Goal: Task Accomplishment & Management: Complete application form

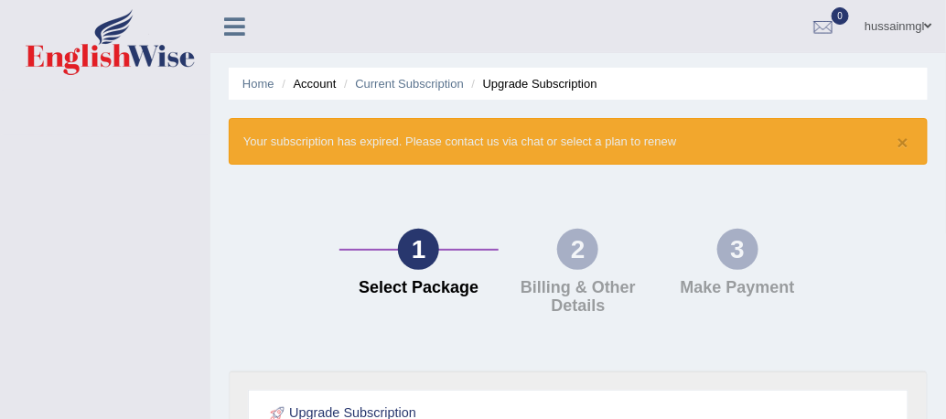
click at [906, 34] on link "hussainmgl" at bounding box center [898, 24] width 95 height 48
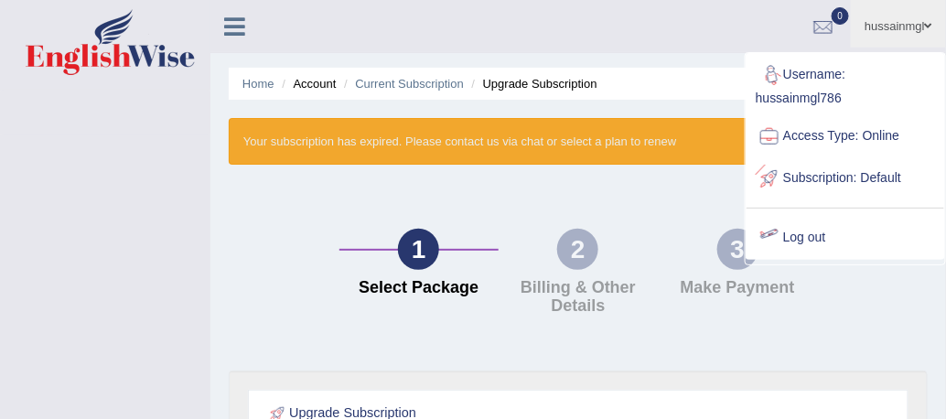
click at [793, 235] on link "Log out" at bounding box center [845, 238] width 198 height 42
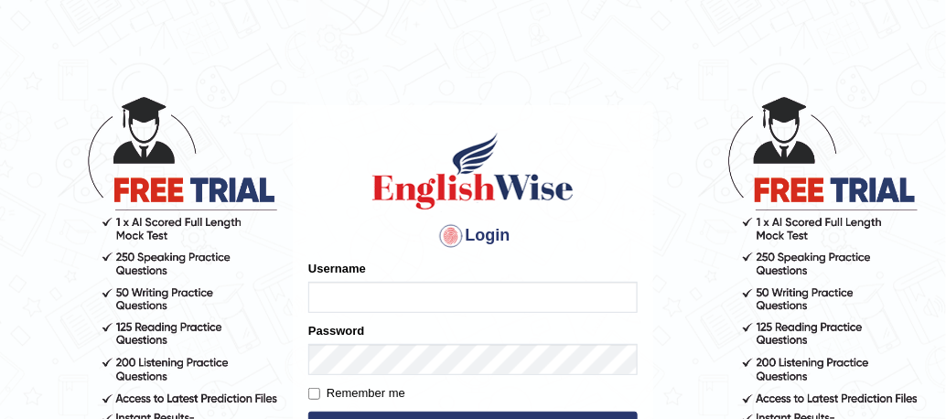
scroll to position [244, 0]
type input "hussainmgl786"
click at [376, 407] on form "Please fix the following errors: Username hussainmgl786 Password Remember me Lo…" at bounding box center [472, 352] width 329 height 184
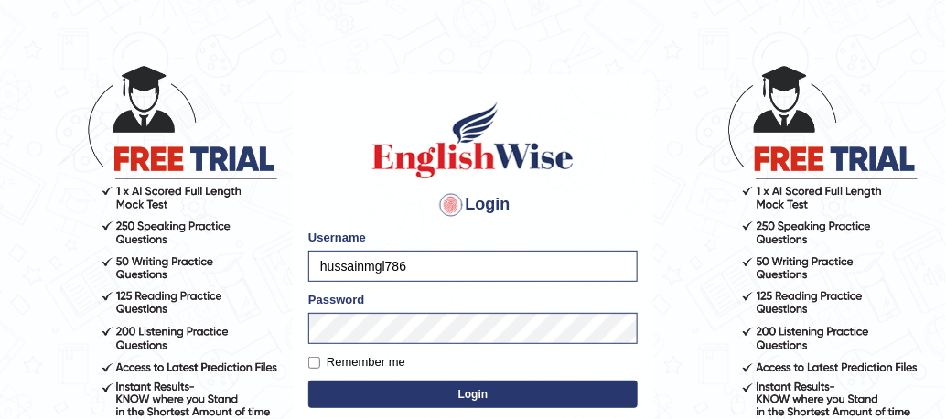
scroll to position [100, 0]
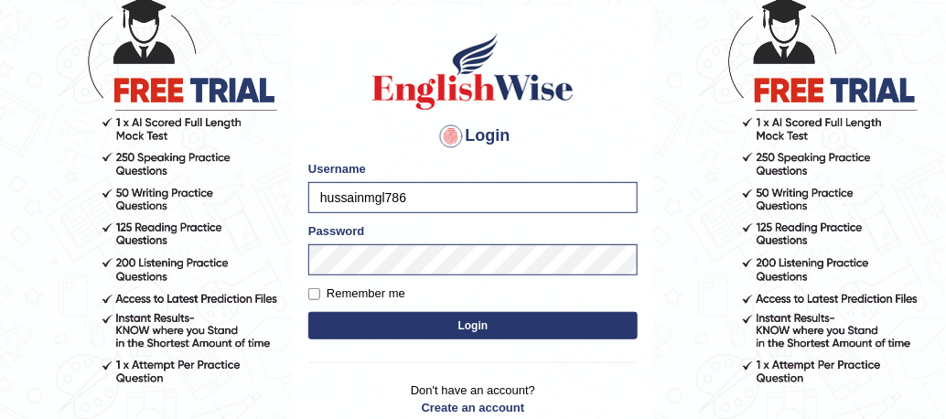
click at [302, 363] on div "Login Please fix the following errors: Username hussainmgl786 Password Remember…" at bounding box center [473, 233] width 360 height 457
click at [310, 299] on label "Remember me" at bounding box center [356, 293] width 97 height 18
click at [310, 299] on input "Remember me" at bounding box center [314, 294] width 12 height 12
click at [312, 296] on input "Remember me" at bounding box center [314, 294] width 12 height 12
click at [359, 302] on form "Please fix the following errors: Username hussainmgl786 Password Remember me Lo…" at bounding box center [472, 252] width 329 height 184
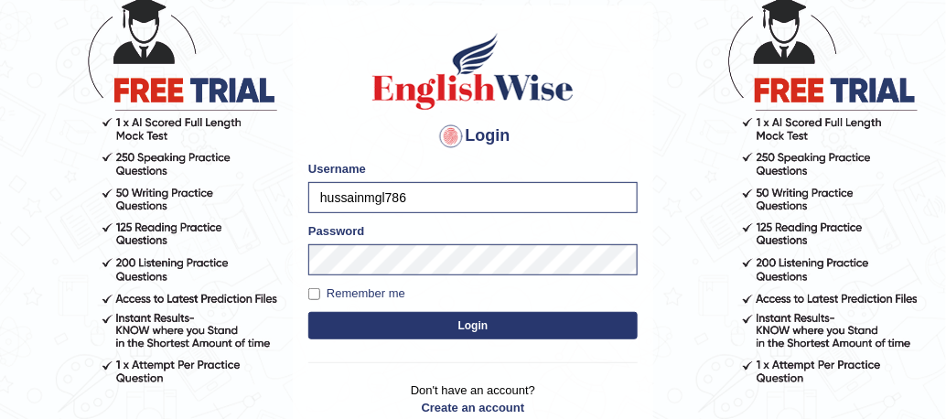
click at [359, 298] on label "Remember me" at bounding box center [356, 293] width 97 height 18
click at [320, 298] on input "Remember me" at bounding box center [314, 294] width 12 height 12
click at [359, 298] on label "Remember me" at bounding box center [356, 293] width 97 height 18
click at [320, 298] on input "Remember me" at bounding box center [314, 294] width 12 height 12
checkbox input "false"
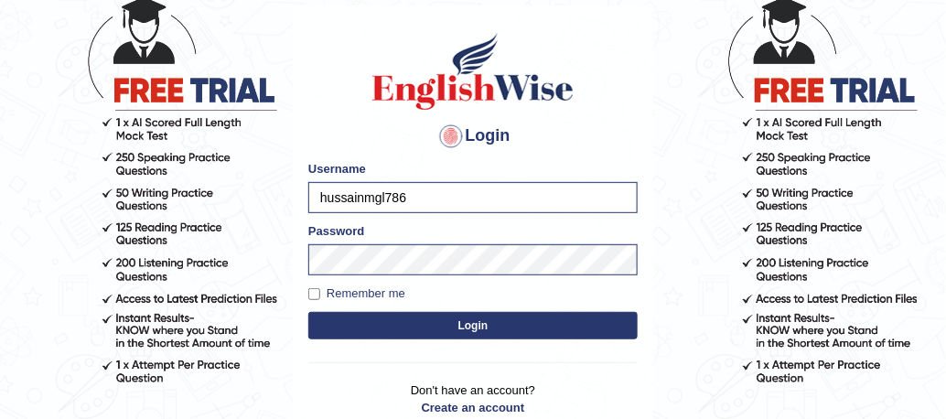
click at [438, 294] on div "Remember me" at bounding box center [472, 293] width 329 height 18
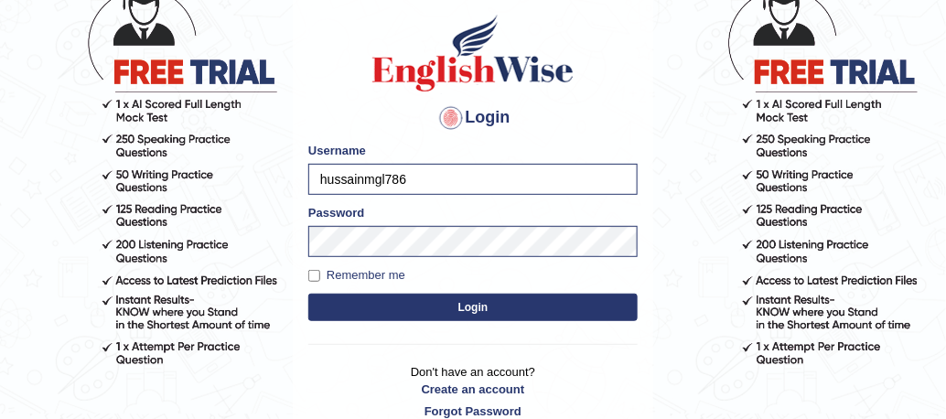
scroll to position [125, 0]
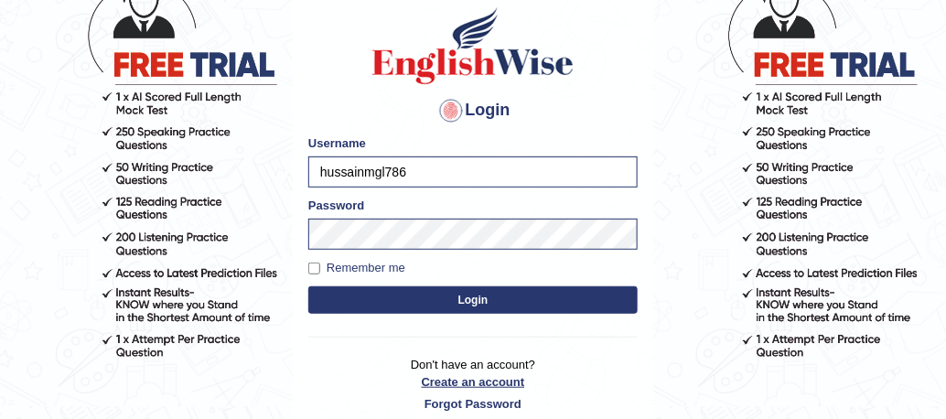
click at [485, 383] on link "Create an account" at bounding box center [472, 381] width 329 height 17
click at [304, 32] on div "Login Please fix the following errors: Username hussainmgl786 Password Remember…" at bounding box center [473, 208] width 360 height 457
click at [642, 78] on div "Login Please fix the following errors: Username hussainmgl786 Password Remember…" at bounding box center [473, 208] width 360 height 457
drag, startPoint x: 642, startPoint y: 78, endPoint x: 607, endPoint y: 96, distance: 39.3
click at [607, 96] on div "Login Please fix the following errors: Username hussainmgl786 Password Remember…" at bounding box center [473, 208] width 360 height 457
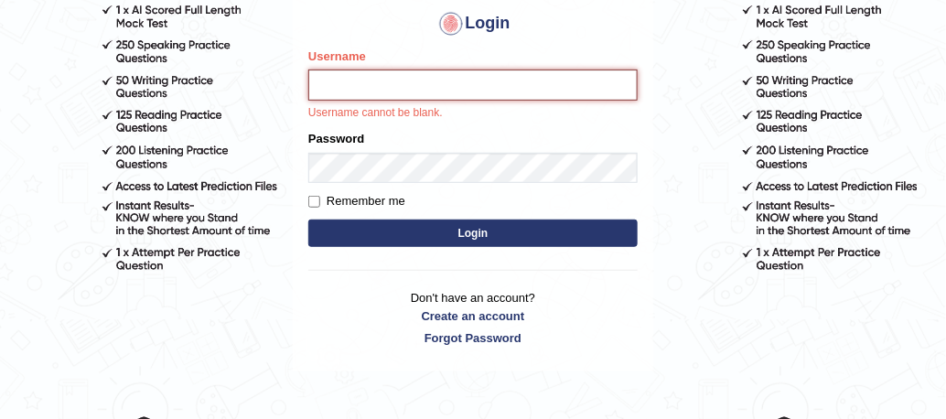
scroll to position [247, 0]
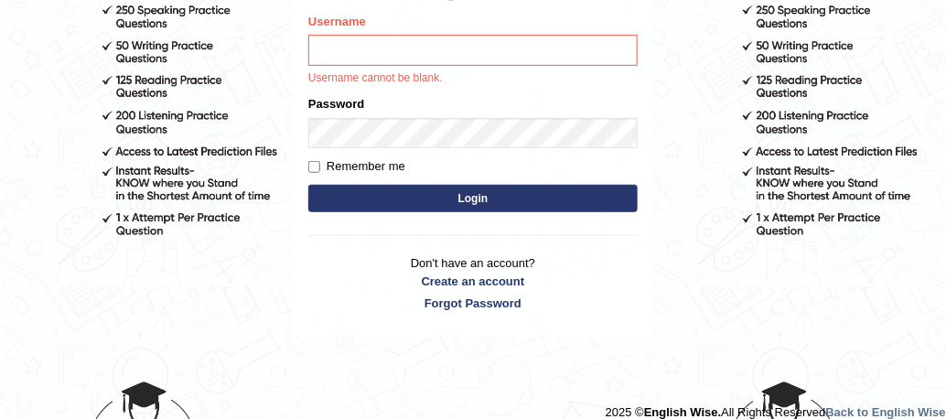
click at [388, 55] on input "Username" at bounding box center [472, 50] width 329 height 31
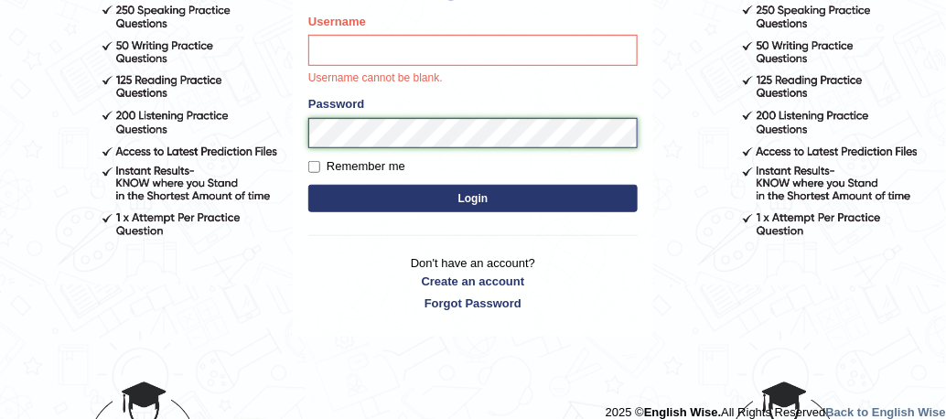
click at [254, 145] on body "Login Please fix the following errors: Username Username cannot be blank. Passw…" at bounding box center [473, 10] width 946 height 419
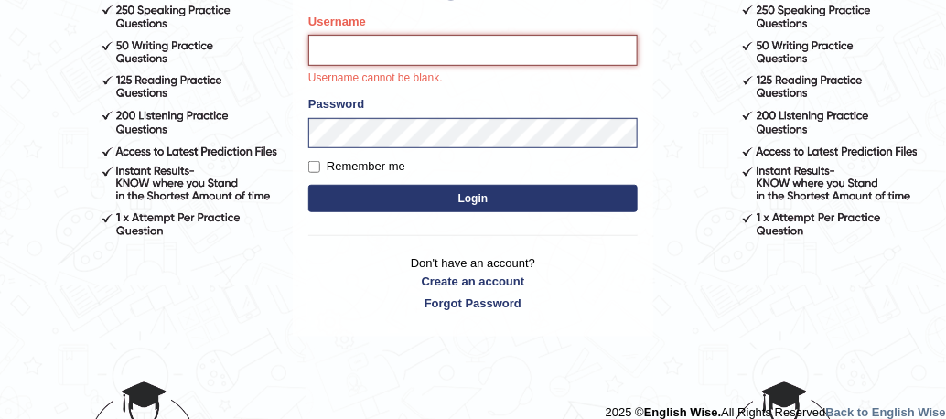
click at [345, 64] on input "Username" at bounding box center [472, 50] width 329 height 31
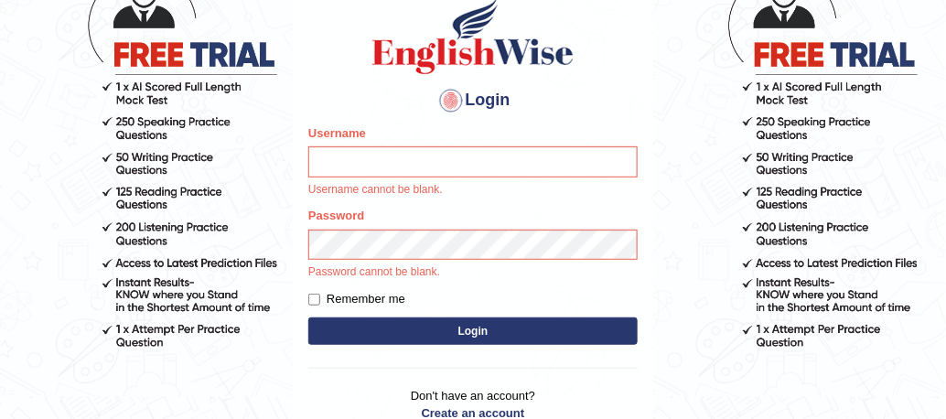
scroll to position [134, 0]
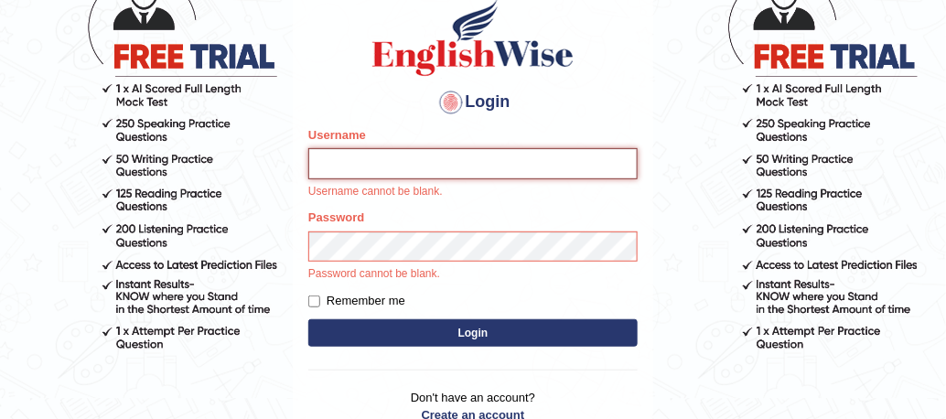
click at [419, 170] on input "Username" at bounding box center [472, 163] width 329 height 31
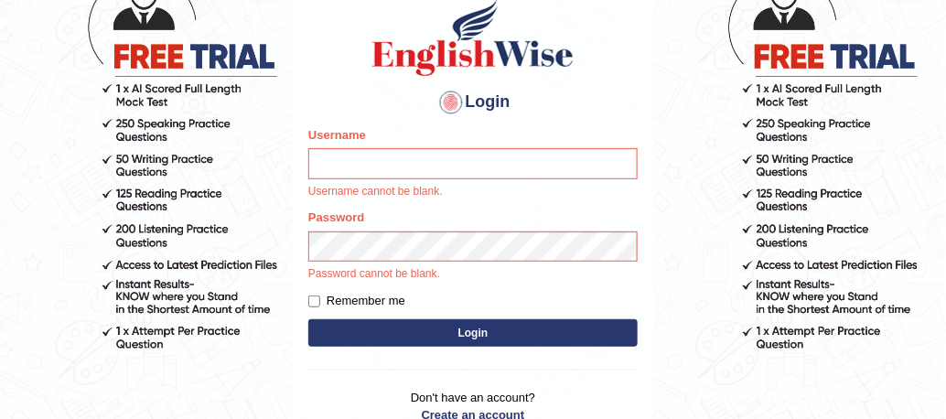
click at [477, 111] on h4 "Login" at bounding box center [472, 102] width 329 height 29
drag, startPoint x: 616, startPoint y: 39, endPoint x: 320, endPoint y: 71, distance: 298.0
click at [320, 71] on h1 at bounding box center [472, 37] width 329 height 82
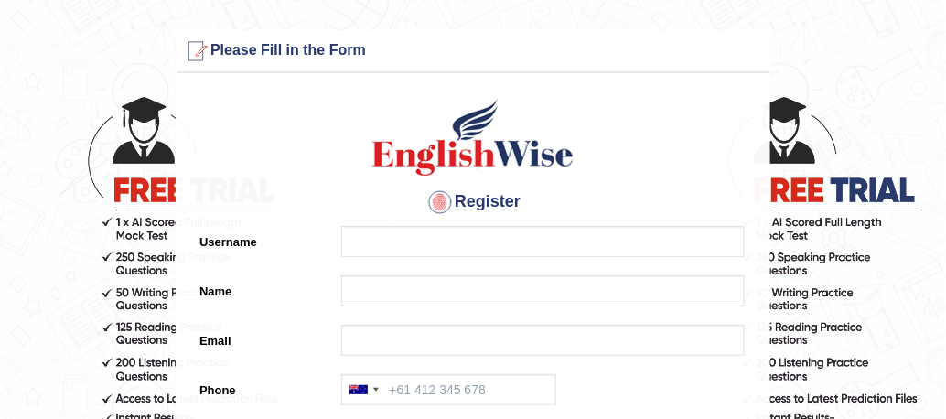
click at [410, 238] on input "Username" at bounding box center [542, 241] width 403 height 31
click at [381, 249] on input "aiza umar" at bounding box center [542, 241] width 403 height 31
type input "aizaumar"
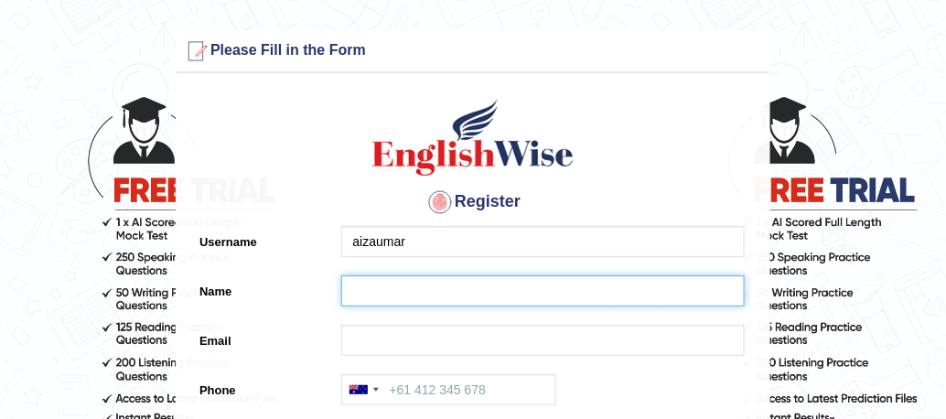
click at [427, 288] on input "Name" at bounding box center [542, 290] width 403 height 31
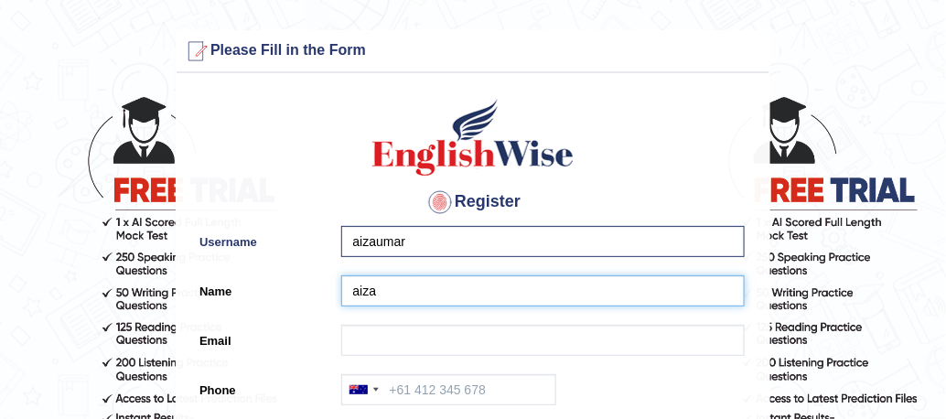
type input "aiza"
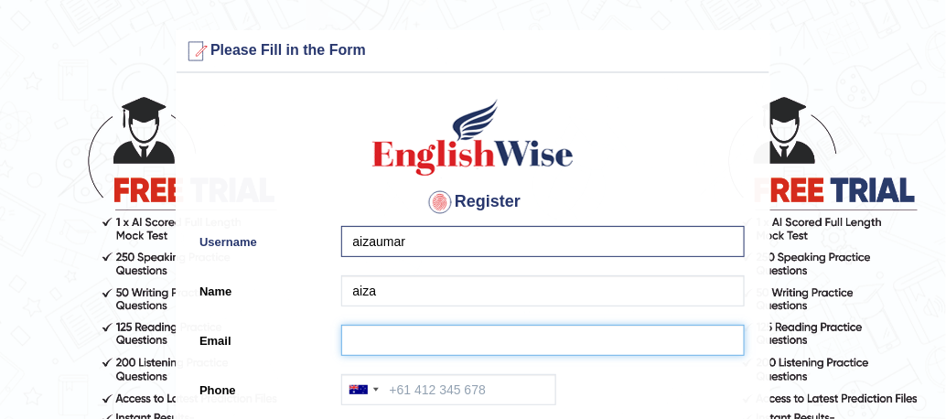
click at [441, 349] on input "Email" at bounding box center [542, 340] width 403 height 31
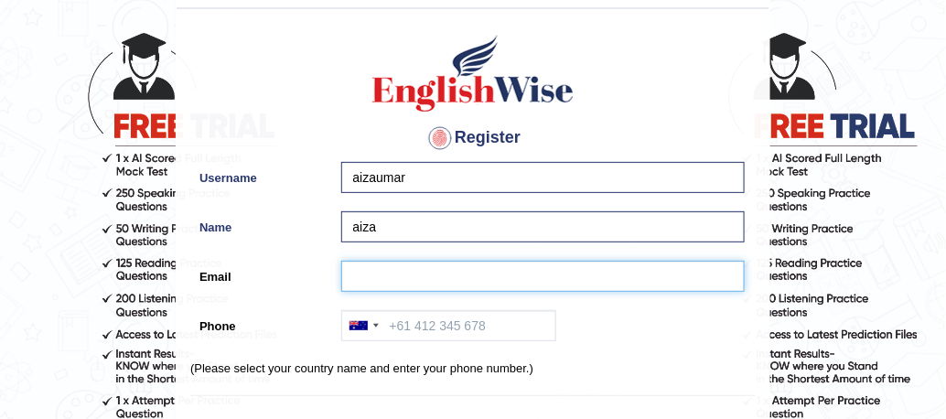
scroll to position [83, 0]
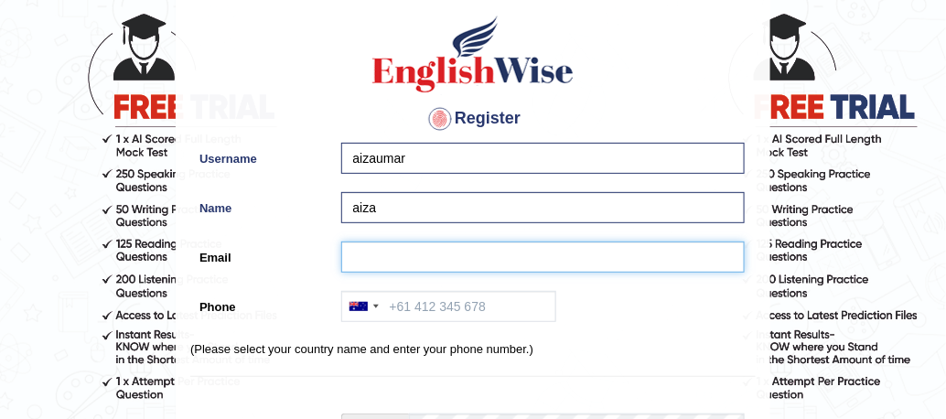
click at [447, 257] on input "Email" at bounding box center [542, 256] width 403 height 31
type input "hussainmgl786@gmail.com"
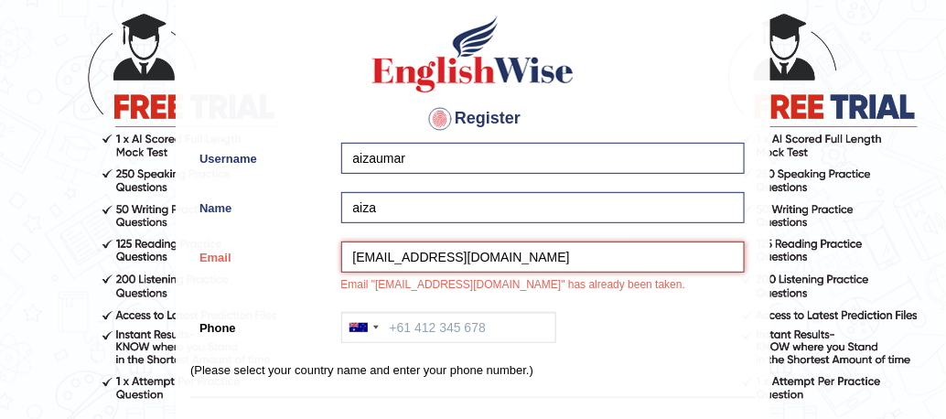
drag, startPoint x: 525, startPoint y: 254, endPoint x: 268, endPoint y: 265, distance: 257.2
click at [268, 265] on div "Email hussainmgl786@gmail.com Email "hussainmgl786@gmail.com" has already been …" at bounding box center [472, 271] width 565 height 61
type input "saira45@gmail.com"
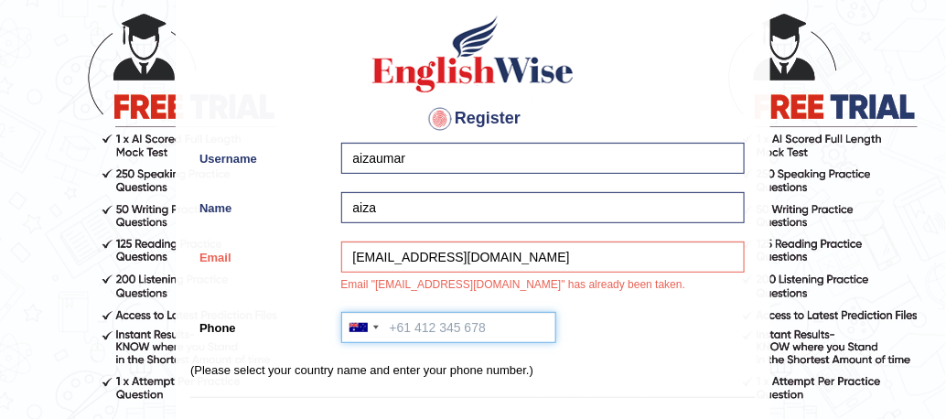
drag, startPoint x: 474, startPoint y: 337, endPoint x: 416, endPoint y: 334, distance: 57.7
click at [473, 335] on input "Phone" at bounding box center [448, 327] width 215 height 31
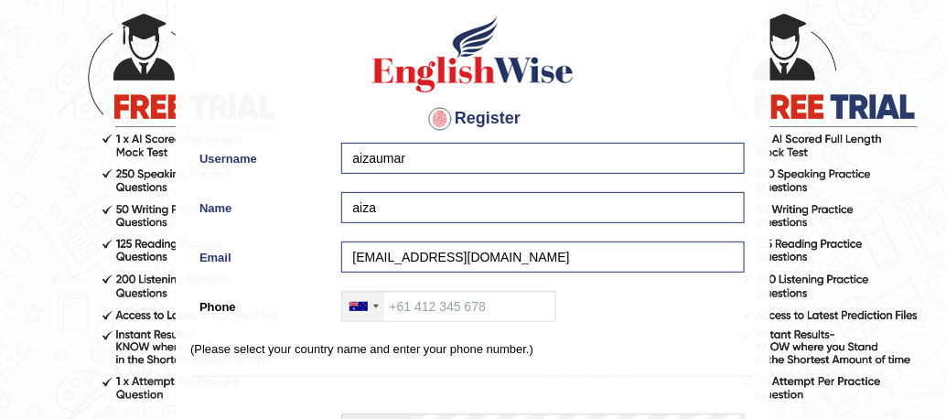
click at [369, 313] on div at bounding box center [363, 306] width 42 height 29
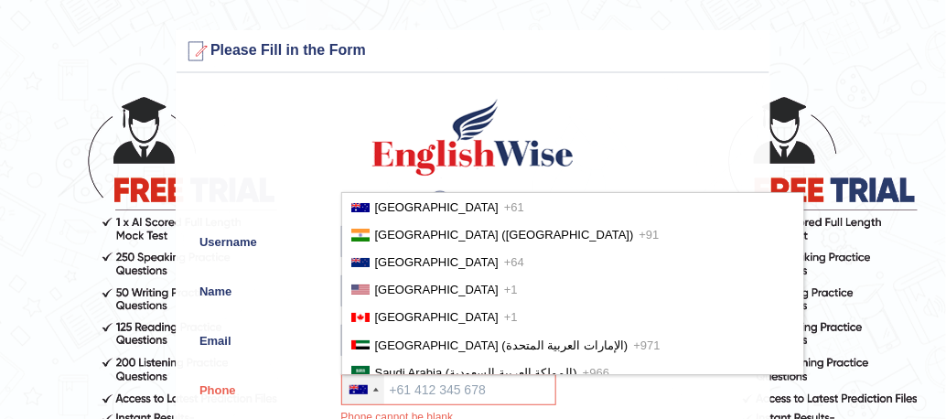
scroll to position [4476, 0]
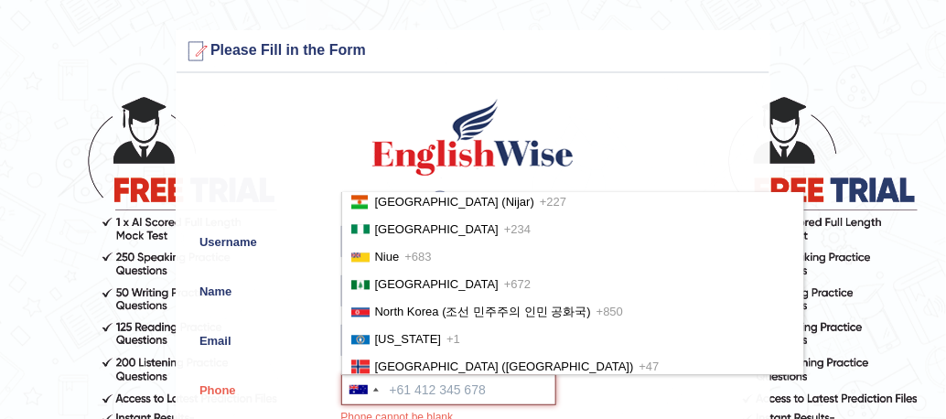
click at [405, 389] on input "Phone" at bounding box center [448, 389] width 215 height 31
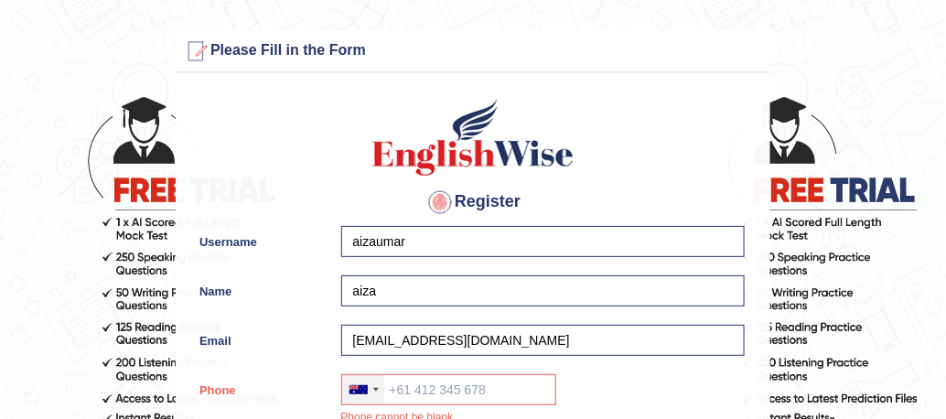
click at [368, 397] on div at bounding box center [363, 389] width 42 height 29
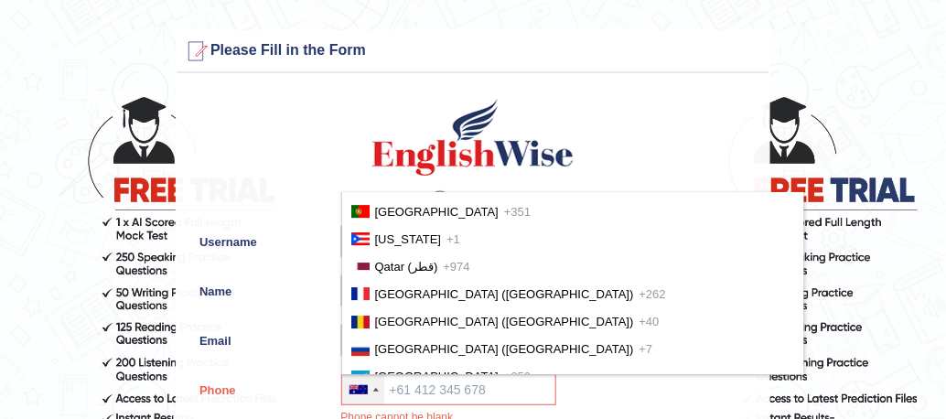
scroll to position [4892, 0]
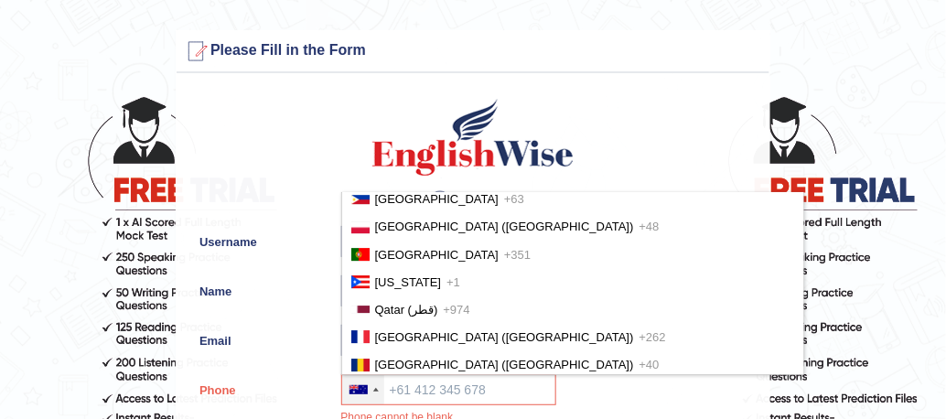
click at [371, 389] on div at bounding box center [363, 389] width 42 height 29
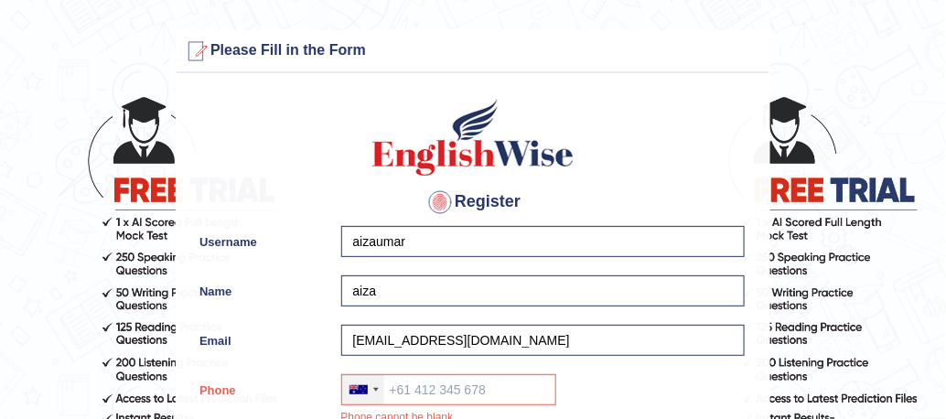
click at [371, 389] on div at bounding box center [363, 389] width 42 height 29
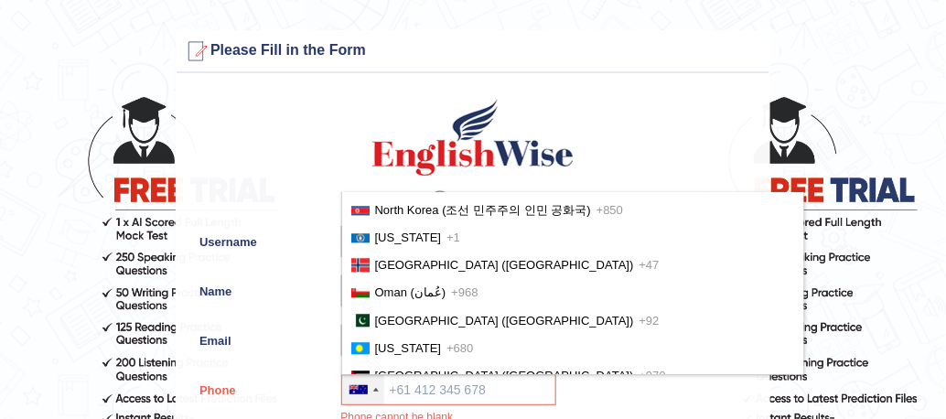
scroll to position [4555, 0]
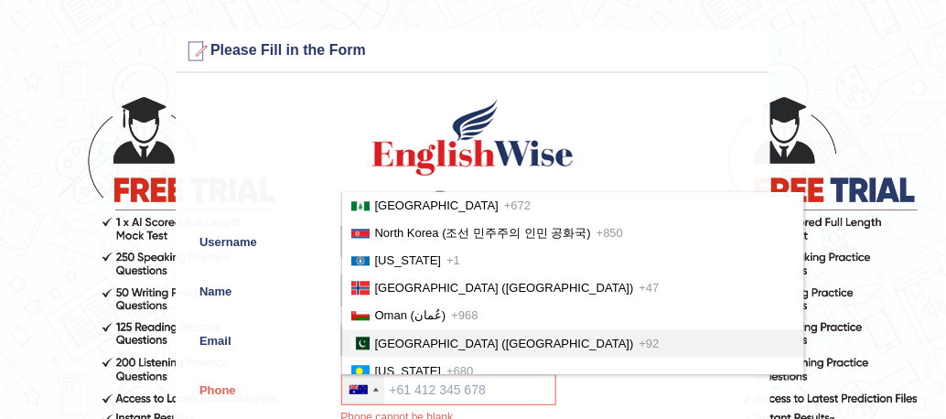
click at [426, 337] on span "Pakistan (‫پاکستان‬‎)" at bounding box center [504, 344] width 259 height 14
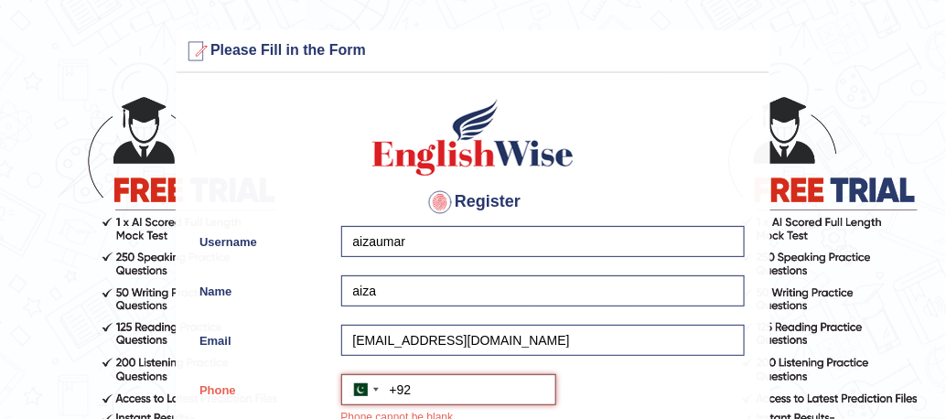
click at [456, 386] on input "+92" at bounding box center [448, 389] width 215 height 31
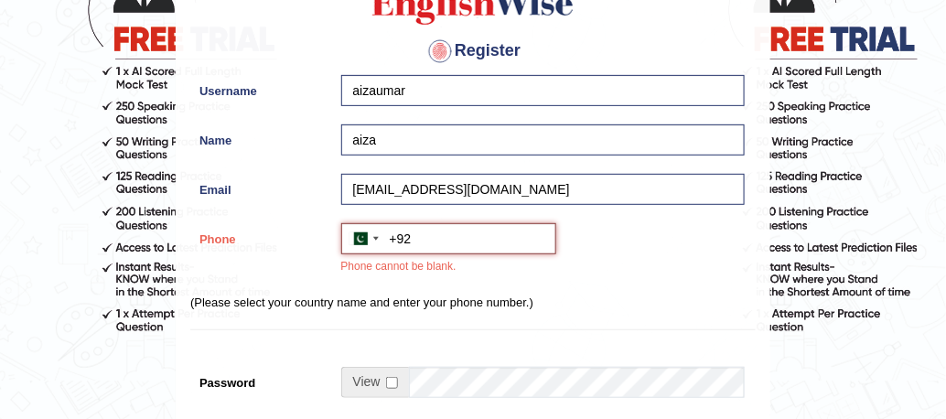
scroll to position [155, 0]
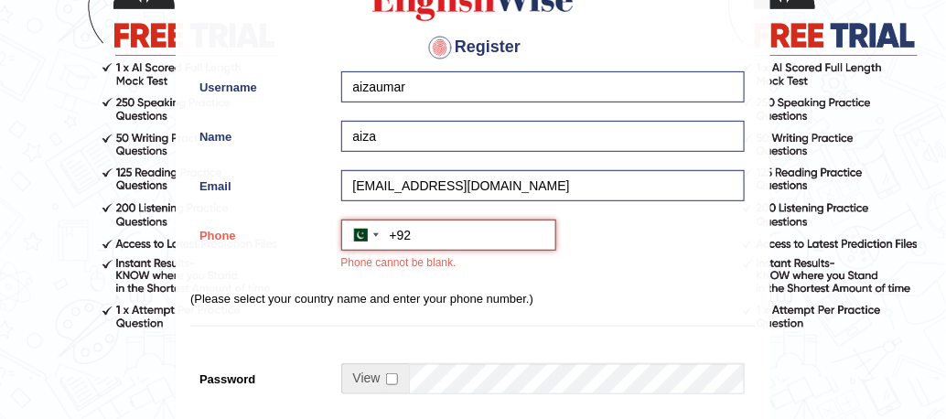
click at [451, 237] on input "+92" at bounding box center [448, 234] width 215 height 31
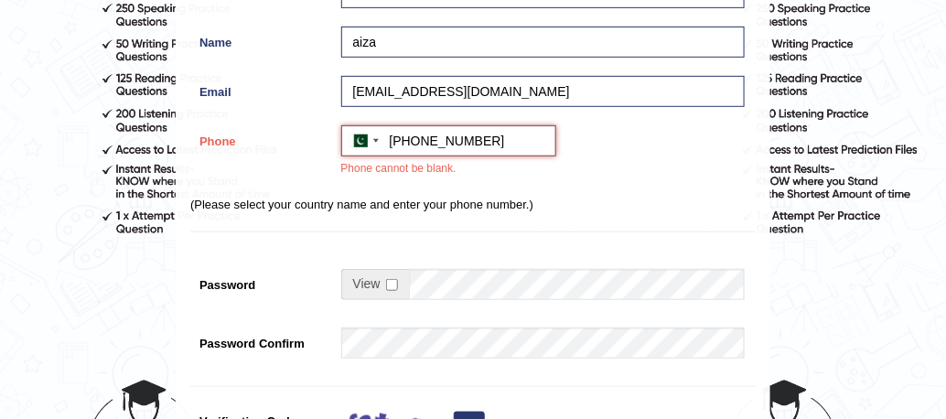
scroll to position [250, 0]
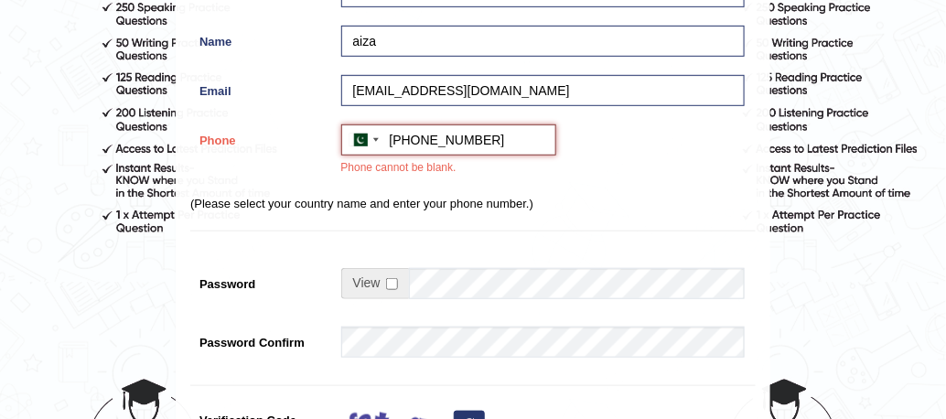
type input "+923237326324"
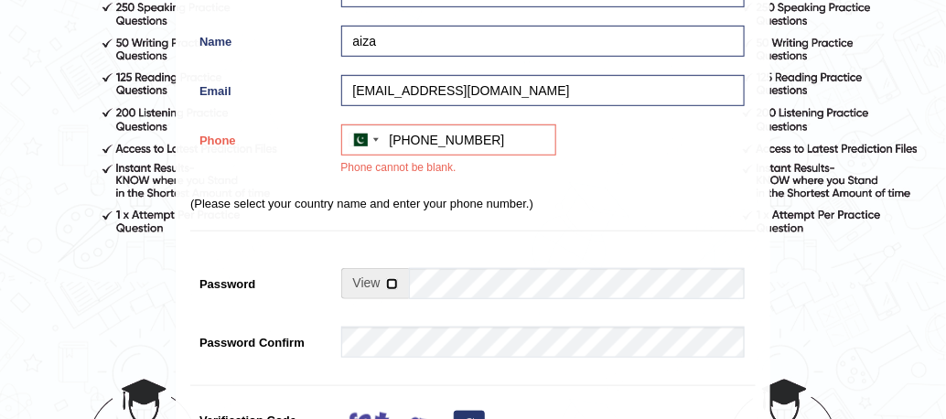
click at [389, 286] on input "checkbox" at bounding box center [392, 284] width 12 height 12
checkbox input "true"
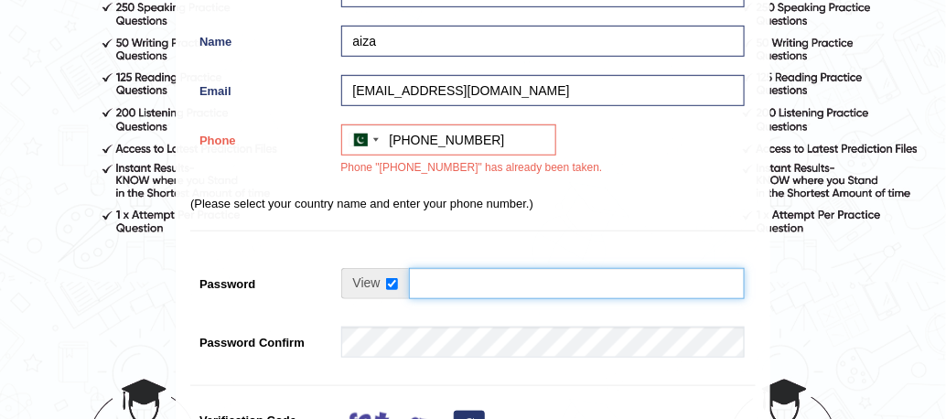
click at [433, 284] on input "Password" at bounding box center [577, 283] width 336 height 31
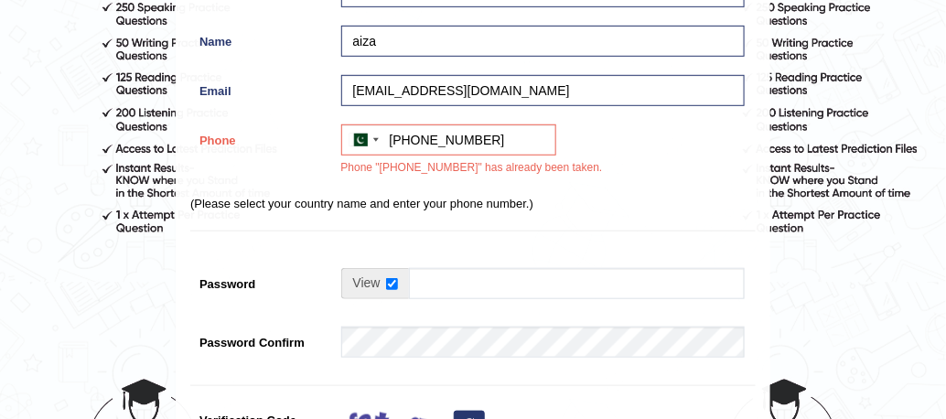
click at [460, 237] on div "Register Username aizaumar Name aiza Email saira45@gmail.com Phone Australia +6…" at bounding box center [473, 225] width 593 height 785
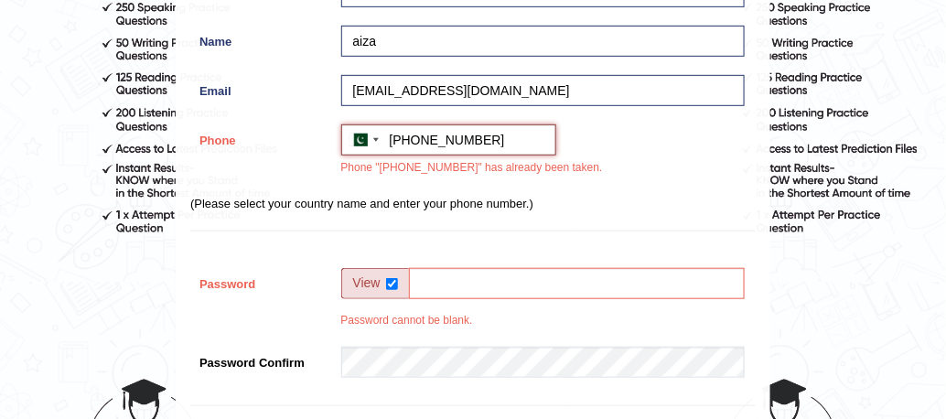
drag, startPoint x: 498, startPoint y: 139, endPoint x: 391, endPoint y: 152, distance: 107.8
click at [391, 152] on input "+923237326324" at bounding box center [448, 139] width 215 height 31
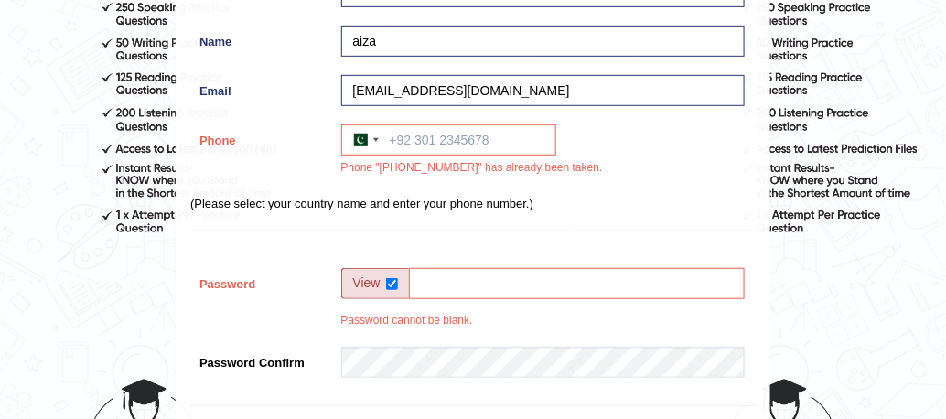
click at [115, 391] on form "Please fix the following errors: Please Fill in the Form Register Username aiza…" at bounding box center [473, 286] width 940 height 1010
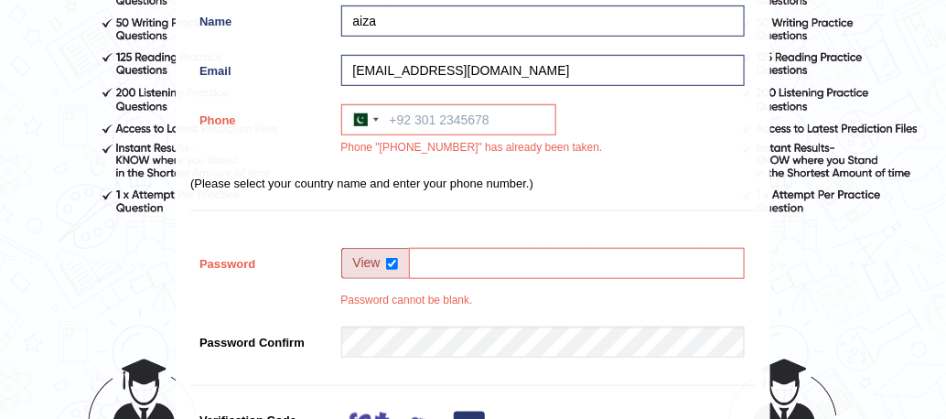
click at [438, 218] on div "Register Username aizaumar Name aiza Email saira45@gmail.com Phone Australia +6…" at bounding box center [473, 215] width 593 height 805
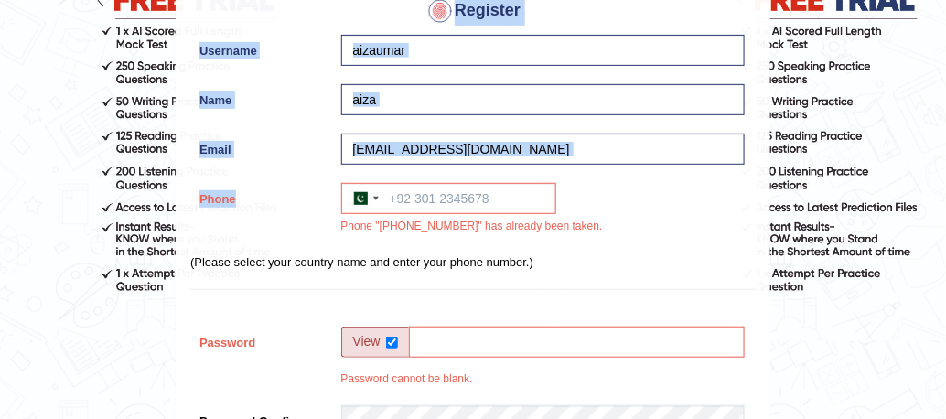
scroll to position [55, 0]
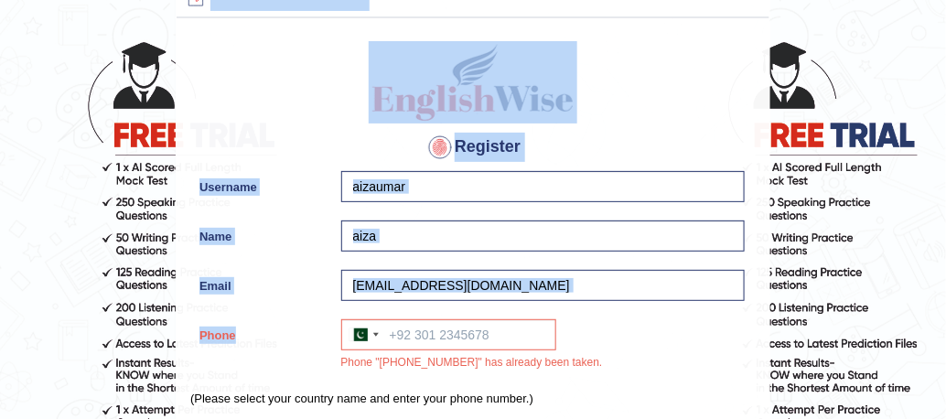
drag, startPoint x: 252, startPoint y: 111, endPoint x: 213, endPoint y: -5, distance: 122.6
click at [213, 0] on html "Please fix the following errors: Please Fill in the Form Register Username aiza…" at bounding box center [473, 154] width 946 height 419
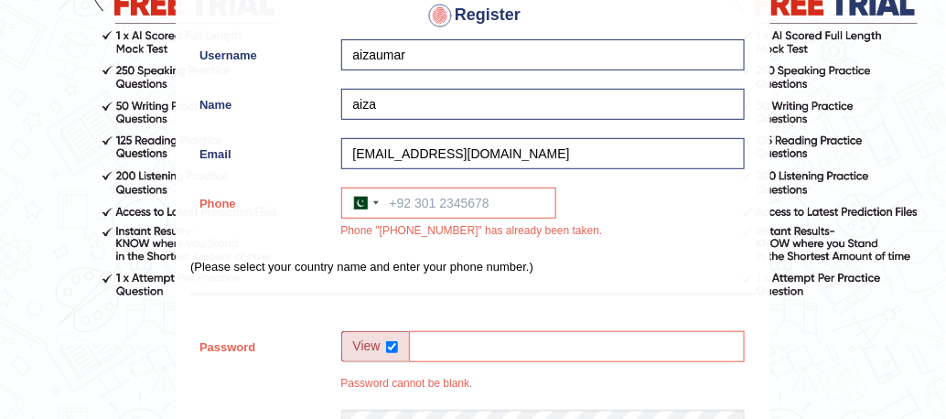
scroll to position [154, 0]
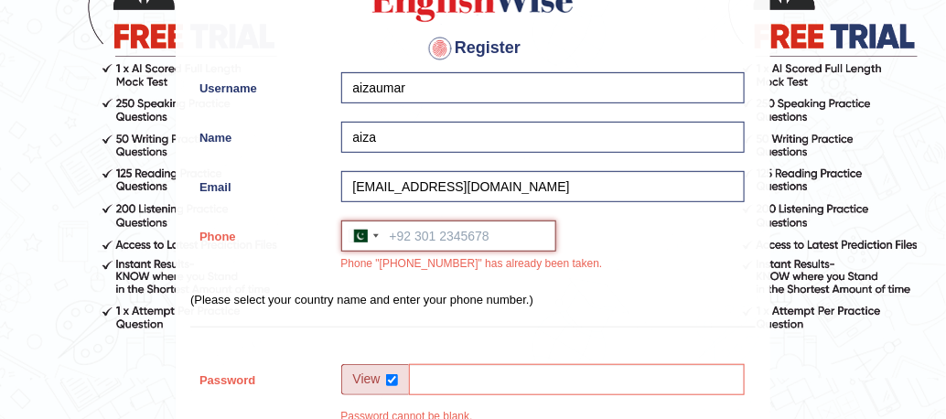
click at [391, 236] on input "Phone" at bounding box center [448, 235] width 215 height 31
click at [373, 236] on div at bounding box center [375, 236] width 5 height 4
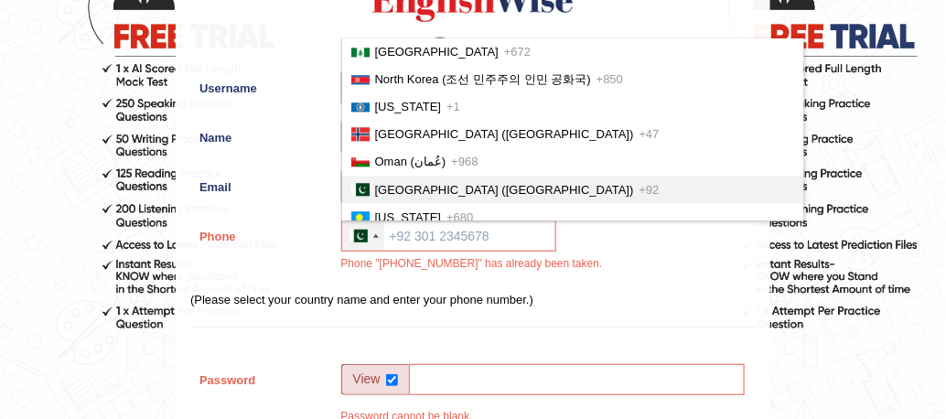
scroll to position [4476, 0]
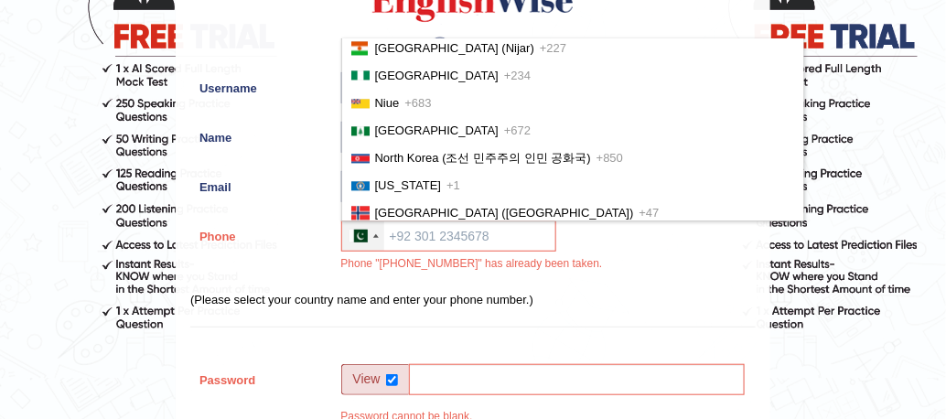
click at [375, 235] on div at bounding box center [375, 236] width 5 height 4
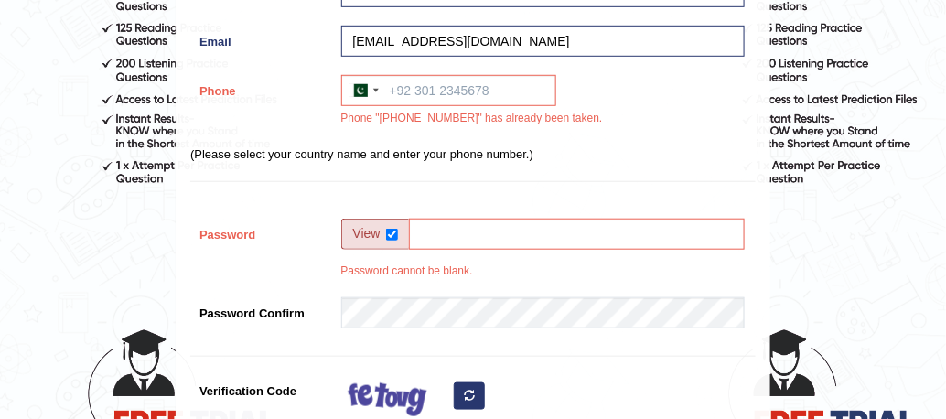
scroll to position [316, 0]
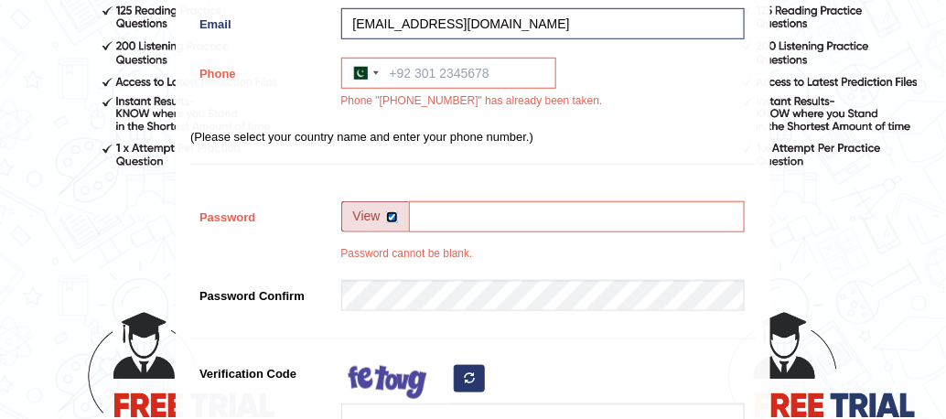
click at [391, 214] on input "checkbox" at bounding box center [392, 217] width 12 height 12
click at [396, 214] on input "checkbox" at bounding box center [392, 217] width 12 height 12
checkbox input "true"
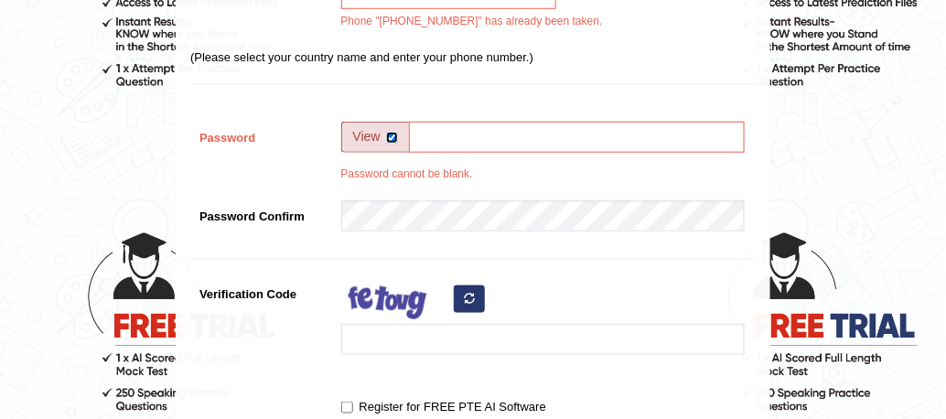
scroll to position [432, 0]
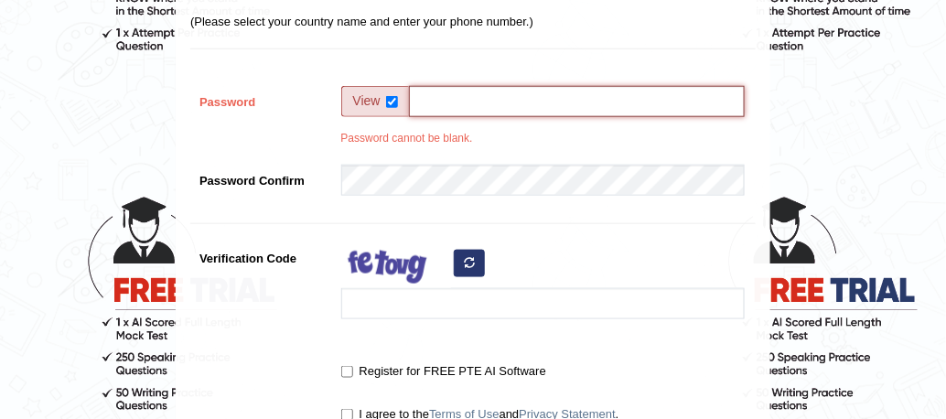
click at [429, 104] on input "Password" at bounding box center [577, 101] width 336 height 31
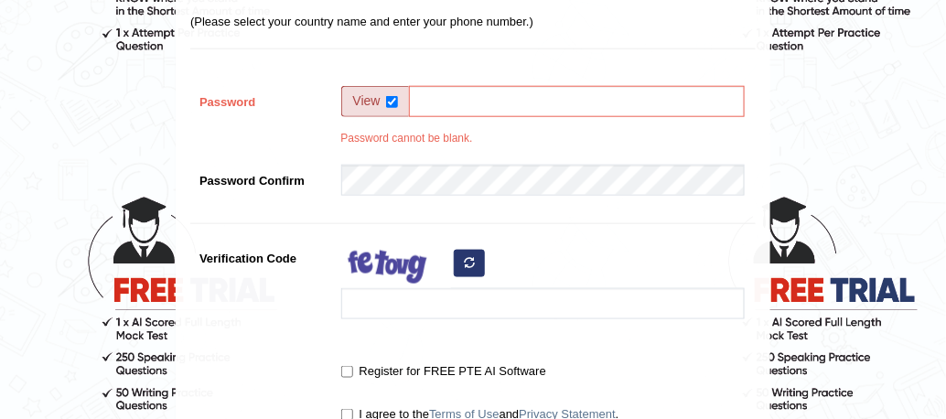
click at [456, 44] on div "Register Username aizaumar Name aiza Email saira45@gmail.com Phone Australia +6…" at bounding box center [473, 53] width 593 height 805
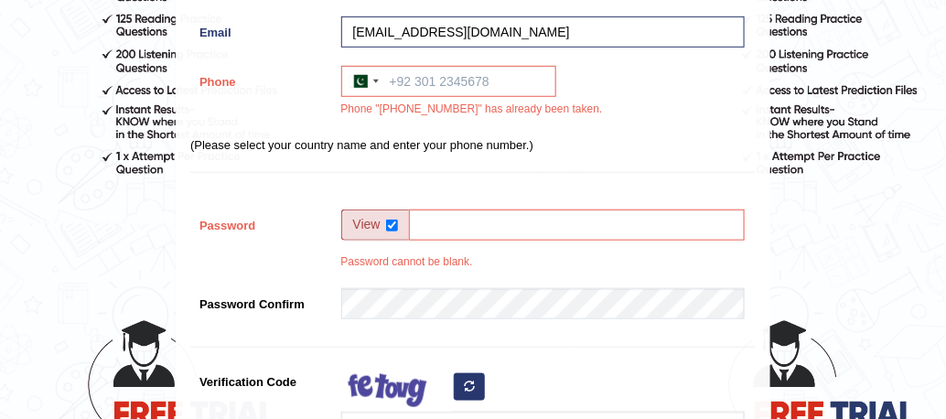
scroll to position [309, 0]
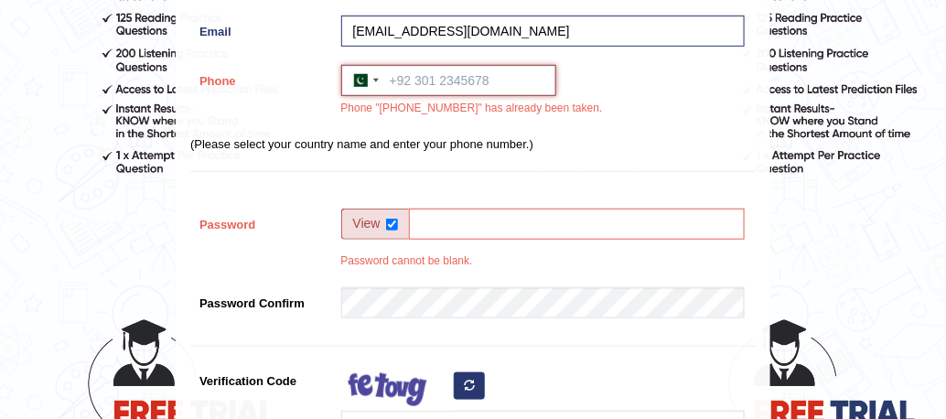
click at [434, 79] on input "Phone" at bounding box center [448, 80] width 215 height 31
click at [423, 88] on input "Phone" at bounding box center [448, 80] width 215 height 31
click at [425, 85] on input "Phone" at bounding box center [448, 80] width 215 height 31
click at [427, 82] on input "Phone" at bounding box center [448, 80] width 215 height 31
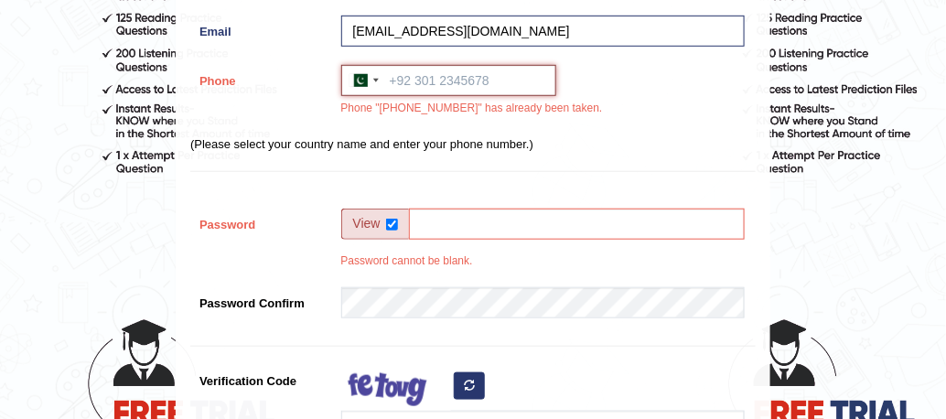
click at [421, 71] on input "Phone" at bounding box center [448, 80] width 215 height 31
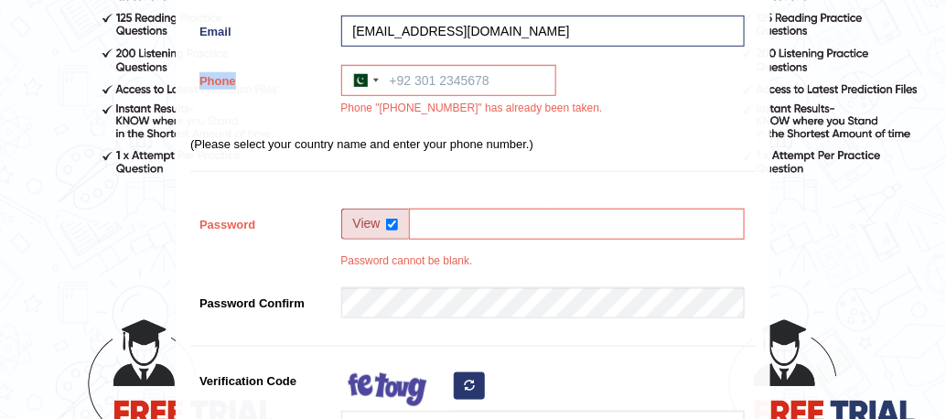
drag, startPoint x: 255, startPoint y: 72, endPoint x: 184, endPoint y: 83, distance: 72.2
click at [177, 90] on div "Register Username aizaumar Name aiza Email saira45@gmail.com Phone Australia +6…" at bounding box center [473, 175] width 593 height 805
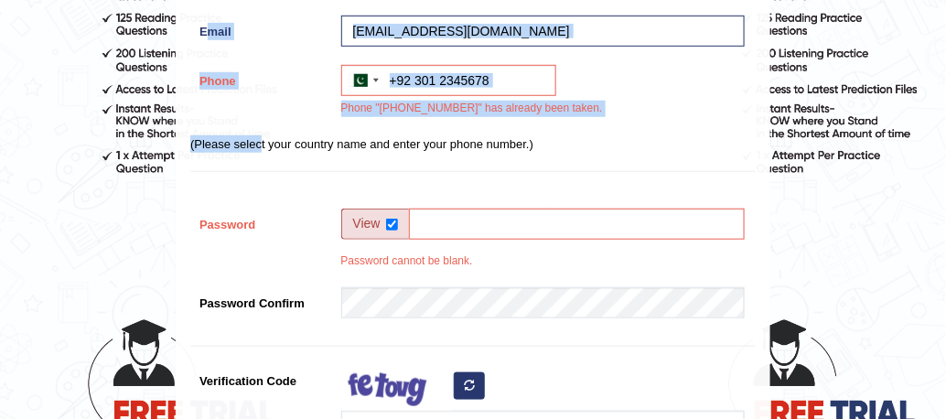
drag, startPoint x: 206, startPoint y: 41, endPoint x: 262, endPoint y: 128, distance: 103.7
click at [262, 128] on div "Register Username aizaumar Name aiza Email saira45@gmail.com Phone Australia +6…" at bounding box center [473, 175] width 593 height 805
click at [255, 59] on div "Register Username aizaumar Name aiza Email saira45@gmail.com Phone Australia +6…" at bounding box center [473, 175] width 593 height 805
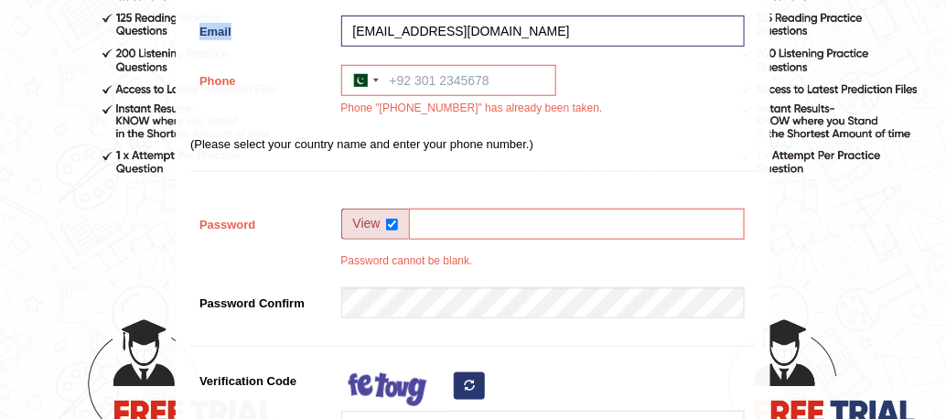
drag, startPoint x: 187, startPoint y: 12, endPoint x: 562, endPoint y: 35, distance: 374.8
click at [553, 35] on div "Register Username aizaumar Name aiza Email saira45@gmail.com Phone Australia +6…" at bounding box center [473, 175] width 593 height 805
click at [583, 51] on div "saira45@gmail.com" at bounding box center [538, 36] width 412 height 40
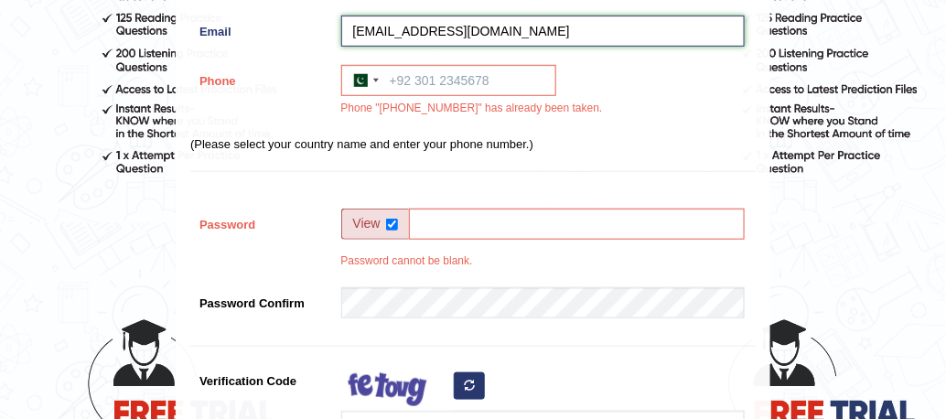
drag, startPoint x: 486, startPoint y: 42, endPoint x: 313, endPoint y: 42, distance: 172.9
click at [313, 42] on div "Email saira45@gmail.com" at bounding box center [472, 36] width 565 height 40
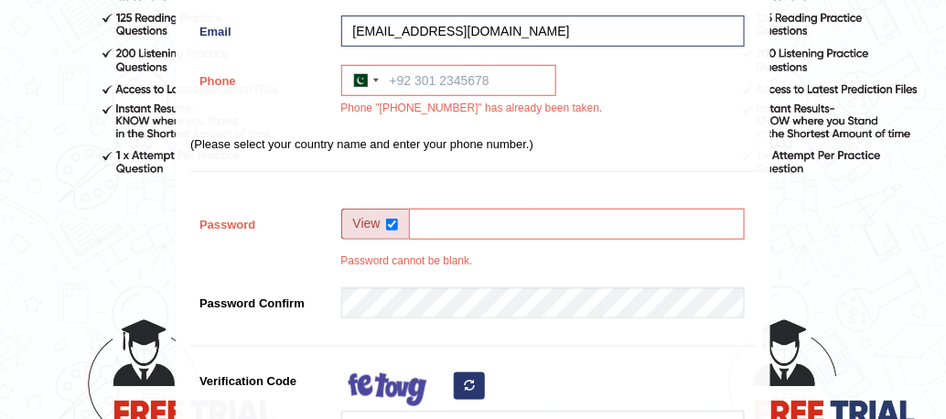
click at [285, 40] on div "Email saira45@gmail.com" at bounding box center [472, 36] width 565 height 40
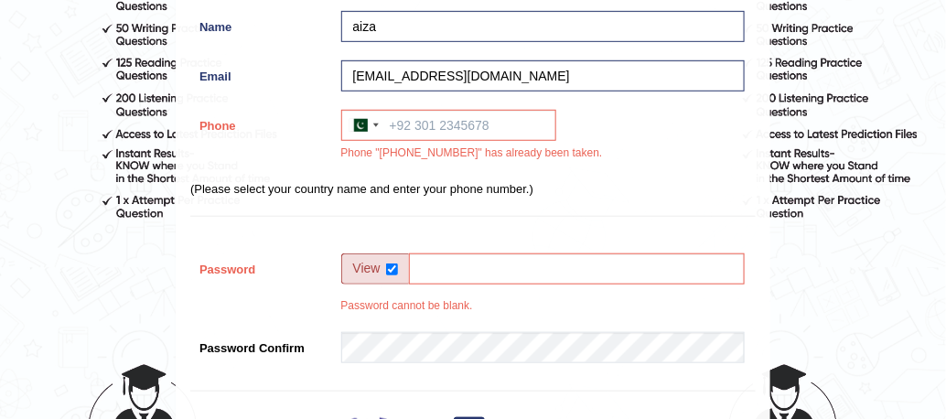
scroll to position [263, 0]
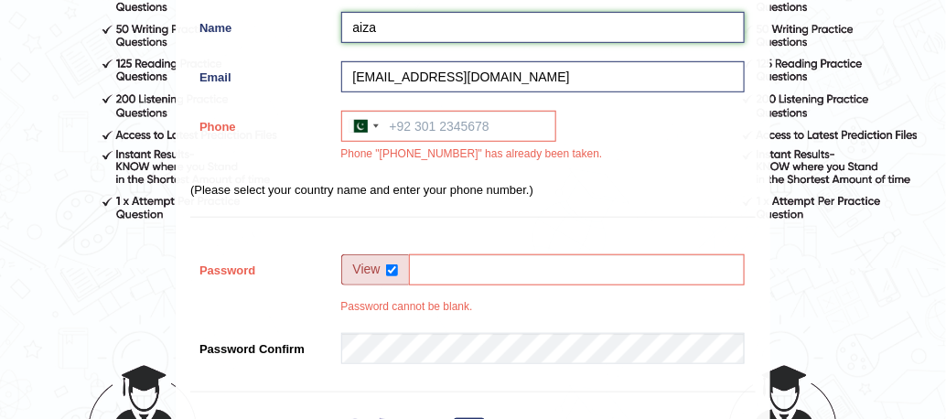
drag, startPoint x: 401, startPoint y: 33, endPoint x: 326, endPoint y: 11, distance: 78.1
click at [326, 11] on div "Register Username aizaumar Name aiza Email saira45@gmail.com Phone Australia +6…" at bounding box center [473, 221] width 593 height 805
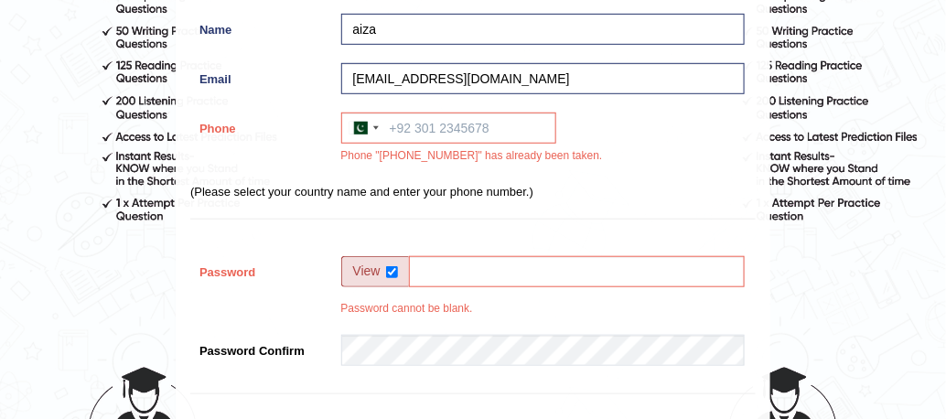
click at [311, 20] on label "Name" at bounding box center [261, 26] width 142 height 25
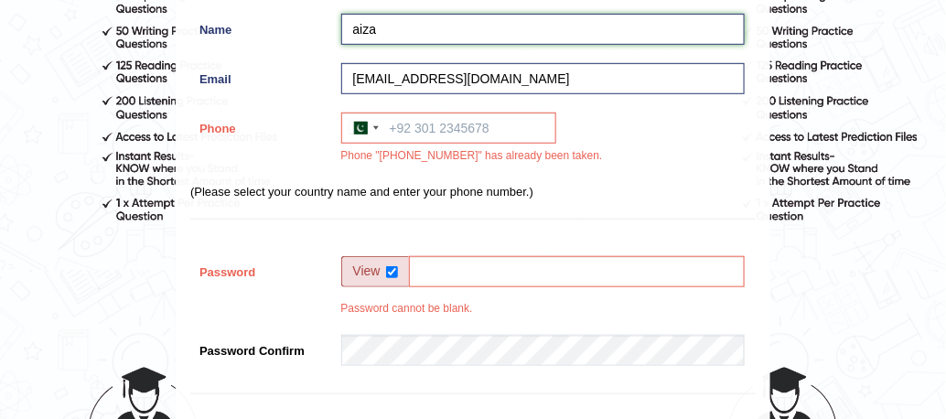
click at [341, 20] on input "aiza" at bounding box center [542, 29] width 403 height 31
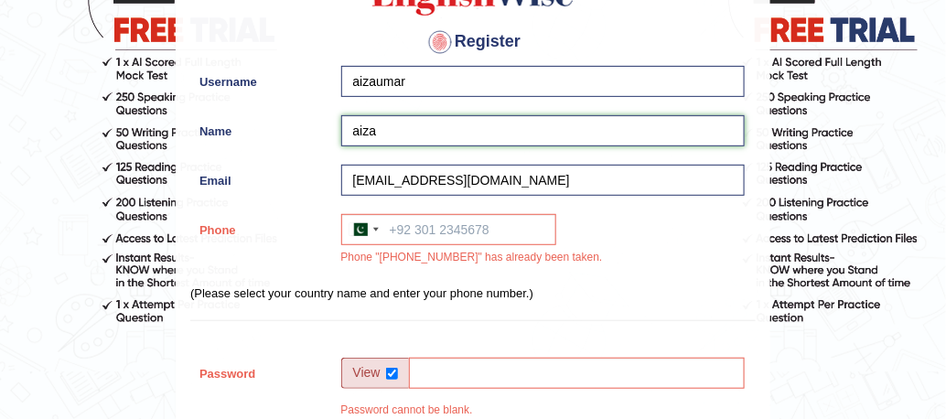
scroll to position [159, 0]
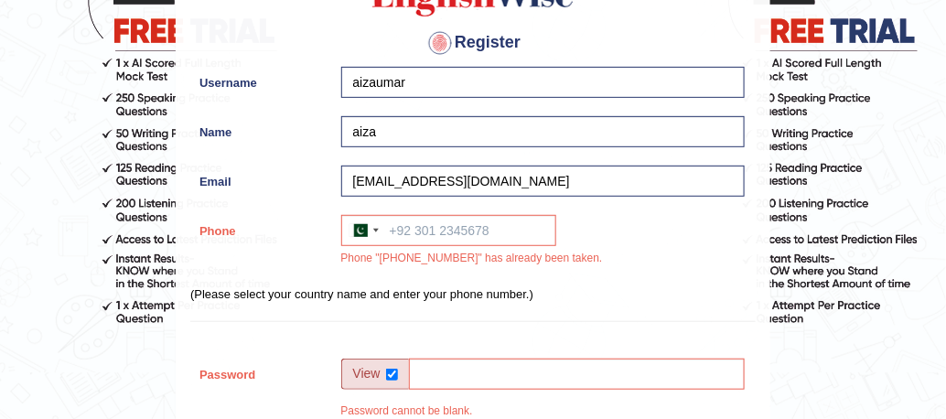
click at [359, 48] on h4 "Register" at bounding box center [472, 42] width 565 height 29
click at [440, 43] on div at bounding box center [439, 42] width 29 height 29
drag, startPoint x: 378, startPoint y: 27, endPoint x: 513, endPoint y: 37, distance: 135.7
click at [513, 37] on h4 "Register" at bounding box center [472, 42] width 565 height 29
click at [574, 34] on h4 "Register" at bounding box center [472, 42] width 565 height 29
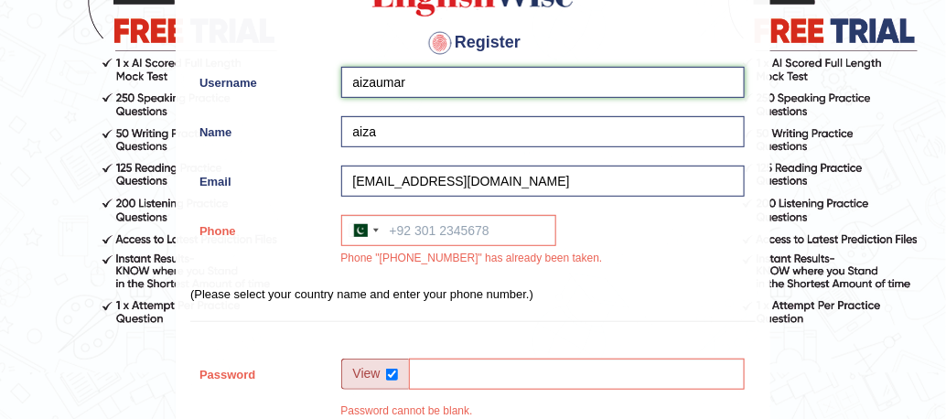
drag, startPoint x: 422, startPoint y: 89, endPoint x: 356, endPoint y: 176, distance: 109.0
click at [352, 187] on div "Register Username aizaumar Name aiza Email saira45@gmail.com Phone Australia +6…" at bounding box center [473, 325] width 593 height 805
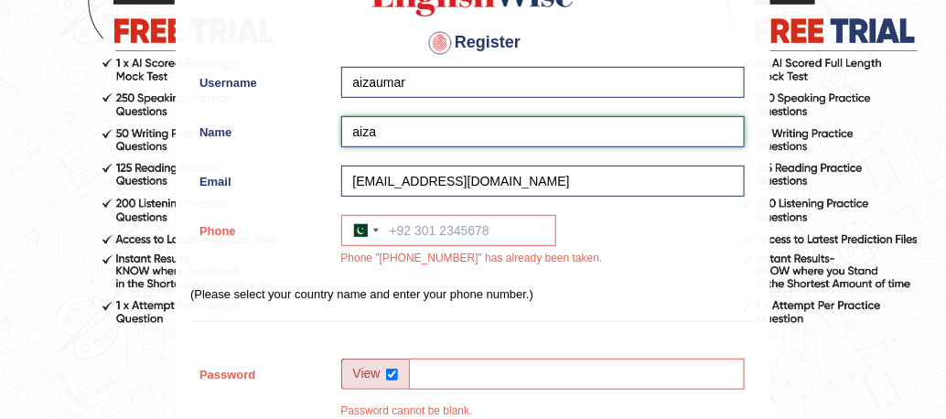
drag, startPoint x: 356, startPoint y: 124, endPoint x: 412, endPoint y: 169, distance: 71.6
click at [344, 182] on div "Register Username aizaumar Name aiza Email saira45@gmail.com Phone Australia +6…" at bounding box center [473, 325] width 593 height 805
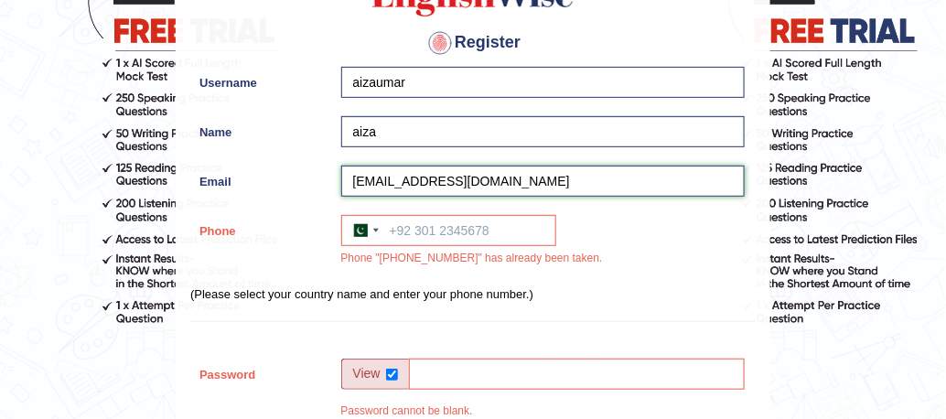
drag, startPoint x: 484, startPoint y: 176, endPoint x: 291, endPoint y: 45, distance: 233.1
click at [291, 45] on div "Register Username aizaumar Name aiza Email saira45@gmail.com Phone Australia +6…" at bounding box center [473, 325] width 593 height 805
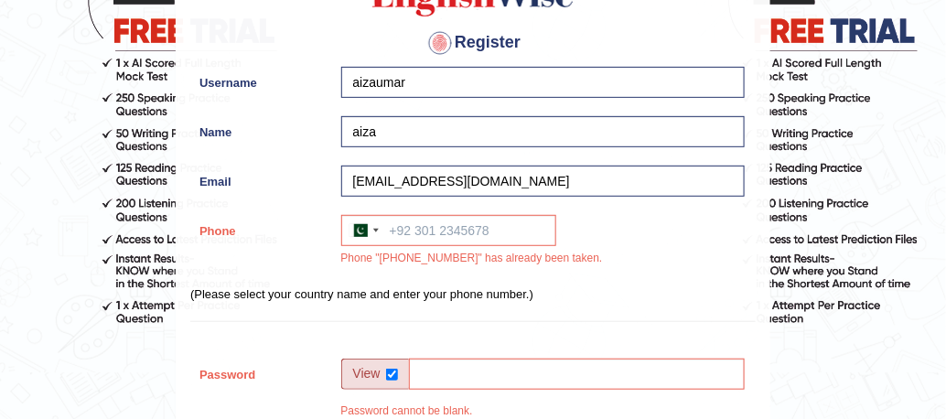
click at [287, 99] on div "Username aizaumar" at bounding box center [472, 87] width 565 height 40
drag, startPoint x: 336, startPoint y: 87, endPoint x: 345, endPoint y: 71, distance: 18.0
click at [392, 90] on div "aizaumar" at bounding box center [538, 87] width 412 height 40
drag, startPoint x: 338, startPoint y: 70, endPoint x: 380, endPoint y: 80, distance: 43.5
click at [414, 83] on div "aizaumar" at bounding box center [538, 87] width 412 height 40
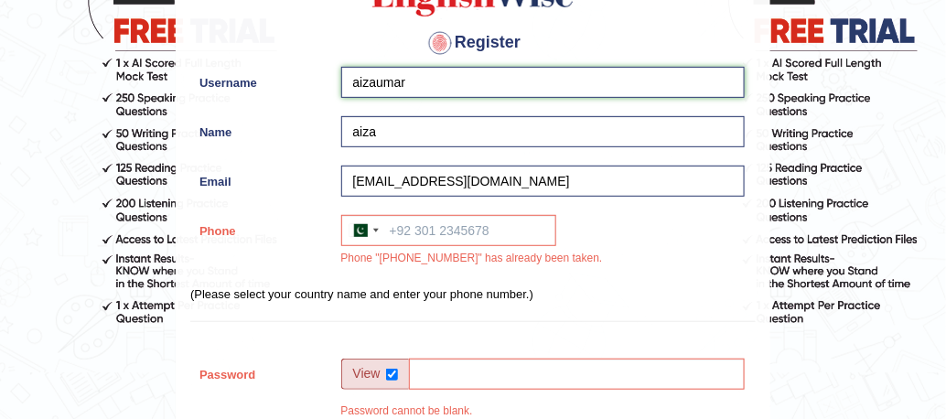
drag, startPoint x: 358, startPoint y: 77, endPoint x: 447, endPoint y: 147, distance: 114.0
click at [447, 147] on div "Register Username aizaumar Name aiza Email saira45@gmail.com Phone Australia +6…" at bounding box center [473, 325] width 593 height 805
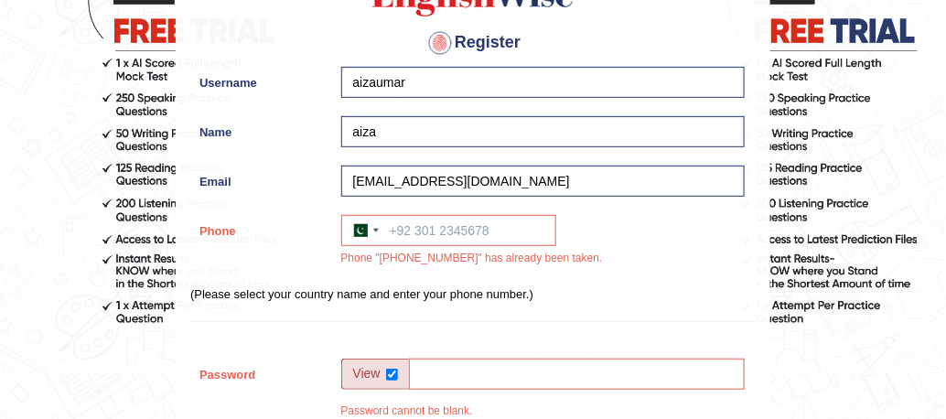
click at [264, 49] on h4 "Register" at bounding box center [472, 42] width 565 height 29
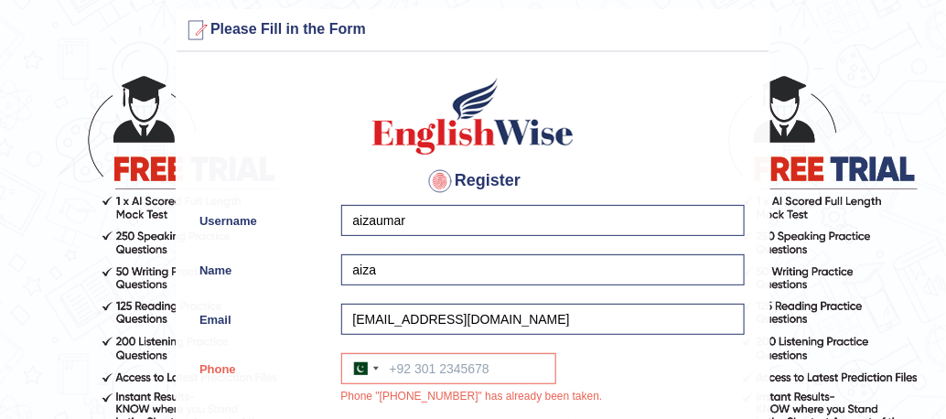
scroll to position [0, 0]
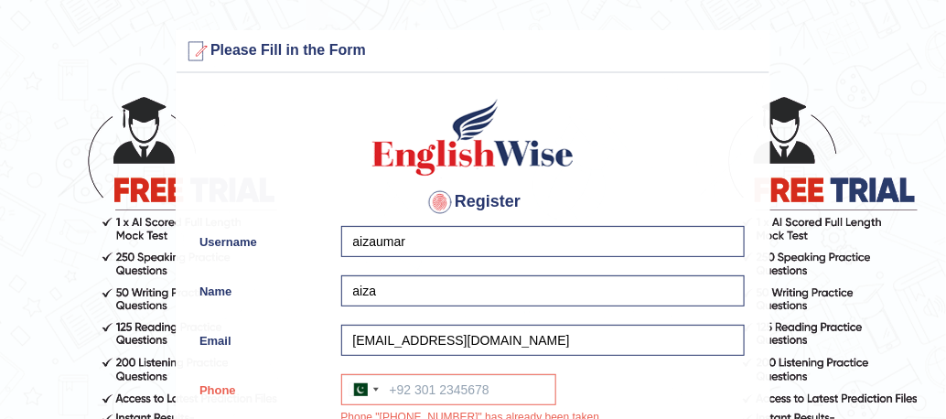
drag, startPoint x: 340, startPoint y: 105, endPoint x: 658, endPoint y: 151, distance: 321.5
drag, startPoint x: 658, startPoint y: 101, endPoint x: 329, endPoint y: 108, distance: 328.4
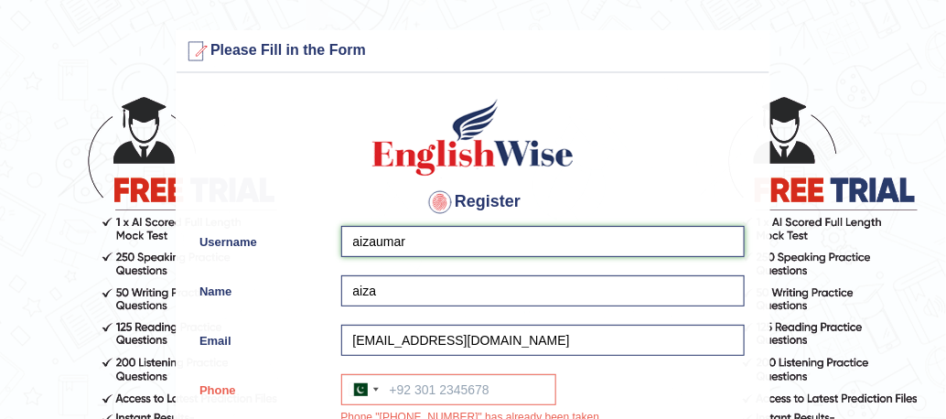
click at [453, 233] on input "aizaumar" at bounding box center [542, 241] width 403 height 31
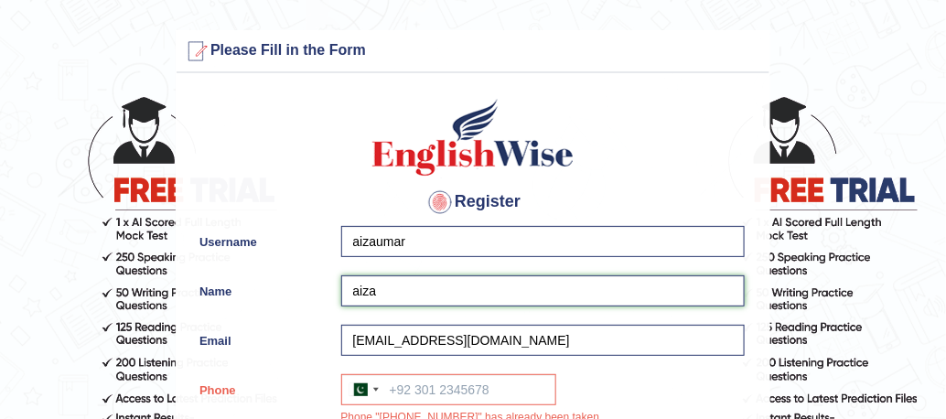
click at [471, 288] on input "aiza" at bounding box center [542, 290] width 403 height 31
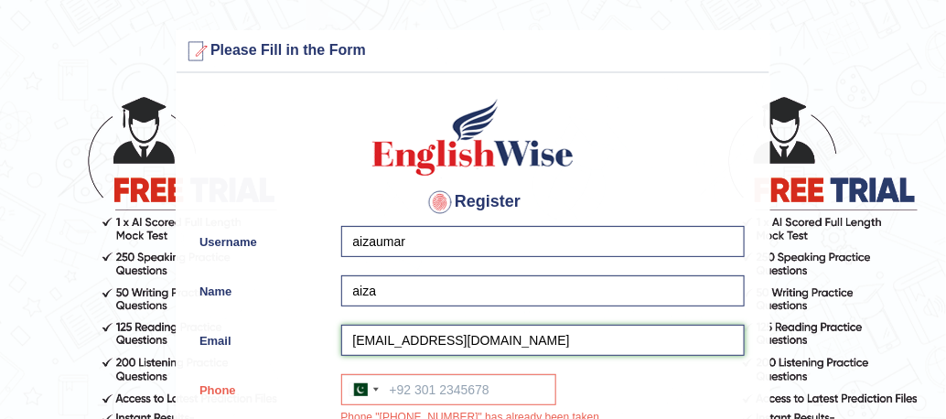
click at [497, 342] on input "saira45@gmail.com" at bounding box center [542, 340] width 403 height 31
click at [497, 343] on input "saira45@gmail.com" at bounding box center [542, 340] width 403 height 31
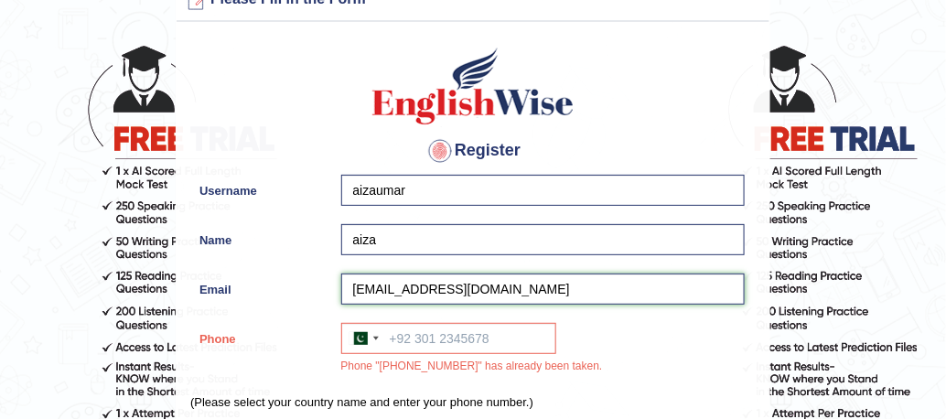
scroll to position [52, 0]
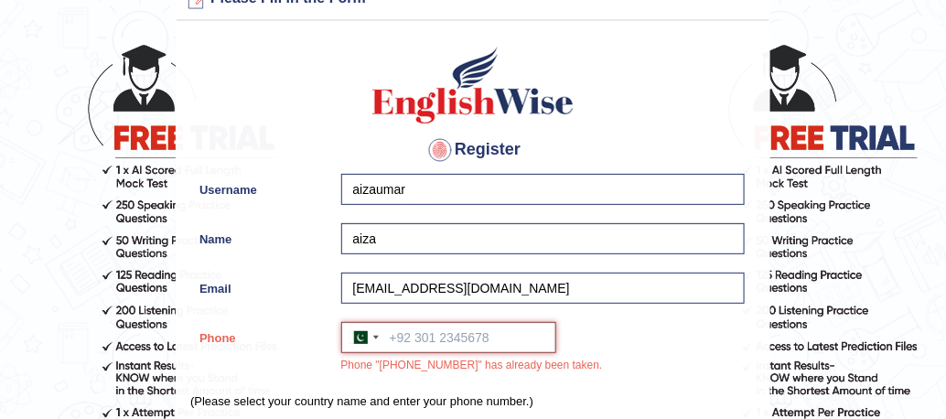
click at [473, 337] on input "Phone" at bounding box center [448, 337] width 215 height 31
type input "3062962804"
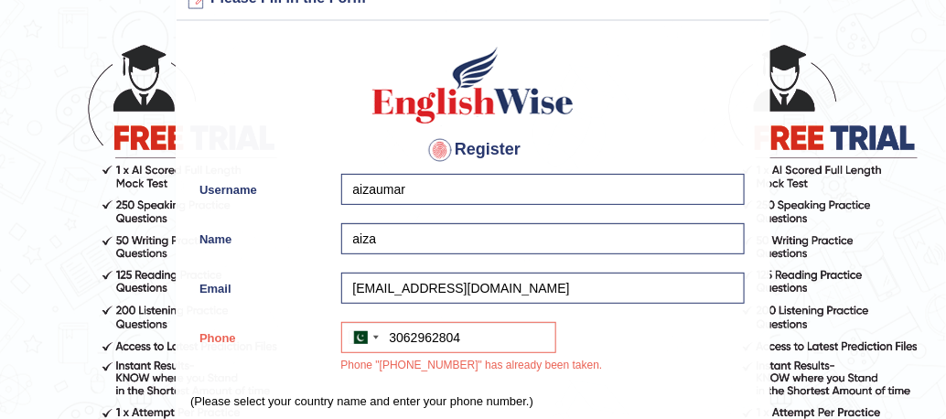
click at [637, 371] on div "Australia +61 India (भारत) +91 New Zealand +64 United States +1 Canada +1 Unite…" at bounding box center [538, 352] width 412 height 61
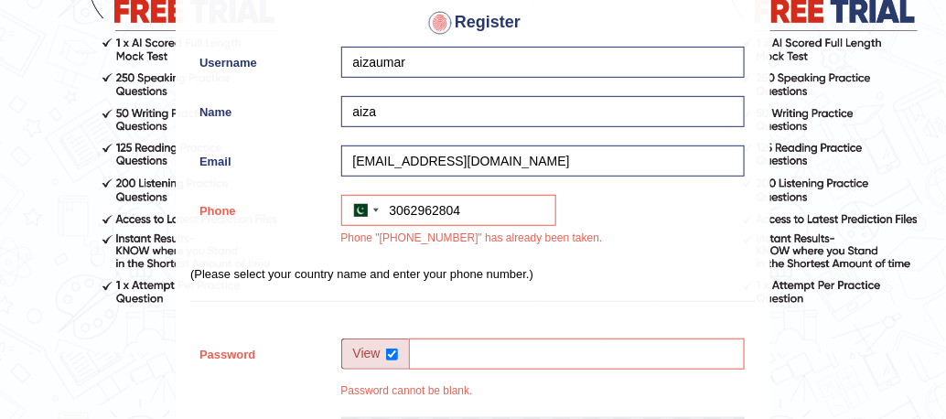
scroll to position [221, 0]
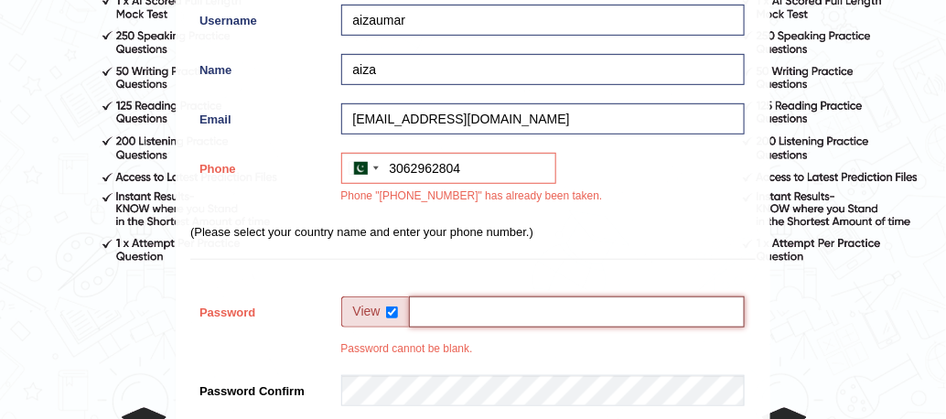
click at [488, 312] on input "Password" at bounding box center [577, 311] width 336 height 31
click at [466, 310] on input "Password" at bounding box center [577, 311] width 336 height 31
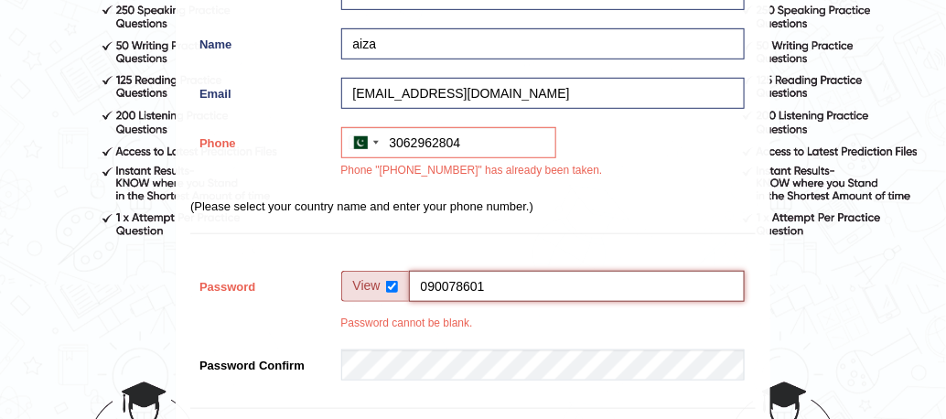
scroll to position [248, 0]
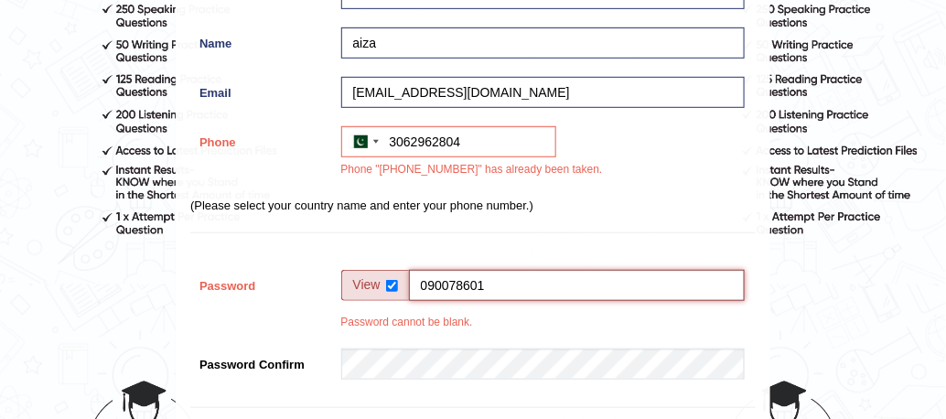
type input "090078601"
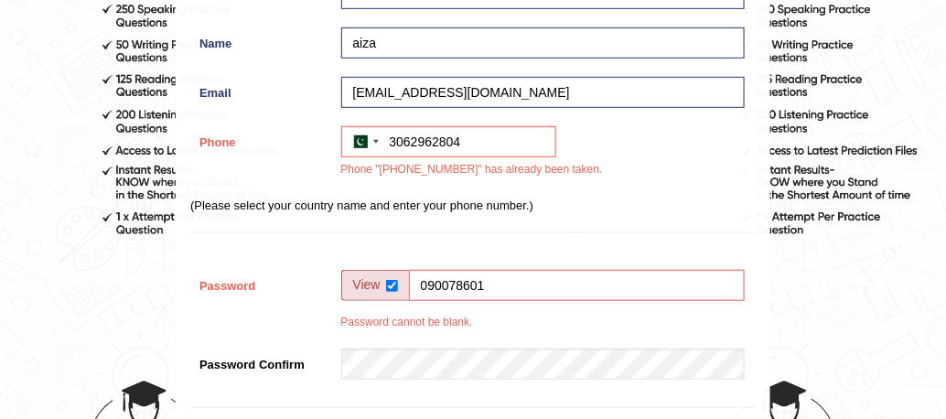
click at [534, 326] on div "090078601 23% Weak Password cannot be blank." at bounding box center [538, 305] width 412 height 70
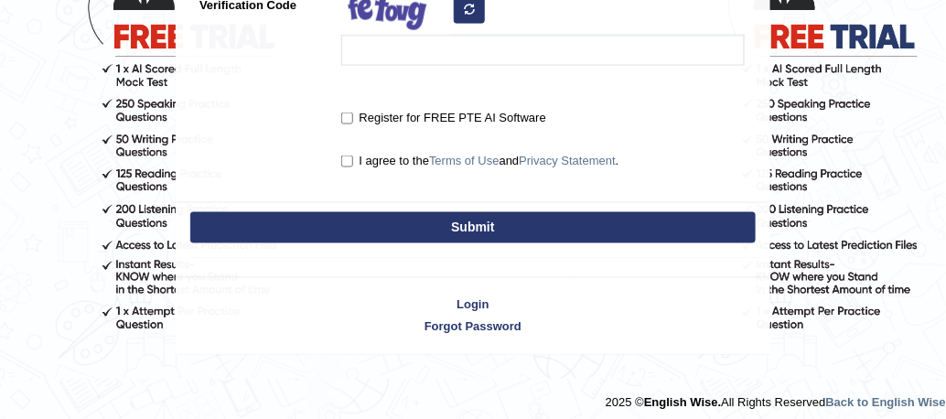
scroll to position [683, 0]
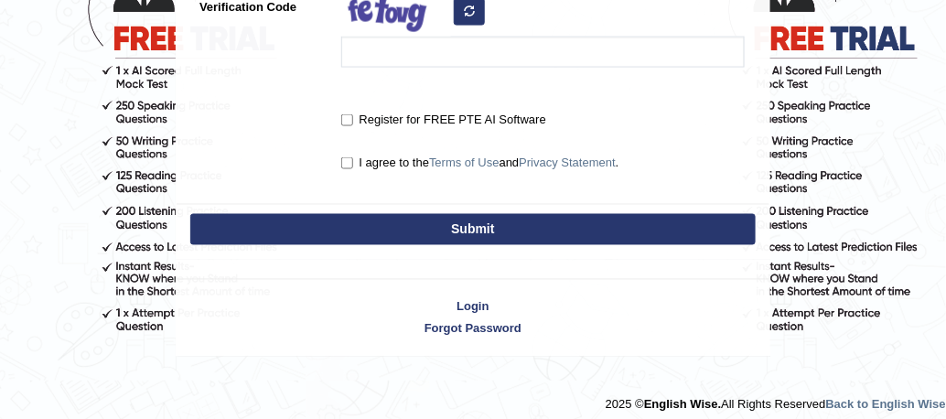
click at [353, 119] on label "Register for FREE PTE AI Software" at bounding box center [443, 120] width 205 height 18
click at [353, 119] on input "Register for FREE PTE AI Software" at bounding box center [347, 120] width 12 height 12
checkbox input "true"
click at [346, 160] on input "I agree to the Terms of Use and Privacy Statement ." at bounding box center [347, 163] width 12 height 12
checkbox input "true"
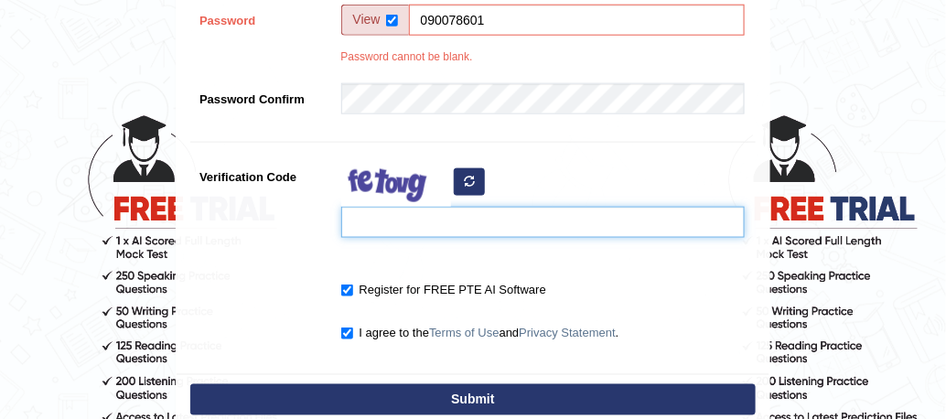
click at [401, 215] on input "Verification Code" at bounding box center [542, 222] width 403 height 31
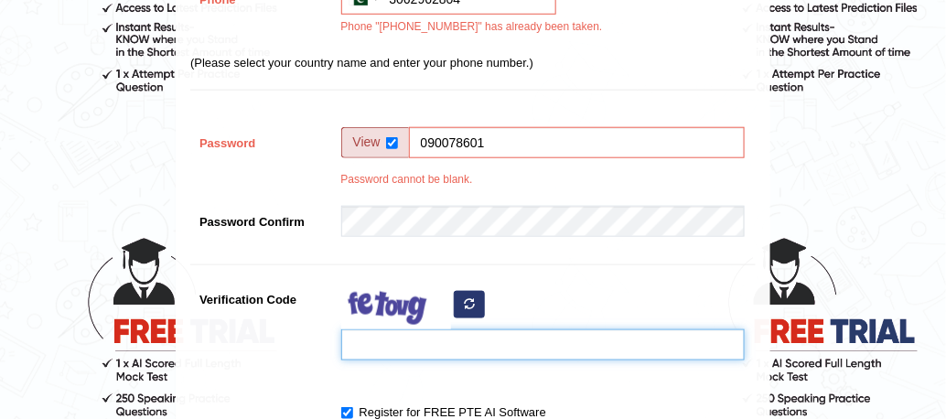
scroll to position [357, 0]
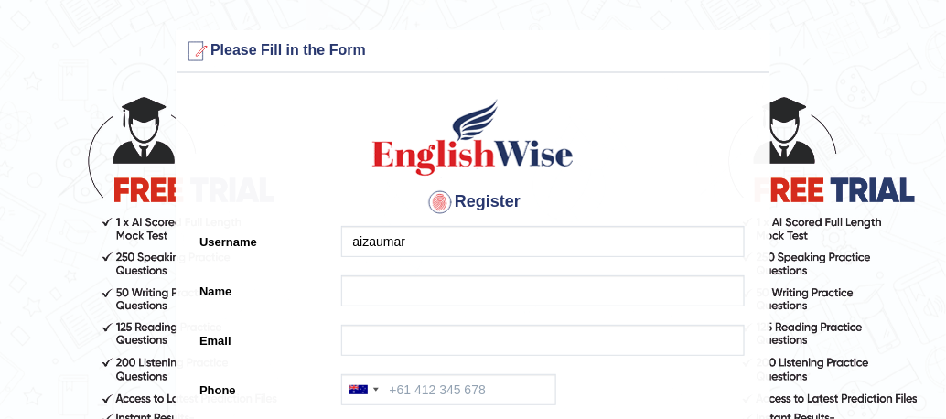
type input "aizaumar"
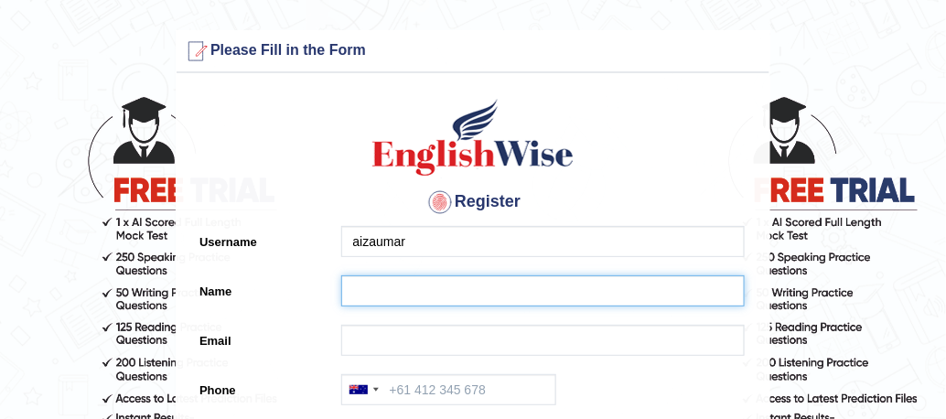
click at [383, 291] on input "Name" at bounding box center [542, 290] width 403 height 31
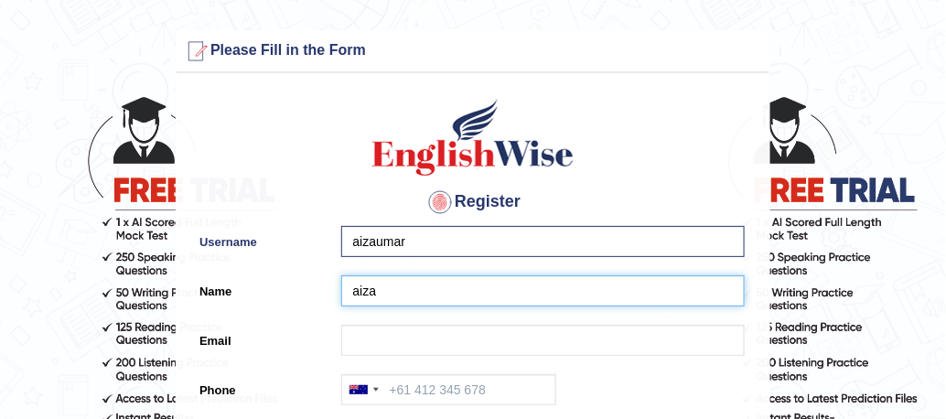
type input "aiza"
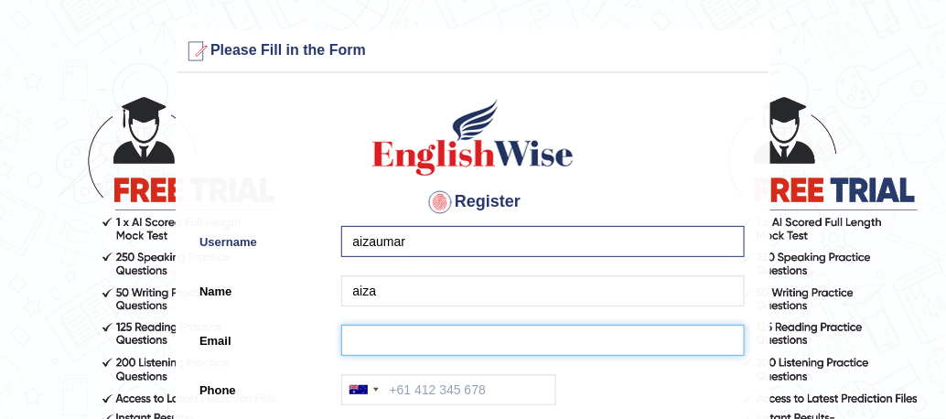
click at [379, 341] on input "Email" at bounding box center [542, 340] width 403 height 31
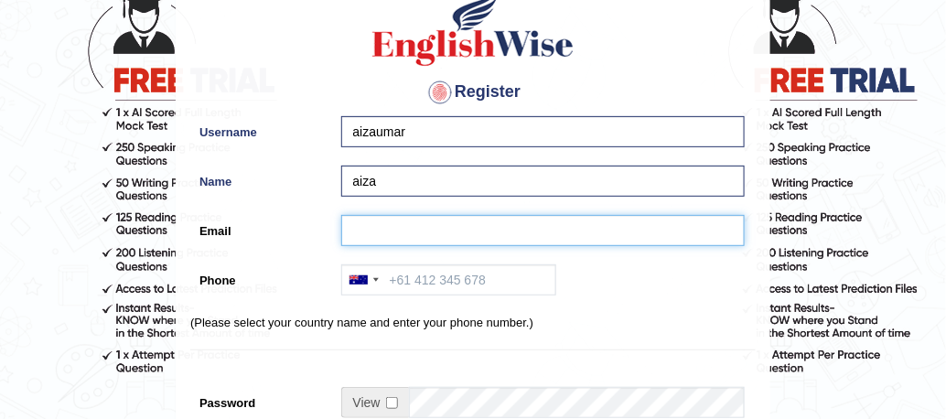
scroll to position [134, 0]
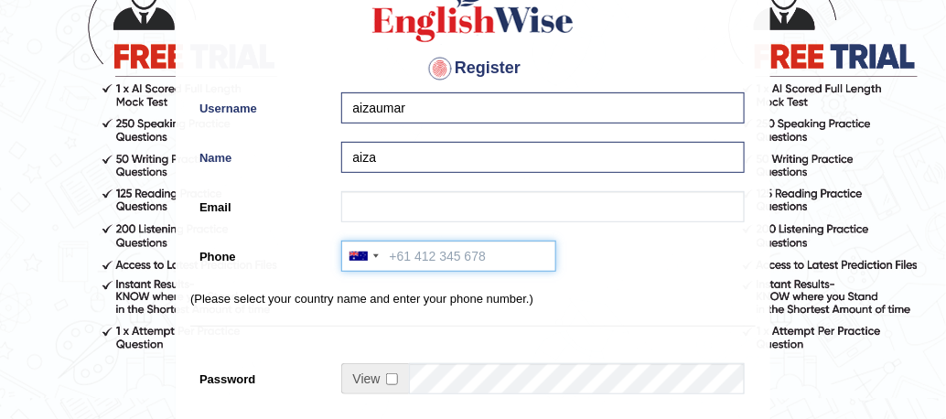
click at [433, 255] on input "Phone" at bounding box center [448, 256] width 215 height 31
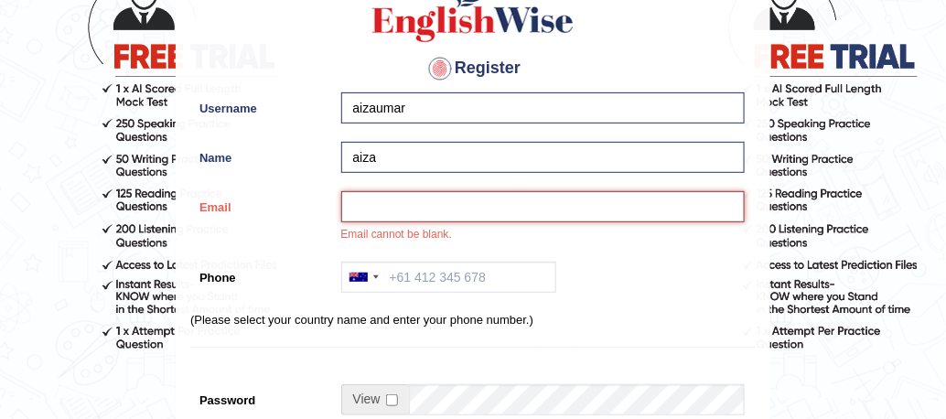
click at [433, 209] on input "Email" at bounding box center [542, 206] width 403 height 31
click at [377, 210] on input "Email" at bounding box center [542, 206] width 403 height 31
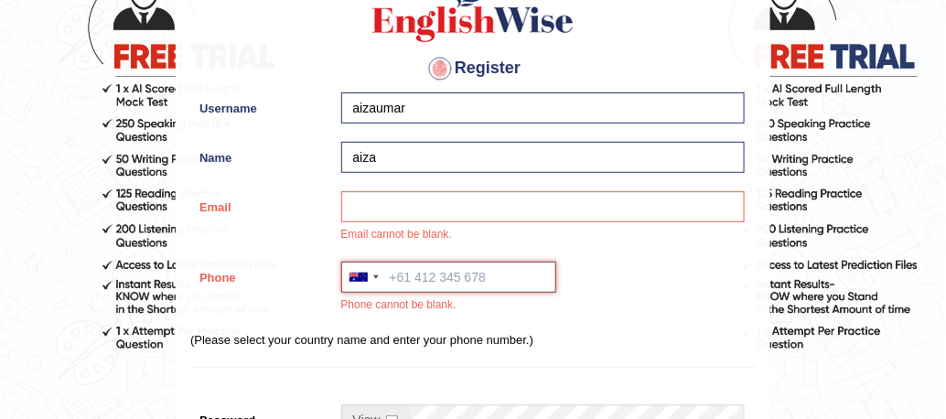
click at [417, 285] on input "Phone" at bounding box center [448, 277] width 215 height 31
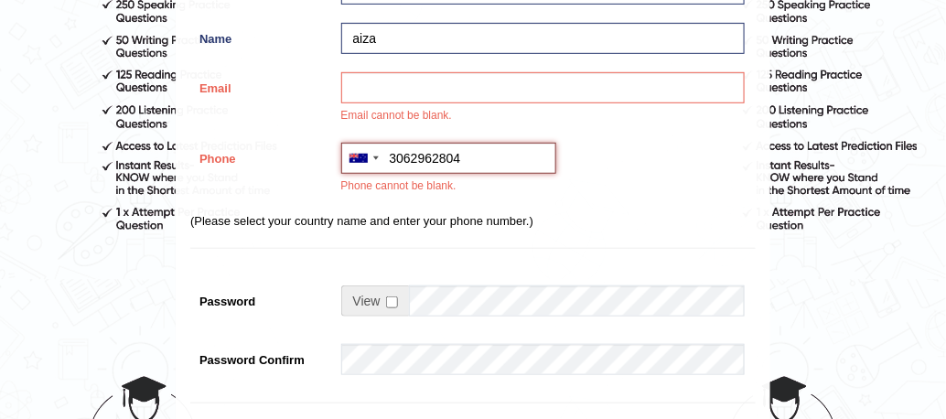
scroll to position [256, 0]
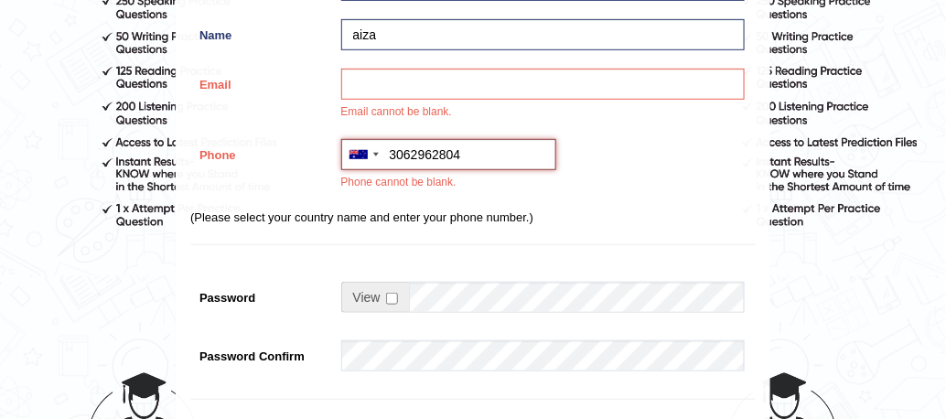
type input "3062962804"
click at [397, 293] on span at bounding box center [375, 297] width 68 height 31
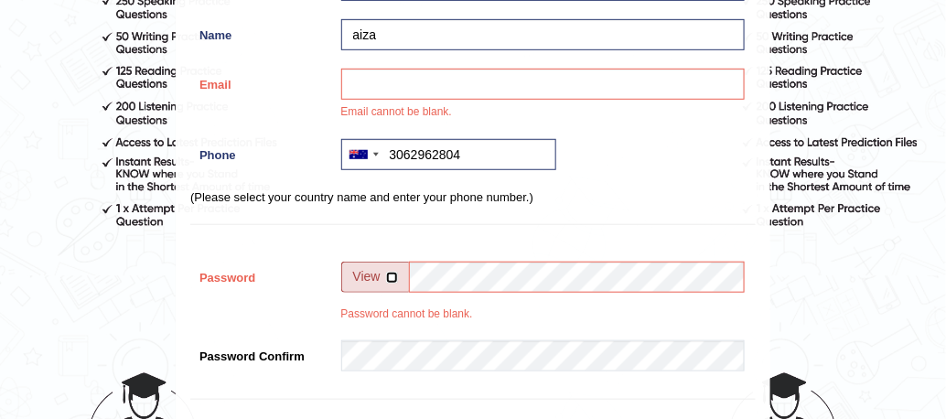
click at [390, 277] on input "checkbox" at bounding box center [392, 278] width 12 height 12
checkbox input "true"
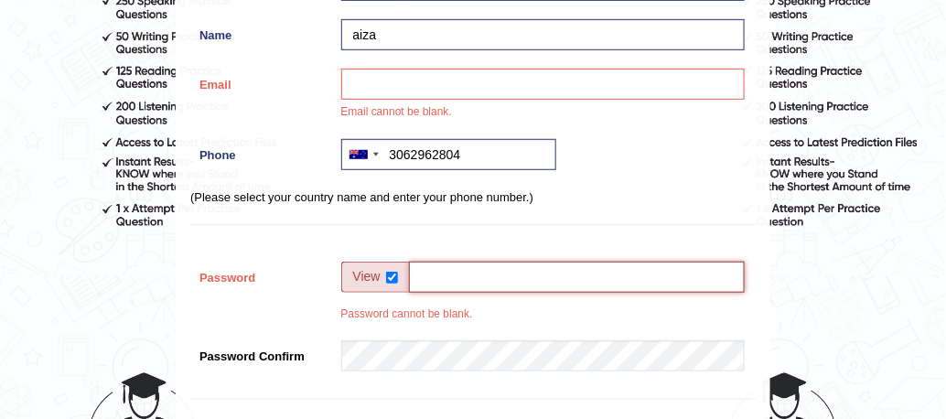
click at [467, 270] on input "Password" at bounding box center [577, 277] width 336 height 31
type input "090078601"
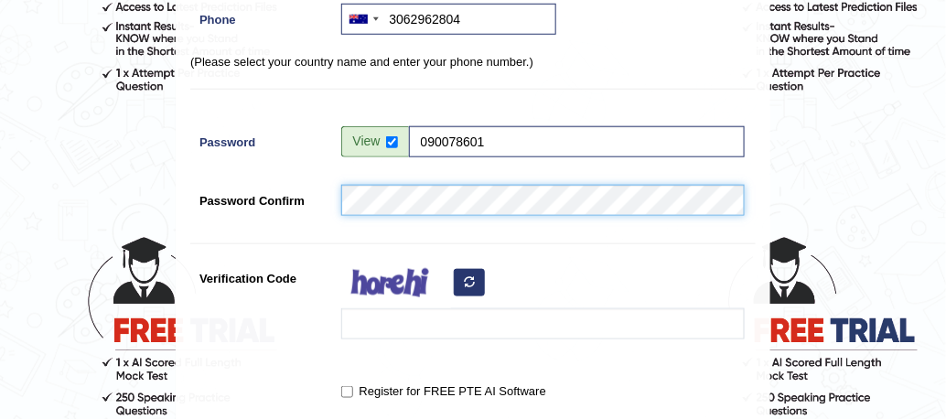
scroll to position [412, 0]
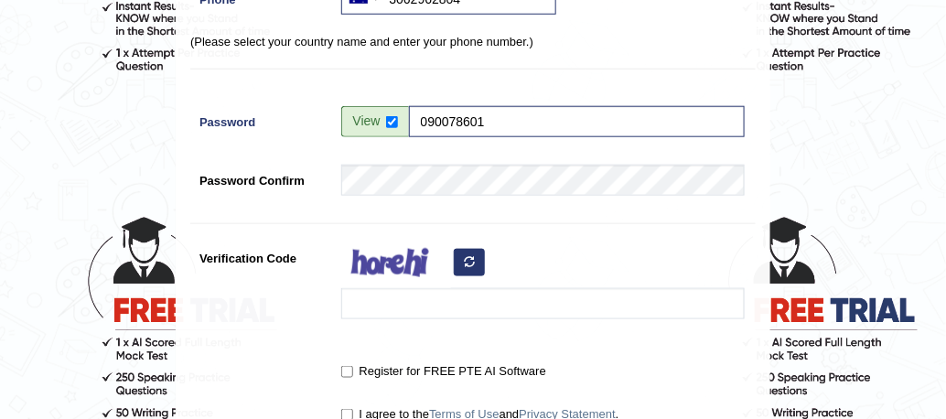
click at [545, 262] on div at bounding box center [538, 285] width 412 height 86
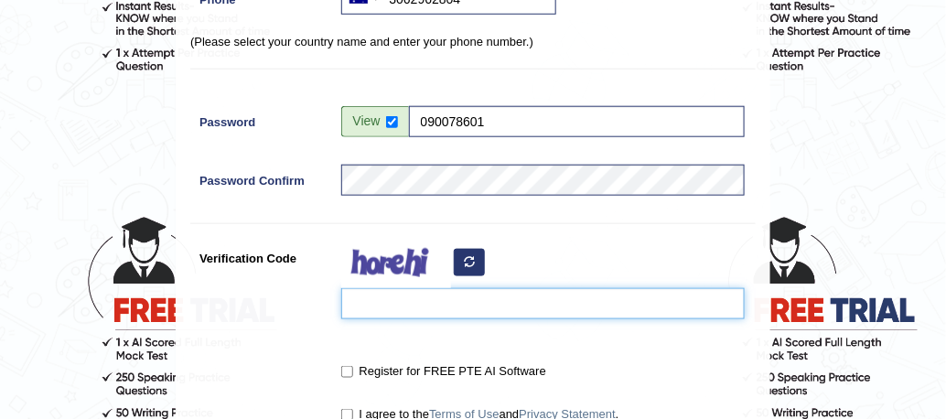
click at [442, 298] on input "Verification Code" at bounding box center [542, 303] width 403 height 31
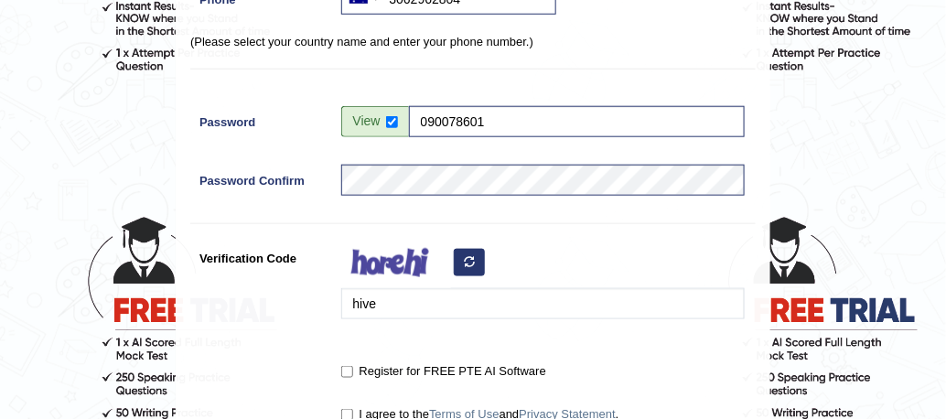
click at [584, 255] on div "hive" at bounding box center [538, 285] width 412 height 86
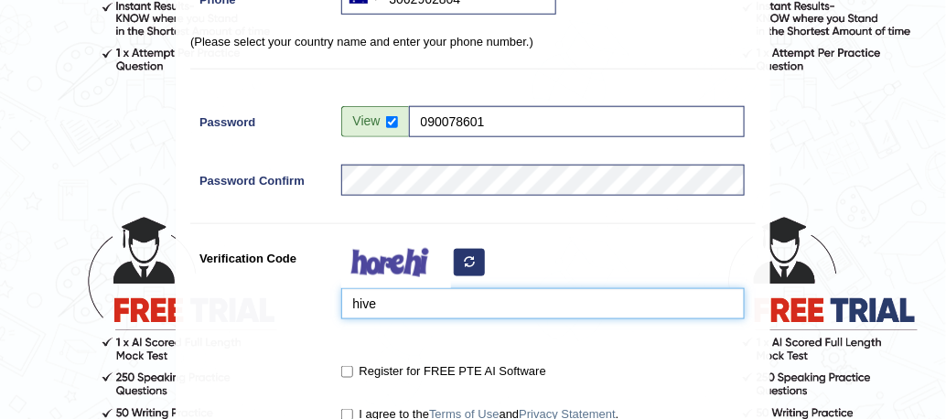
click at [449, 306] on input "hive" at bounding box center [542, 303] width 403 height 31
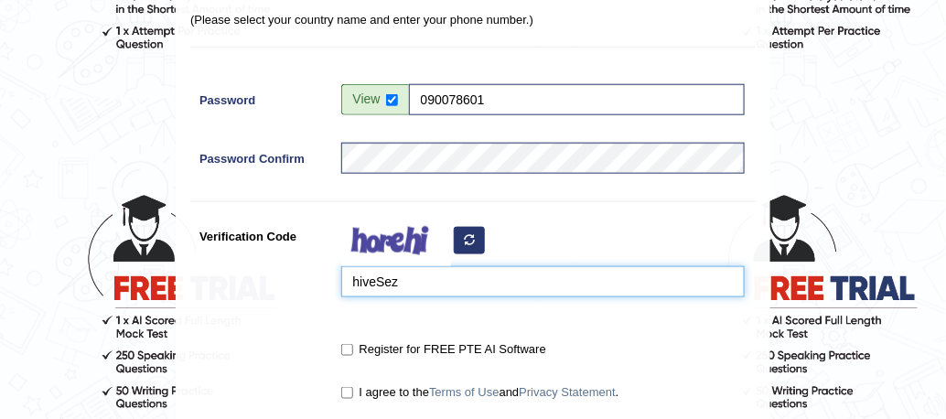
scroll to position [438, 0]
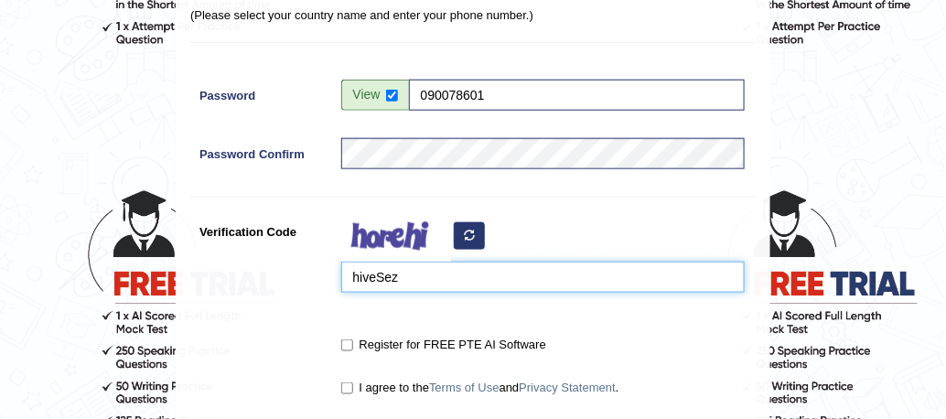
type input "hiveSez"
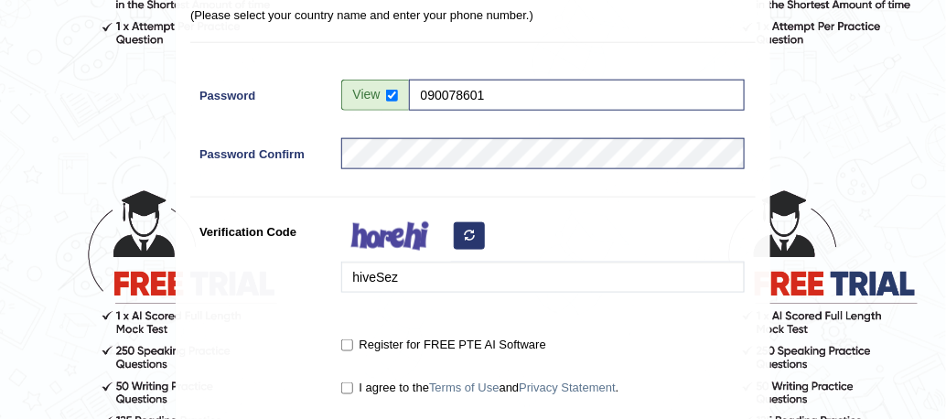
click at [378, 344] on label "Register for FREE PTE AI Software" at bounding box center [443, 345] width 205 height 18
click at [353, 344] on input "Register for FREE PTE AI Software" at bounding box center [347, 345] width 12 height 12
checkbox input "true"
drag, startPoint x: 358, startPoint y: 401, endPoint x: 358, endPoint y: 389, distance: 12.8
click at [358, 396] on div "I agree to the Terms of Use and Privacy Statement ." at bounding box center [538, 389] width 412 height 34
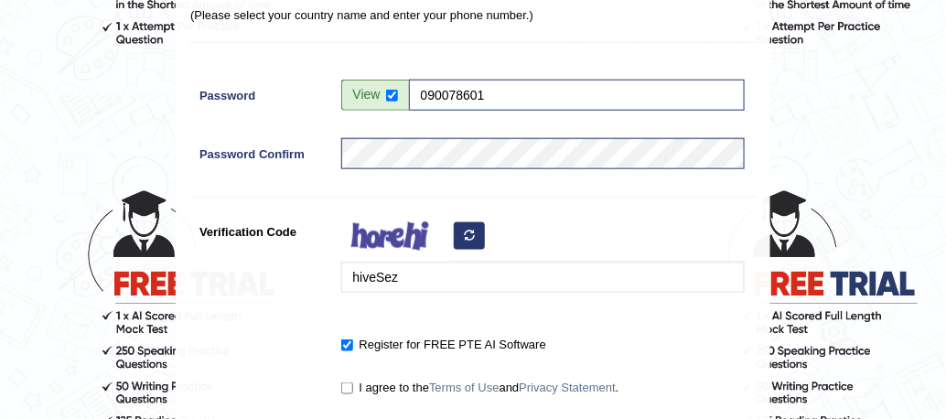
click at [359, 388] on label "I agree to the Terms of Use and Privacy Statement ." at bounding box center [480, 388] width 278 height 18
click at [353, 388] on input "I agree to the Terms of Use and Privacy Statement ." at bounding box center [347, 388] width 12 height 12
checkbox input "true"
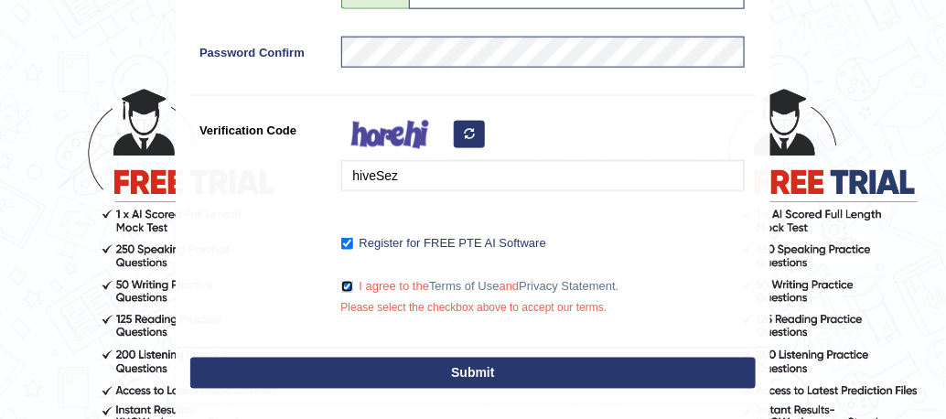
scroll to position [691, 0]
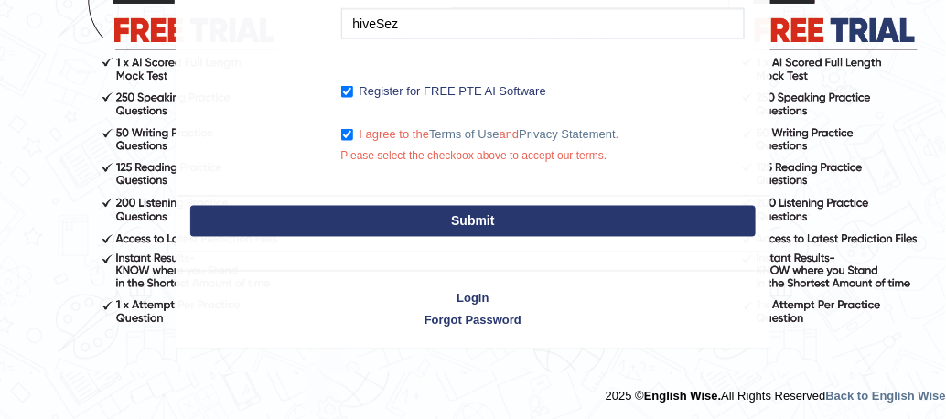
click at [468, 213] on button "Submit" at bounding box center [472, 221] width 565 height 31
type input "+613062962804"
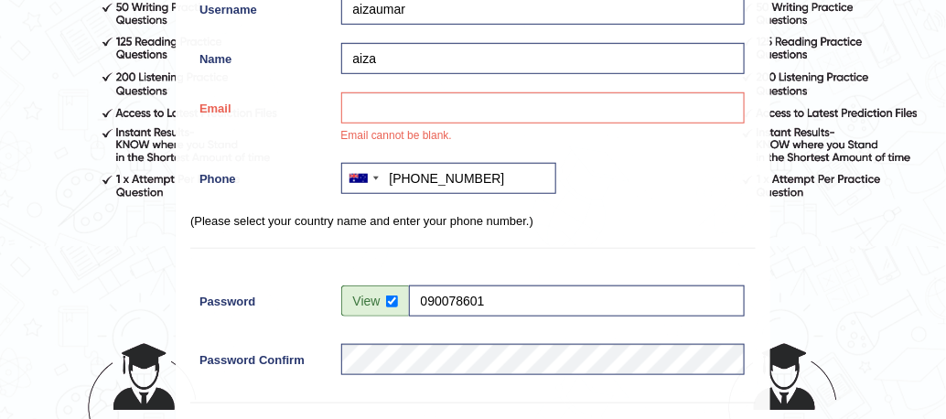
scroll to position [281, 0]
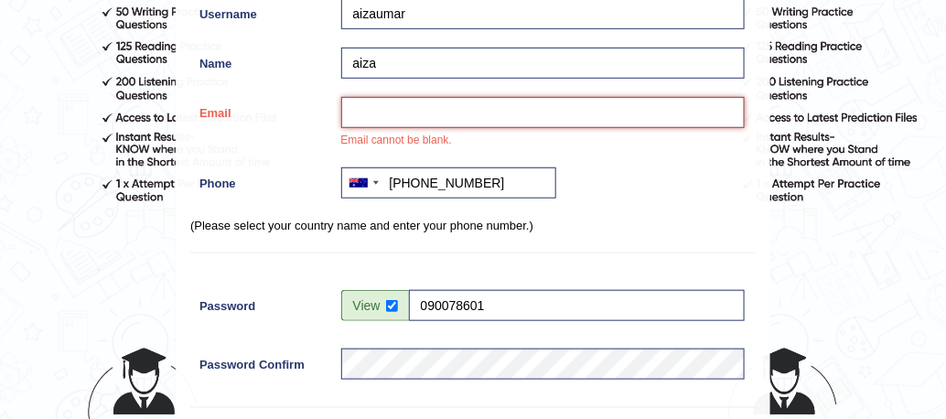
click at [416, 118] on input "Email" at bounding box center [542, 112] width 403 height 31
type input "saira45@gmail.com"
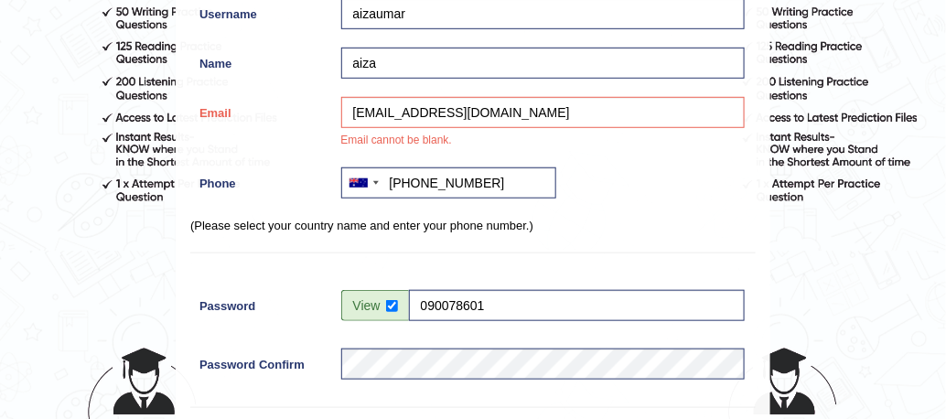
click at [654, 221] on p "(Please select your country name and enter your phone number.)" at bounding box center [472, 225] width 565 height 17
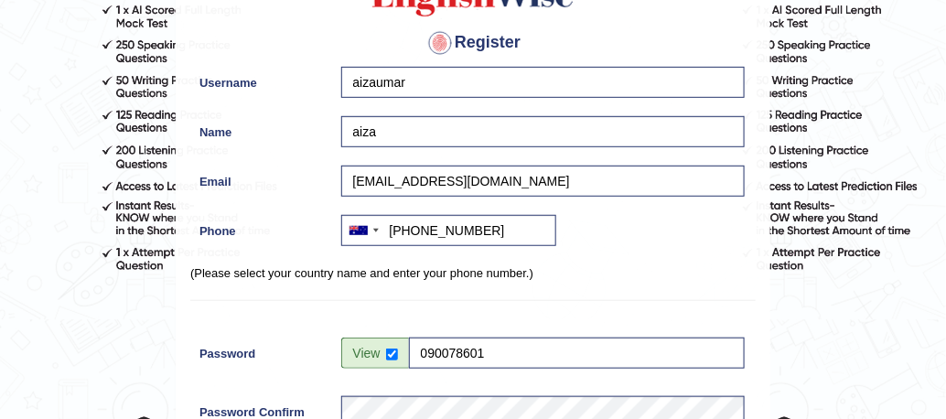
scroll to position [703, 0]
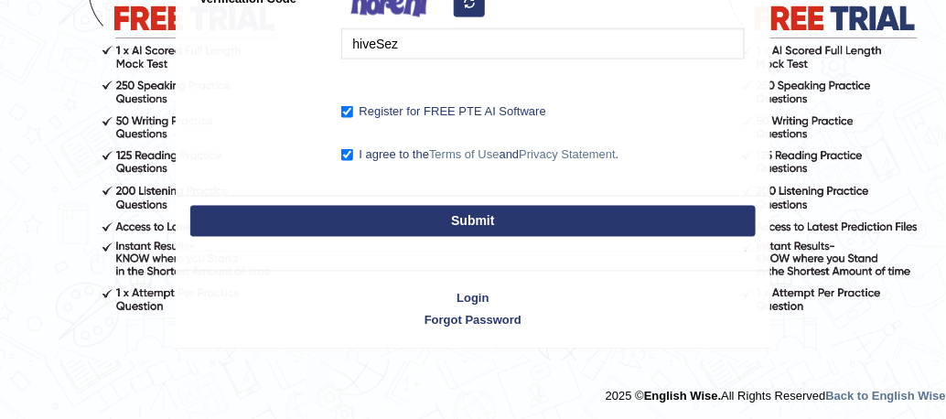
click at [498, 224] on button "Submit" at bounding box center [472, 221] width 565 height 31
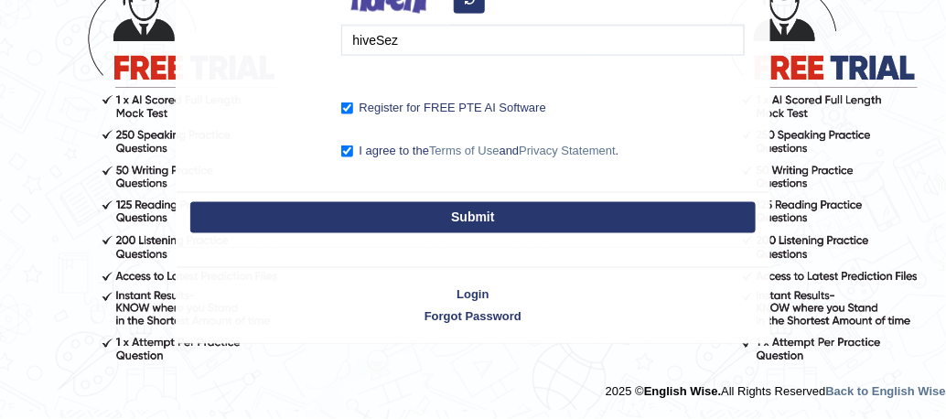
scroll to position [650, 0]
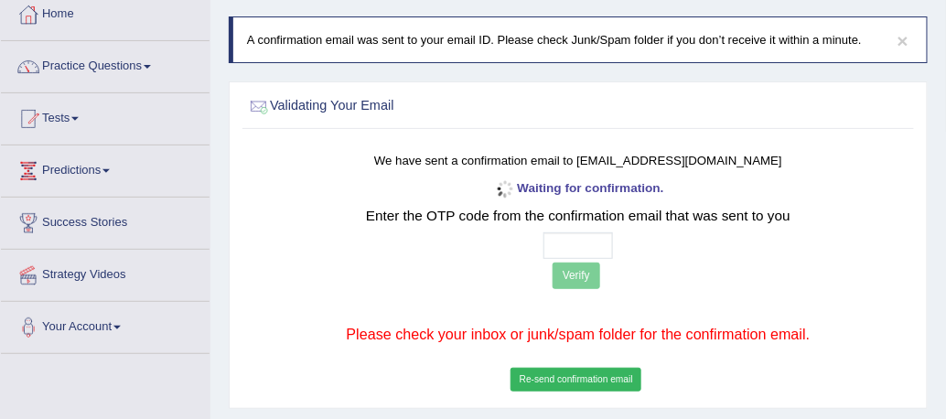
scroll to position [102, 0]
click at [566, 232] on input "text" at bounding box center [578, 244] width 70 height 27
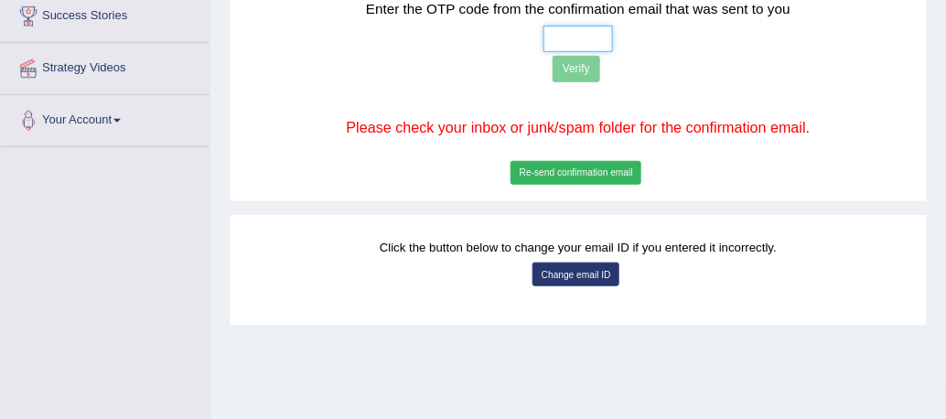
scroll to position [293, 0]
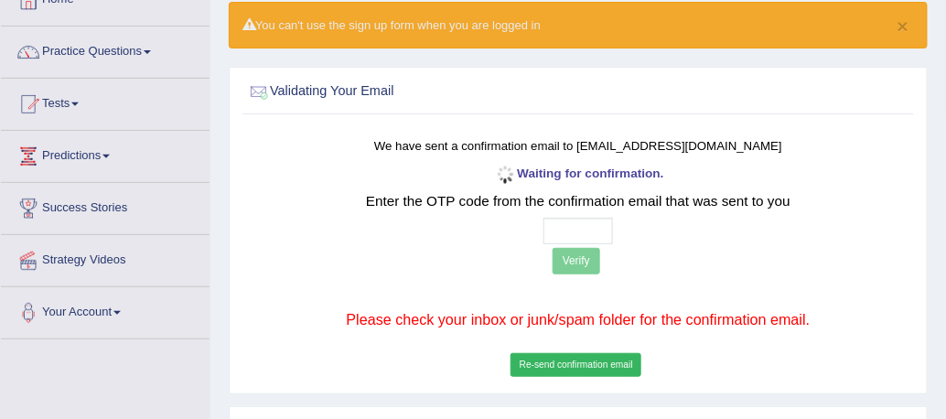
scroll to position [138, 0]
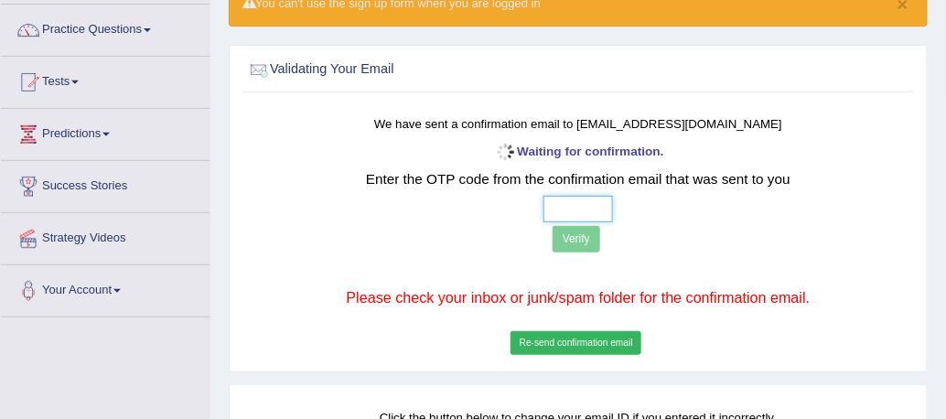
click at [556, 209] on input "text" at bounding box center [578, 209] width 70 height 27
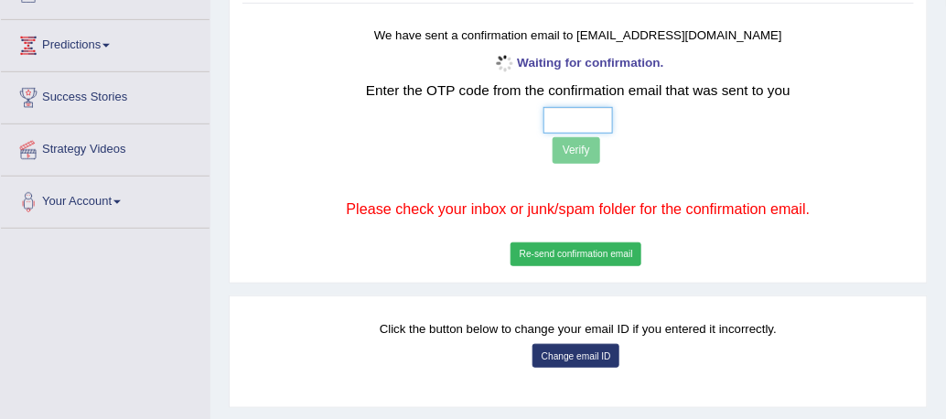
scroll to position [228, 0]
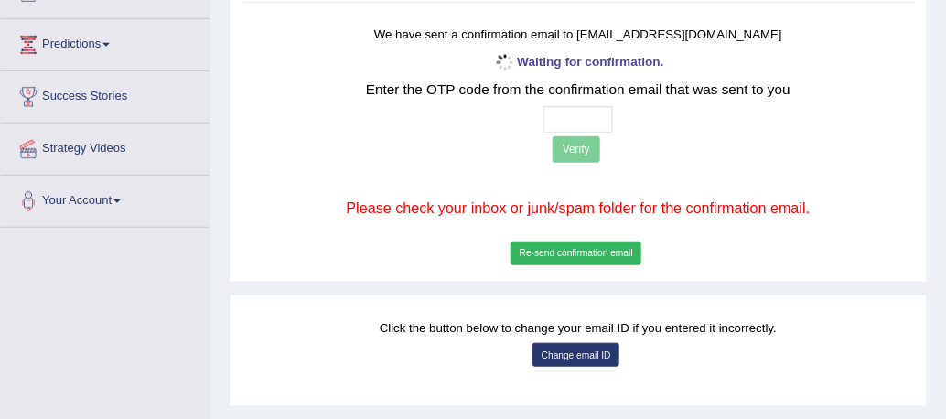
click at [587, 359] on button "Change email ID" at bounding box center [575, 355] width 87 height 24
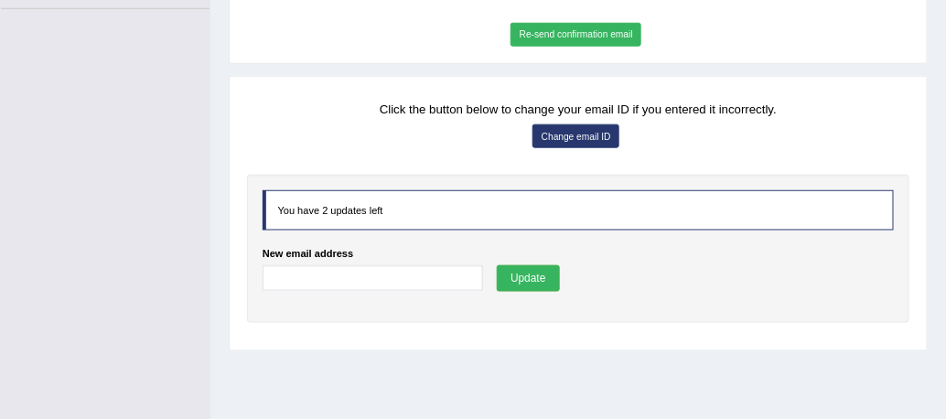
scroll to position [465, 0]
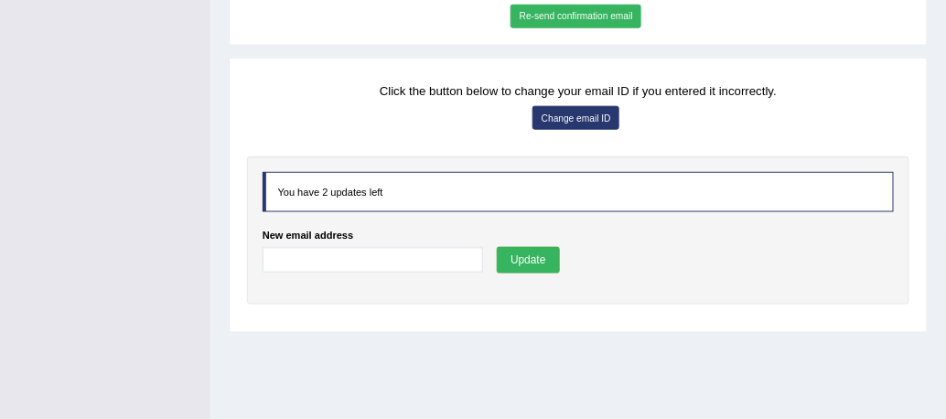
click at [340, 192] on div "You have 2 updates left" at bounding box center [577, 192] width 631 height 40
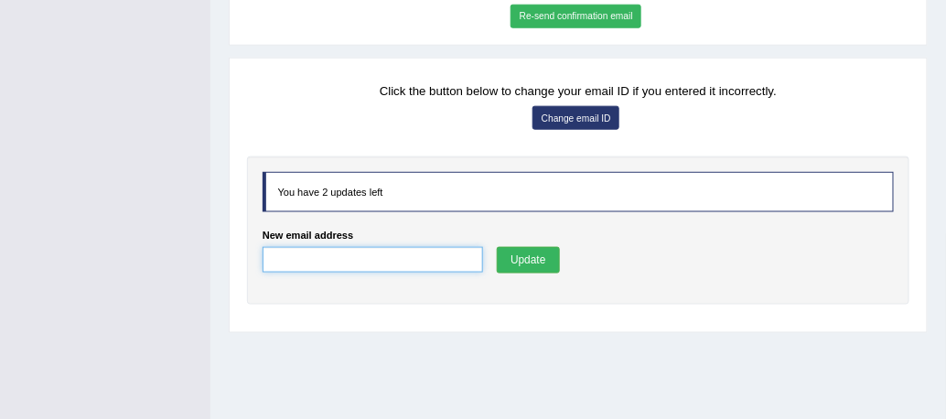
click at [295, 252] on input "New email address" at bounding box center [372, 260] width 221 height 27
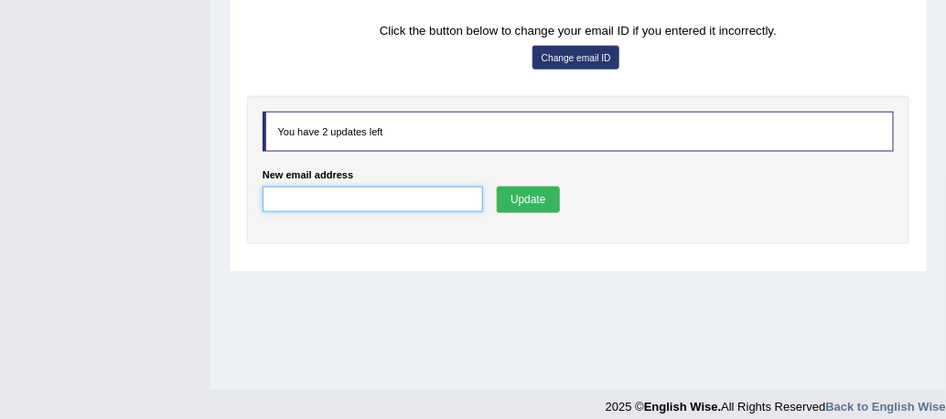
scroll to position [541, 0]
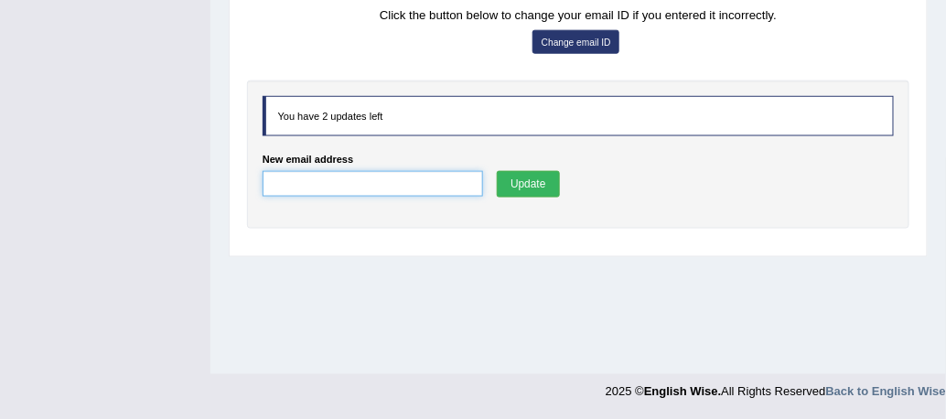
click at [294, 180] on input "New email address" at bounding box center [372, 184] width 221 height 27
click at [296, 194] on input "New email address" at bounding box center [372, 184] width 221 height 27
click at [294, 182] on input "New email address" at bounding box center [372, 184] width 221 height 27
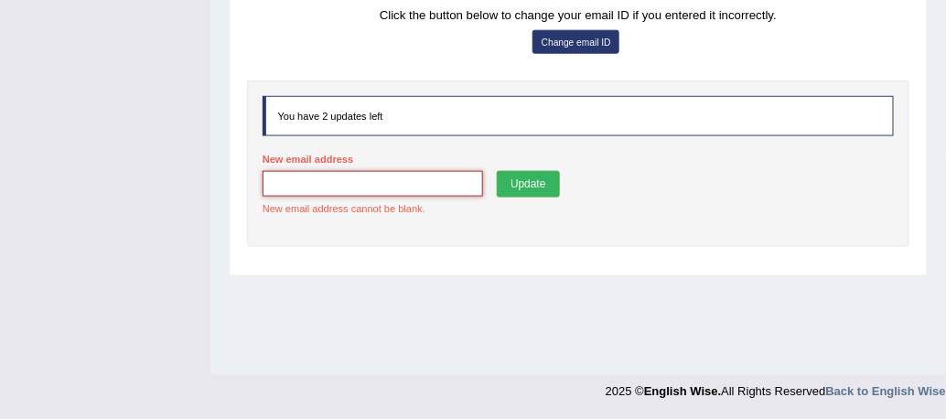
click at [289, 182] on input "New email address" at bounding box center [372, 184] width 221 height 27
click at [316, 185] on input "New email address" at bounding box center [372, 184] width 221 height 27
click at [291, 180] on input "aiza156@gmail.com" at bounding box center [372, 184] width 221 height 27
type input "aizaumar156@gmail.com"
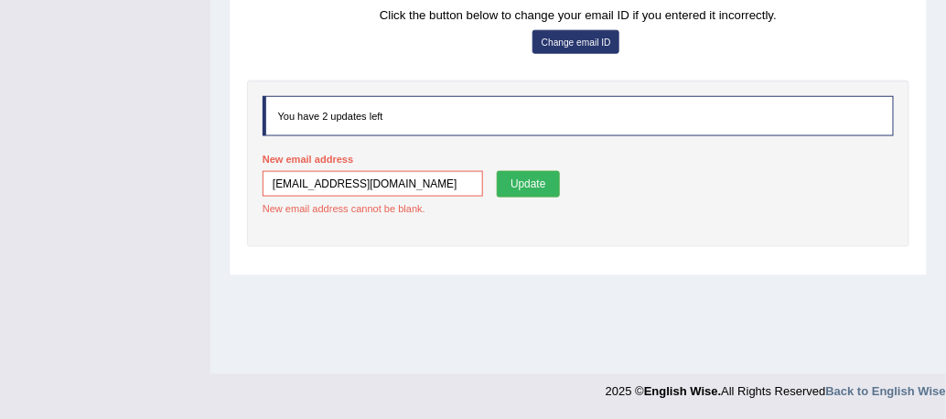
click at [527, 179] on button "Update" at bounding box center [528, 184] width 63 height 27
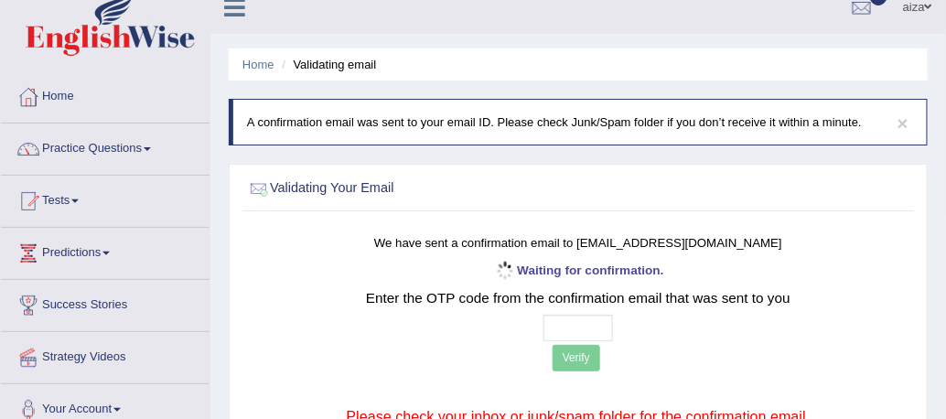
scroll to position [26, 0]
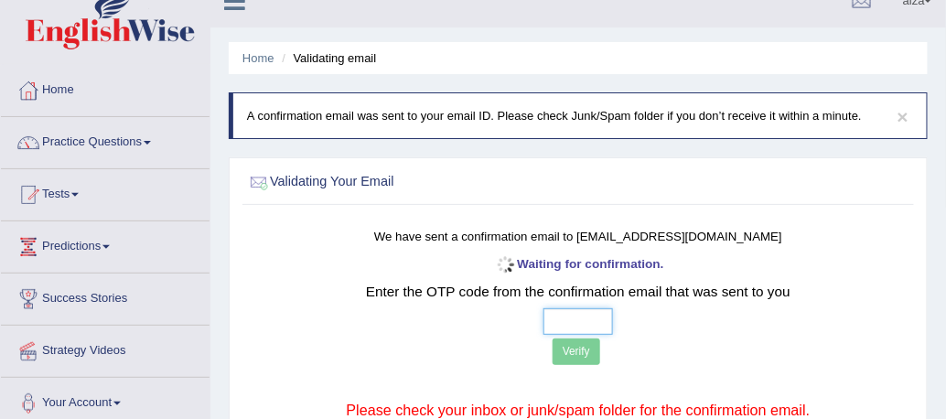
click at [563, 318] on input "text" at bounding box center [578, 321] width 70 height 27
type input "8 1 2 5"
click at [574, 342] on button "Verify" at bounding box center [576, 351] width 48 height 27
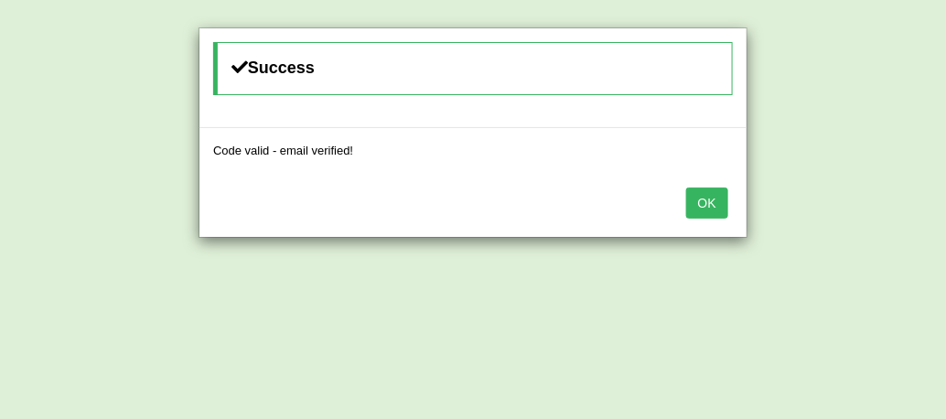
click at [710, 200] on button "OK" at bounding box center [707, 202] width 42 height 31
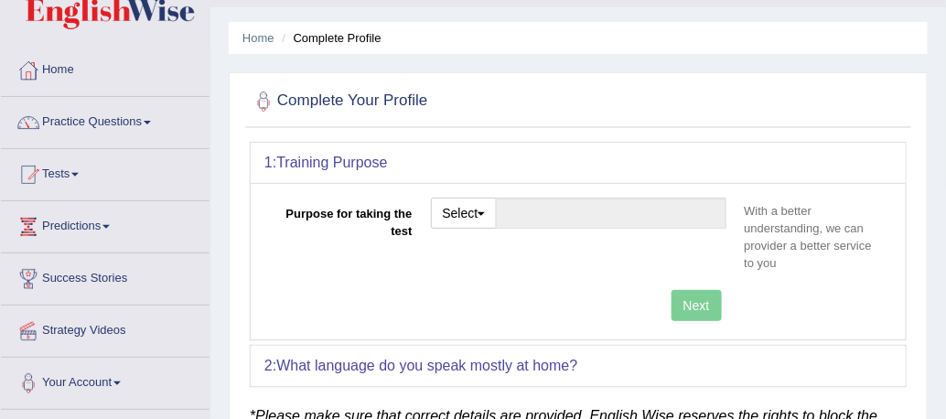
click at [605, 193] on div "Purpose for taking the test Select Student Visa Permanent Residency Nursing Oth…" at bounding box center [578, 261] width 655 height 156
click at [600, 216] on input "Purpose for taking the test" at bounding box center [611, 213] width 230 height 31
click at [524, 212] on input "Purpose for taking the test" at bounding box center [611, 213] width 230 height 31
click at [484, 212] on button "Select" at bounding box center [464, 213] width 67 height 31
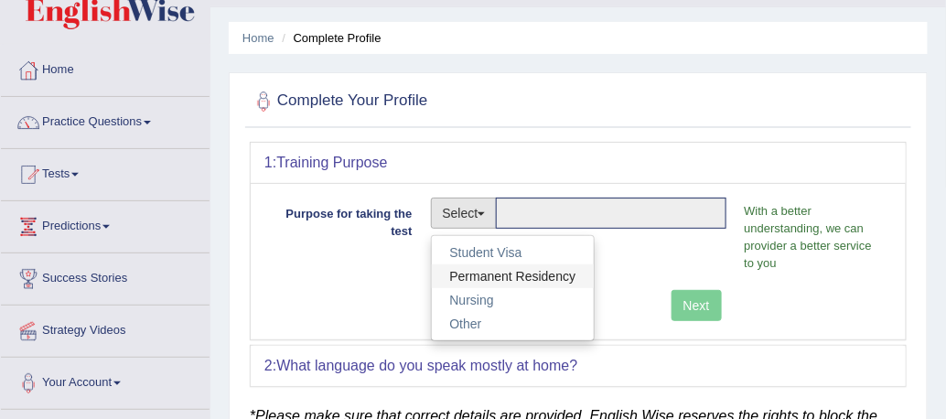
click at [504, 272] on link "Permanent Residency" at bounding box center [513, 276] width 163 height 24
type input "Permanent Residency"
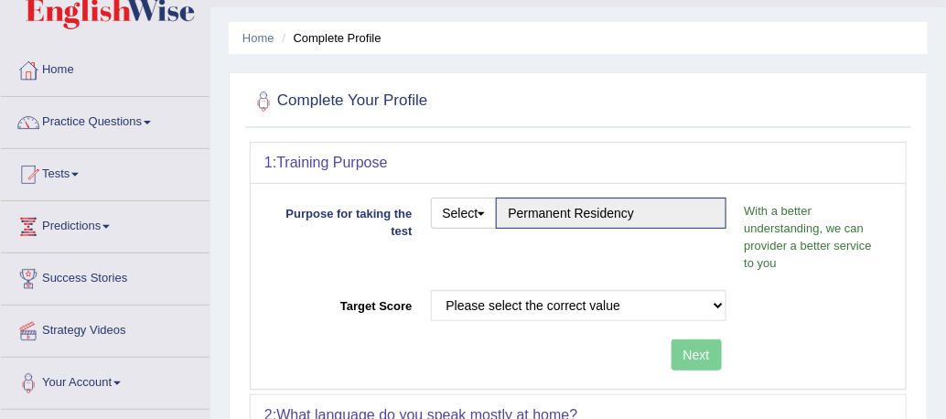
scroll to position [71, 0]
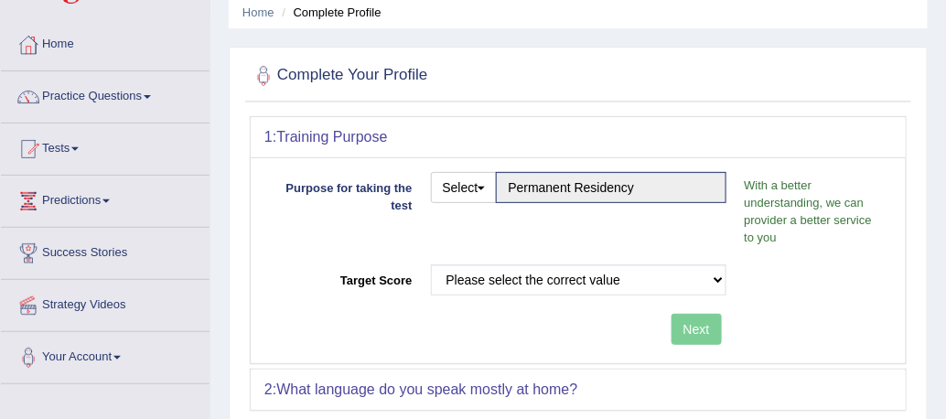
click at [531, 295] on div "Please select the correct value 50 (6 bands) 58 (6.5 bands) 65 (7 bands) 79 (8 …" at bounding box center [579, 284] width 314 height 40
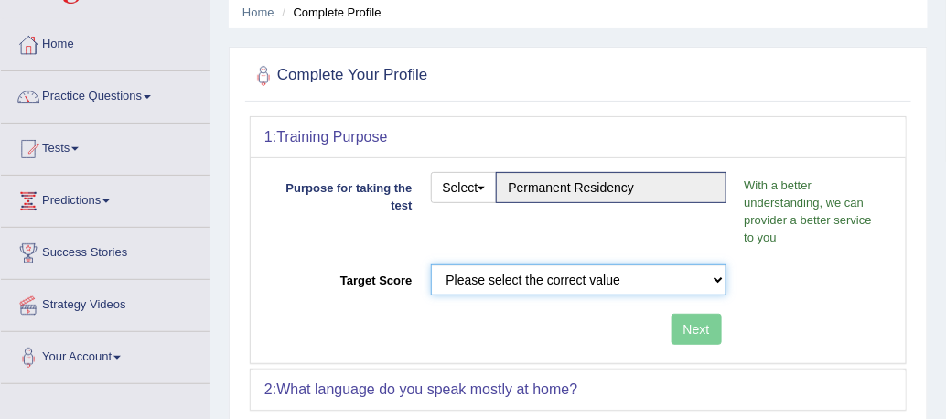
click at [532, 288] on select "Please select the correct value 50 (6 bands) 58 (6.5 bands) 65 (7 bands) 79 (8 …" at bounding box center [578, 279] width 295 height 31
select select "65"
click at [431, 264] on select "Please select the correct value 50 (6 bands) 58 (6.5 bands) 65 (7 bands) 79 (8 …" at bounding box center [578, 279] width 295 height 31
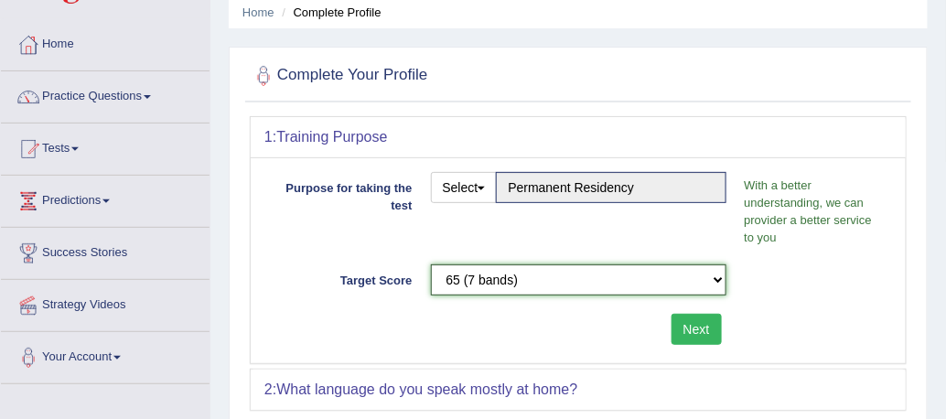
click at [503, 275] on select "Please select the correct value 50 (6 bands) 58 (6.5 bands) 65 (7 bands) 79 (8 …" at bounding box center [578, 279] width 295 height 31
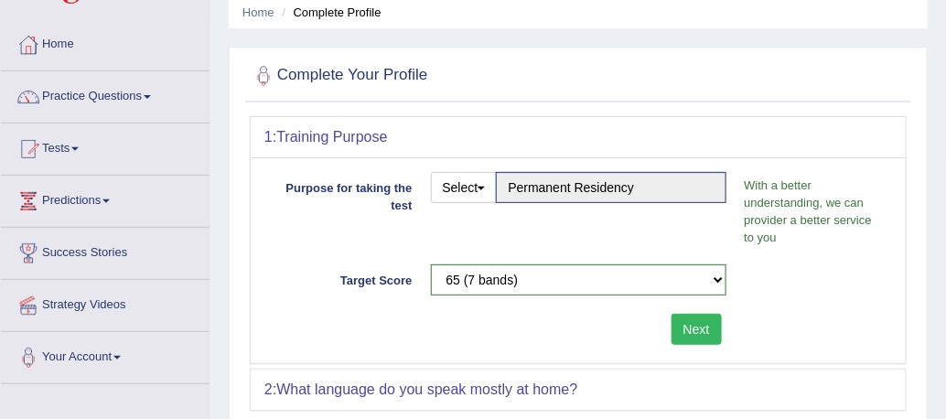
click at [686, 325] on button "Next" at bounding box center [696, 329] width 50 height 31
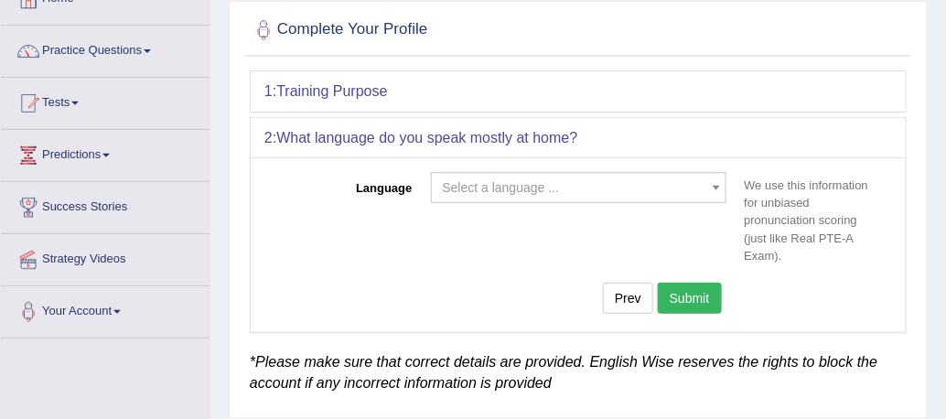
scroll to position [120, 0]
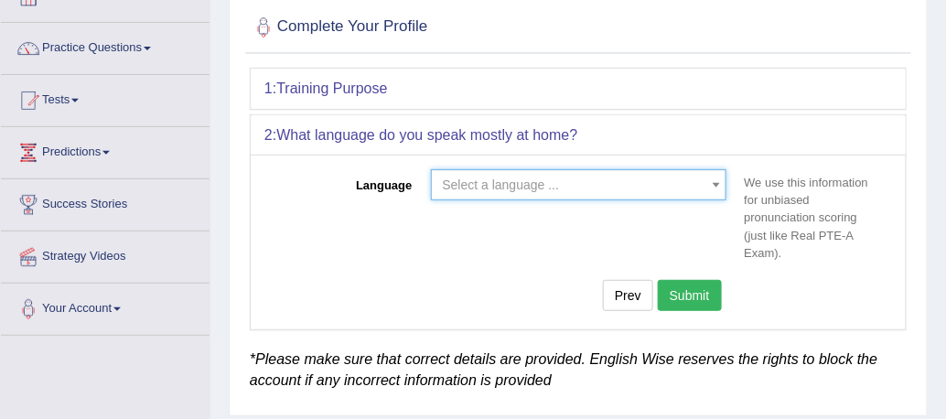
click at [521, 188] on span "Select a language ..." at bounding box center [501, 184] width 117 height 15
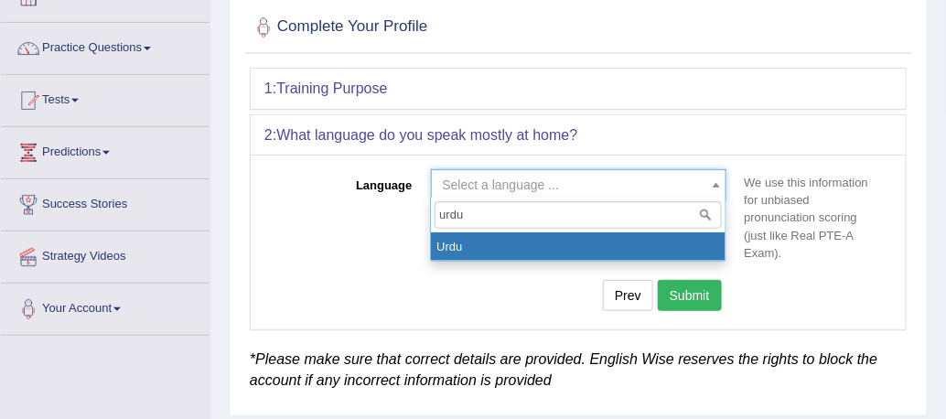
type input "urdu"
select select "Urdu"
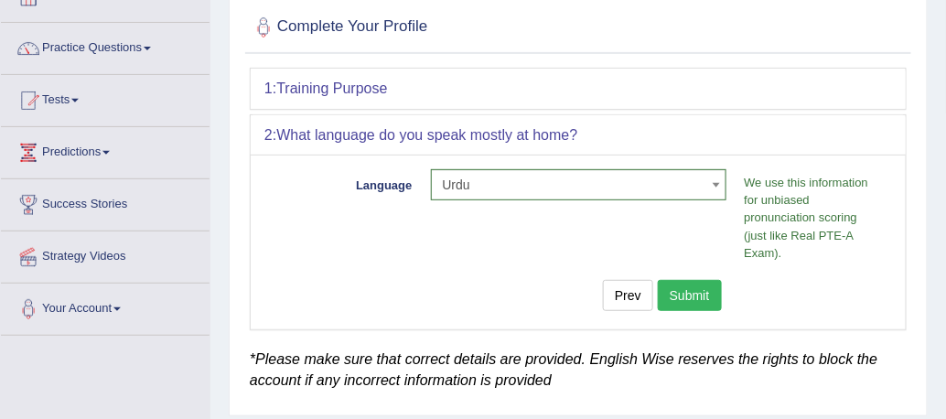
click at [686, 291] on button "Submit" at bounding box center [690, 295] width 64 height 31
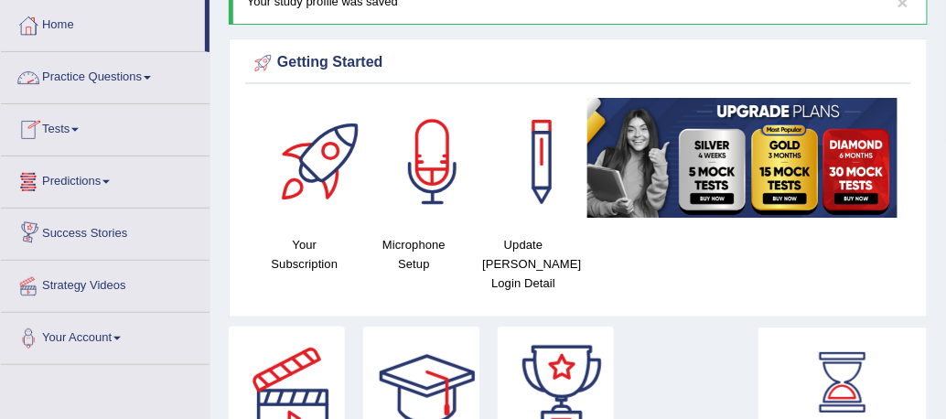
scroll to position [82, 0]
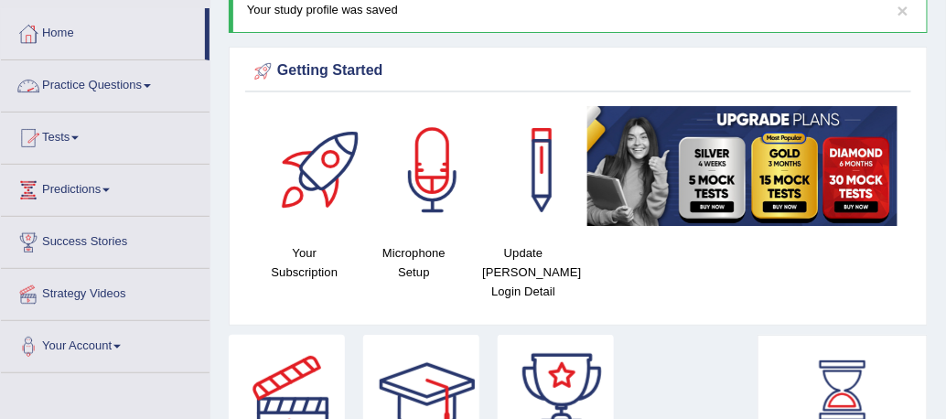
click at [108, 72] on link "Practice Questions" at bounding box center [105, 83] width 209 height 46
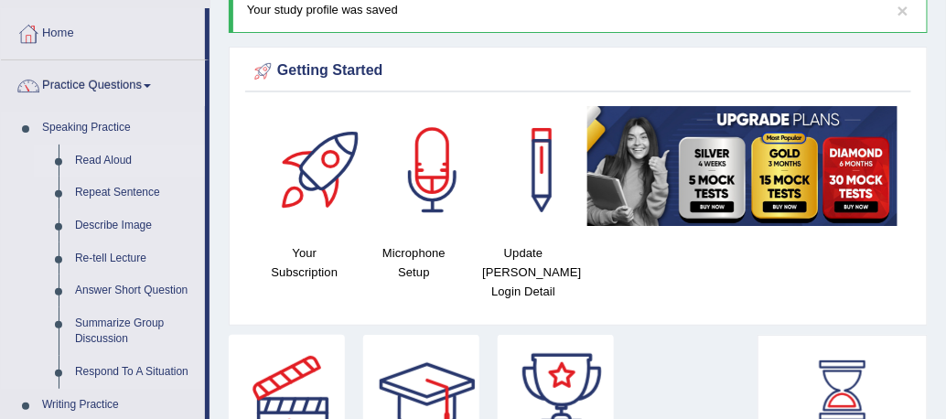
click at [100, 155] on link "Read Aloud" at bounding box center [136, 160] width 138 height 33
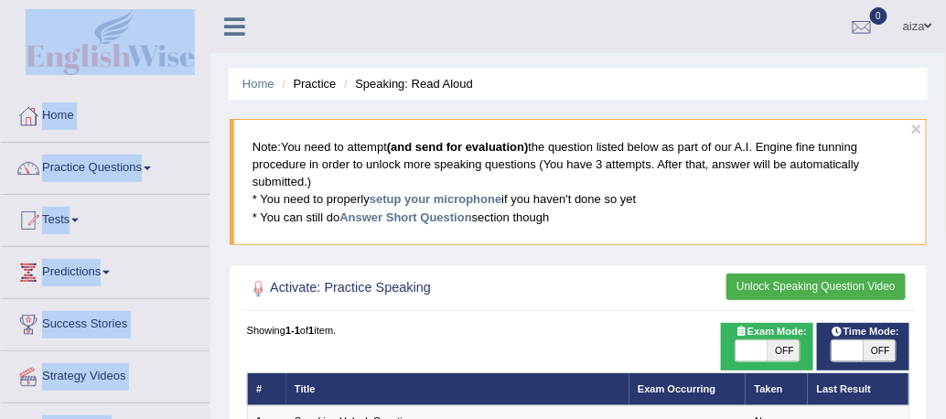
drag, startPoint x: 231, startPoint y: 35, endPoint x: 44, endPoint y: 30, distance: 187.5
click at [370, 44] on div "aiza Toggle navigation Username: aizaumar Access Type: Online Subscription: Def…" at bounding box center [577, 26] width 735 height 53
click at [359, 26] on div "aiza Toggle navigation Username: aizaumar Access Type: Online Subscription: Def…" at bounding box center [577, 26] width 735 height 53
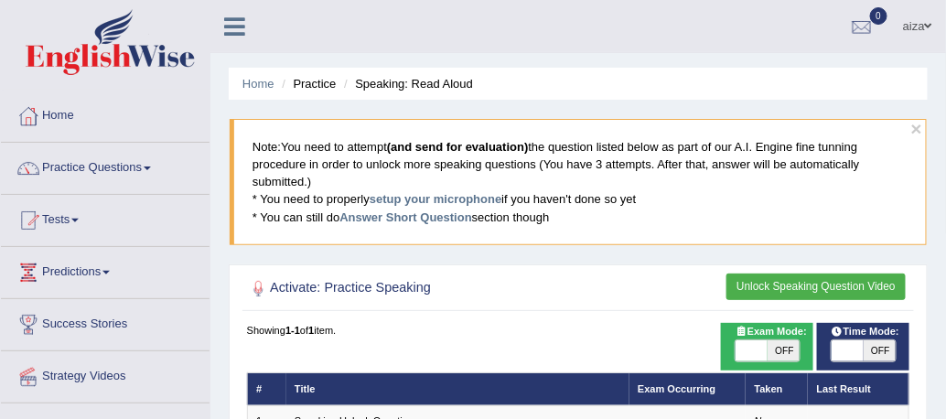
click at [361, 35] on div "aiza Toggle navigation Username: aizaumar Access Type: Online Subscription: Def…" at bounding box center [577, 26] width 735 height 53
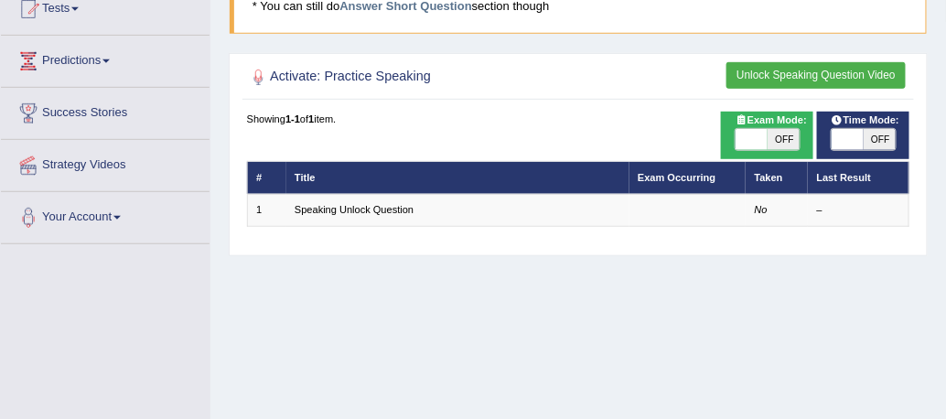
scroll to position [186, 0]
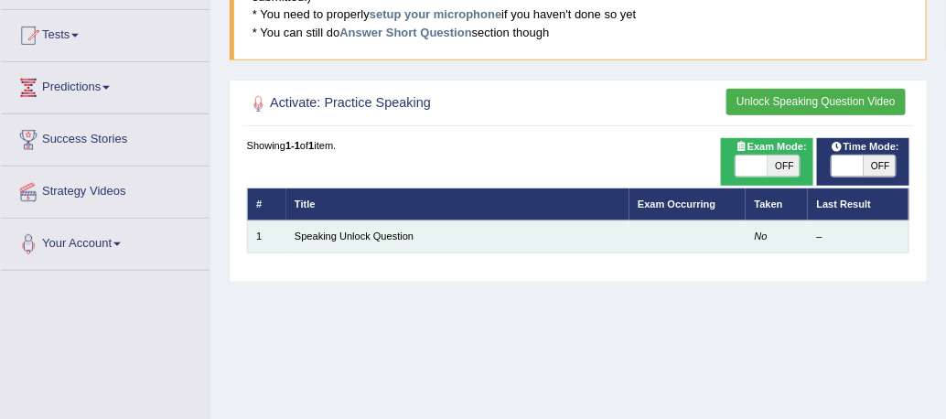
scroll to position [0, 0]
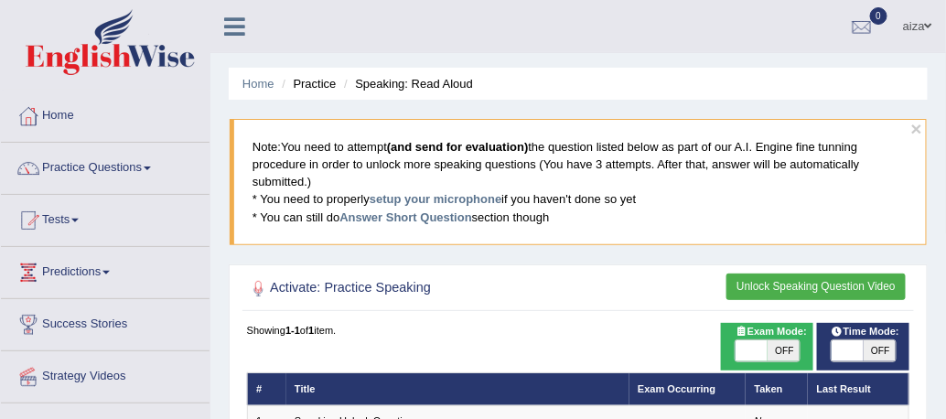
click at [823, 289] on button "Unlock Speaking Question Video" at bounding box center [815, 286] width 179 height 27
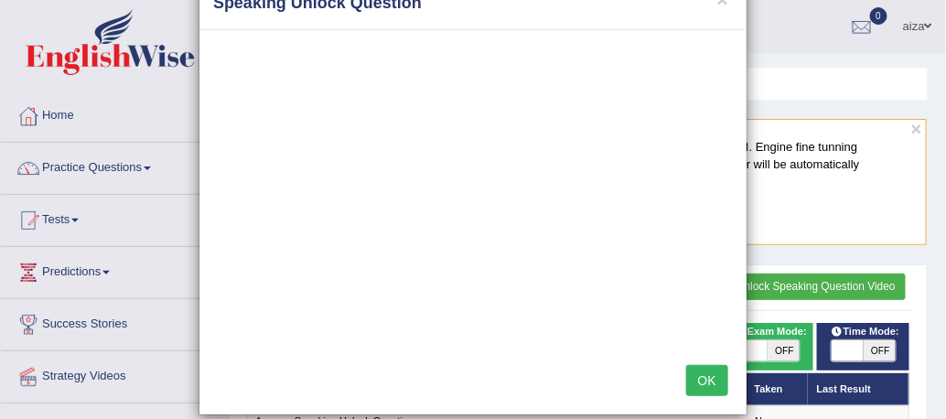
scroll to position [52, 0]
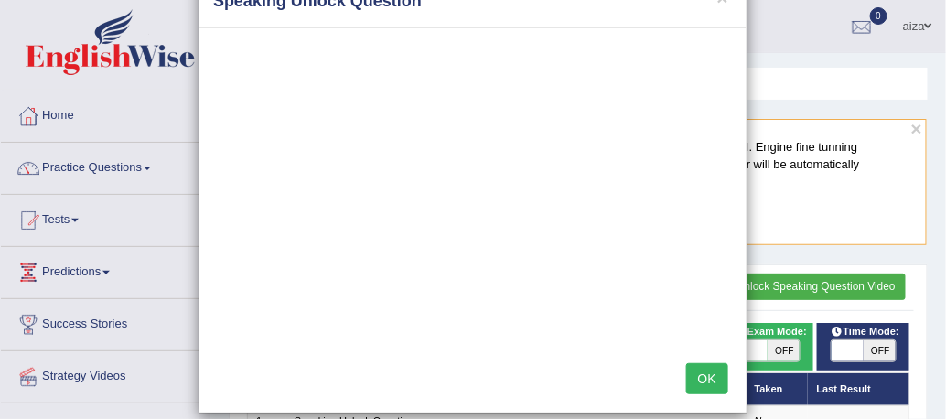
click at [707, 383] on button "OK" at bounding box center [707, 378] width 42 height 31
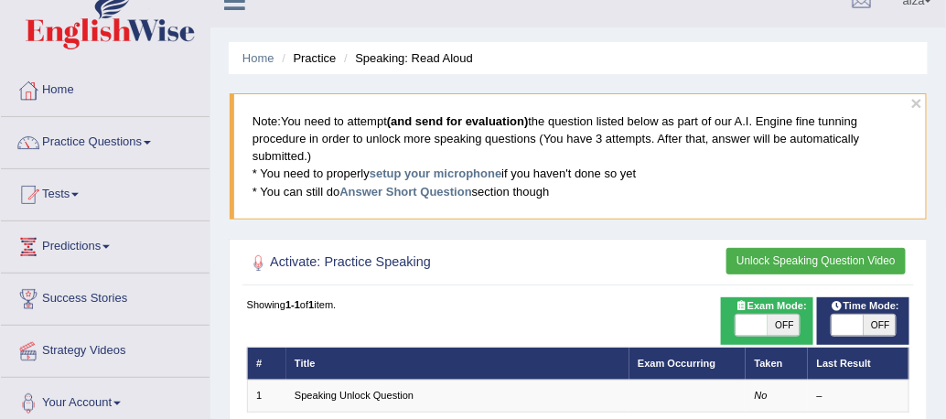
scroll to position [62, 0]
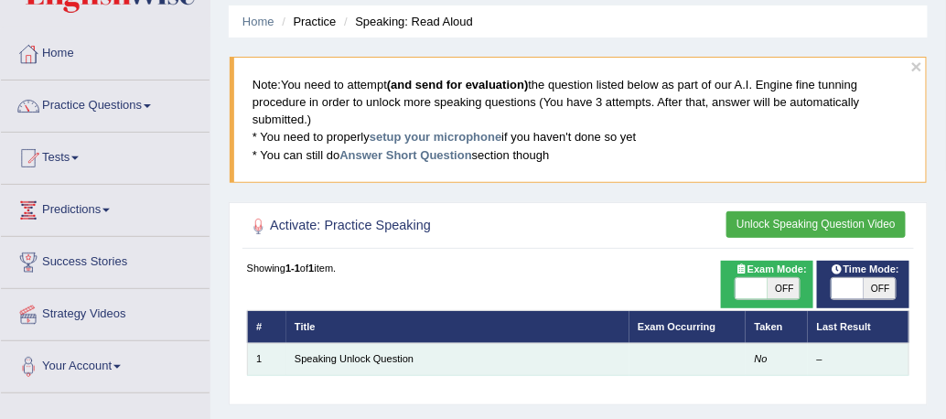
click at [367, 364] on td "Speaking Unlock Question" at bounding box center [457, 359] width 343 height 32
click at [367, 360] on link "Speaking Unlock Question" at bounding box center [353, 358] width 119 height 11
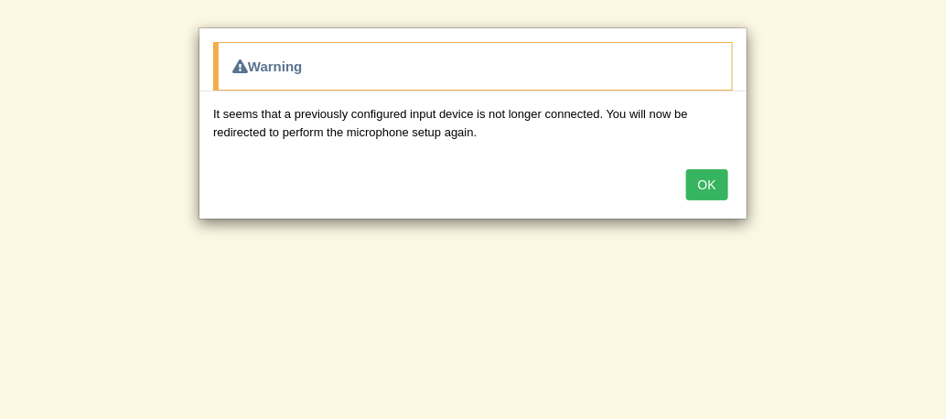
click at [701, 147] on div "It seems that a previously configured input device is not longer connected. You…" at bounding box center [472, 122] width 547 height 62
click at [710, 178] on button "OK" at bounding box center [707, 184] width 42 height 31
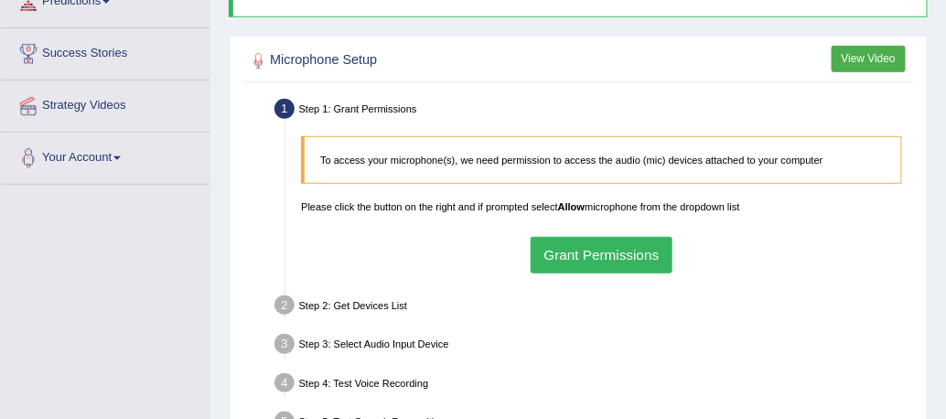
scroll to position [273, 0]
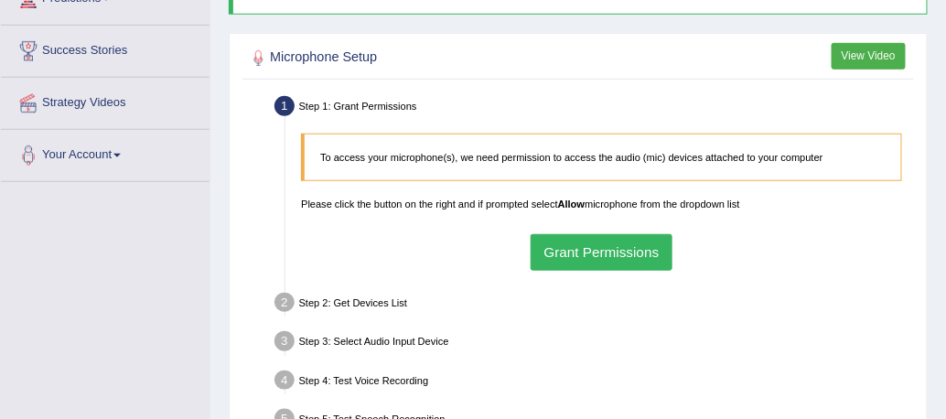
click at [605, 245] on button "Grant Permissions" at bounding box center [601, 252] width 142 height 36
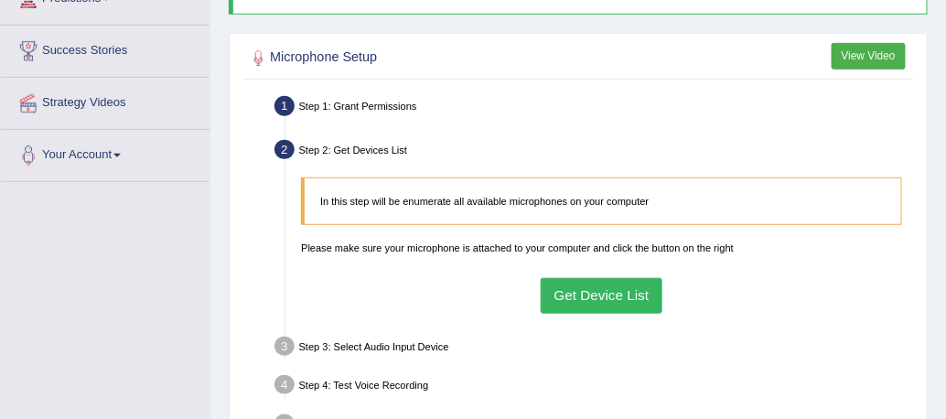
click at [384, 303] on div "In this step will be enumerate all available microphones on your computer Pleas…" at bounding box center [602, 245] width 616 height 153
click at [593, 301] on button "Get Device List" at bounding box center [602, 296] width 122 height 36
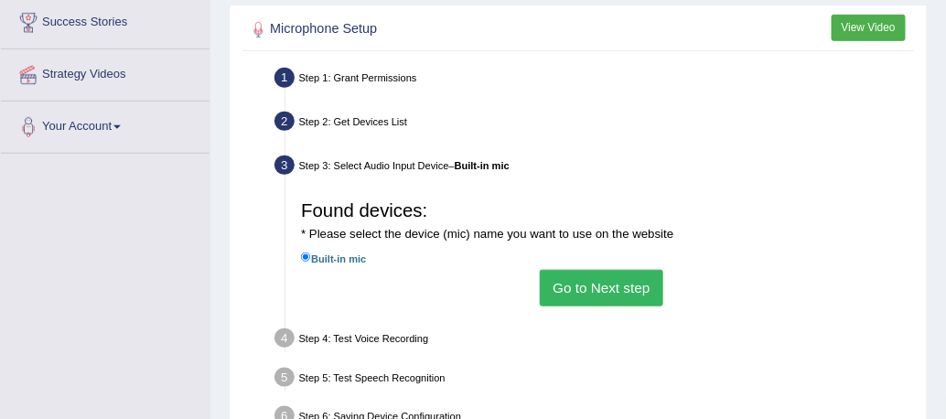
scroll to position [326, 0]
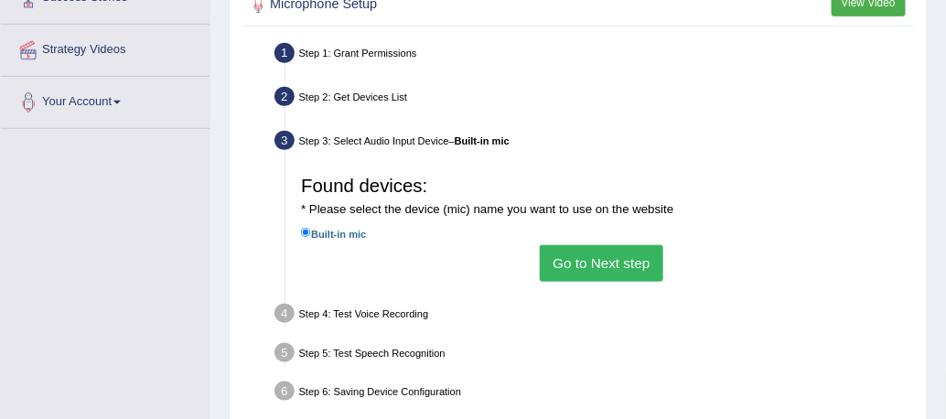
click at [577, 280] on div "Found devices: * Please select the device (mic) name you want to use on the web…" at bounding box center [602, 224] width 616 height 129
click at [569, 271] on button "Go to Next step" at bounding box center [601, 263] width 123 height 36
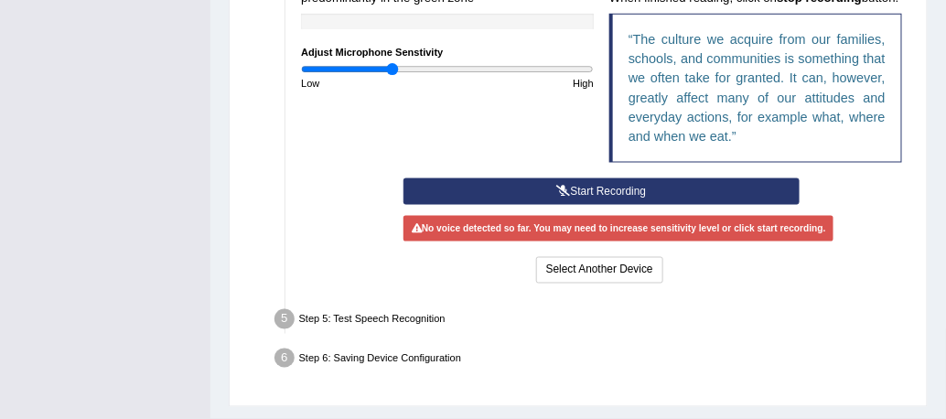
scroll to position [605, 0]
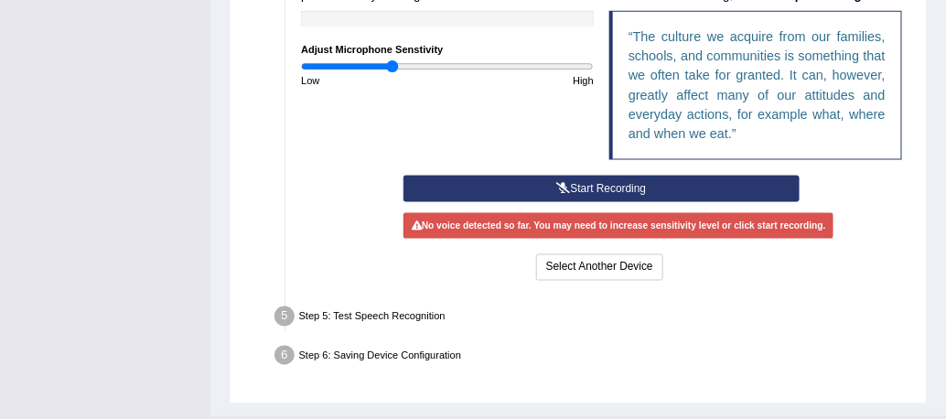
click at [587, 188] on button "Start Recording" at bounding box center [600, 189] width 395 height 27
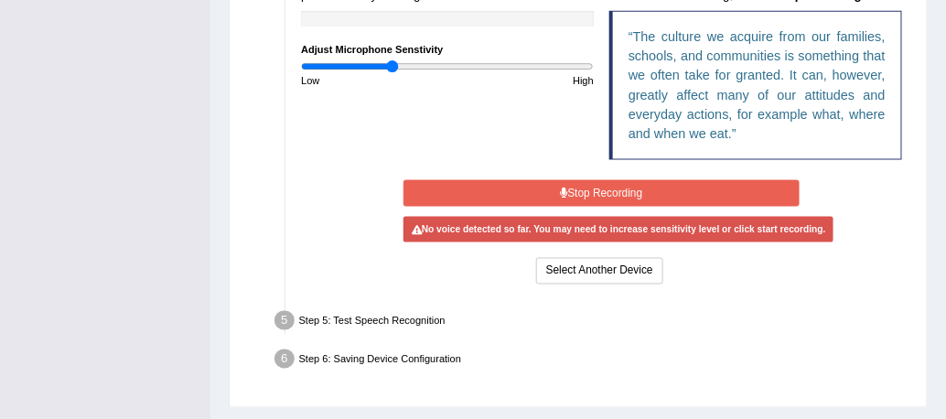
click at [582, 185] on button "Stop Recording" at bounding box center [600, 193] width 395 height 27
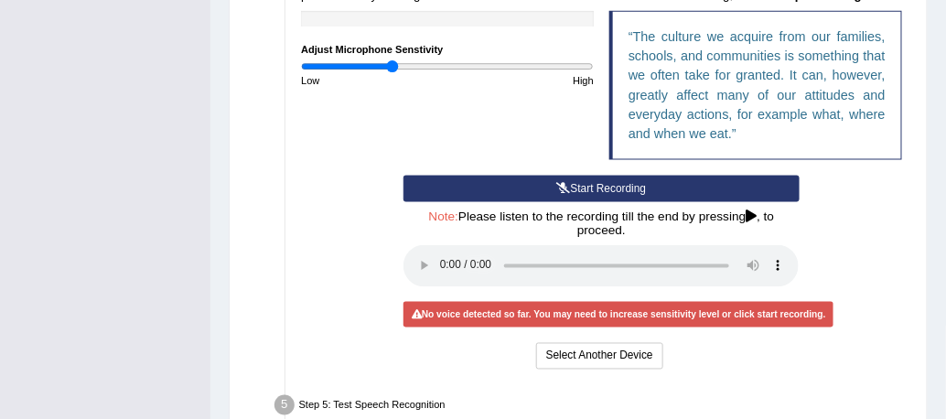
click at [576, 185] on button "Start Recording" at bounding box center [600, 189] width 395 height 27
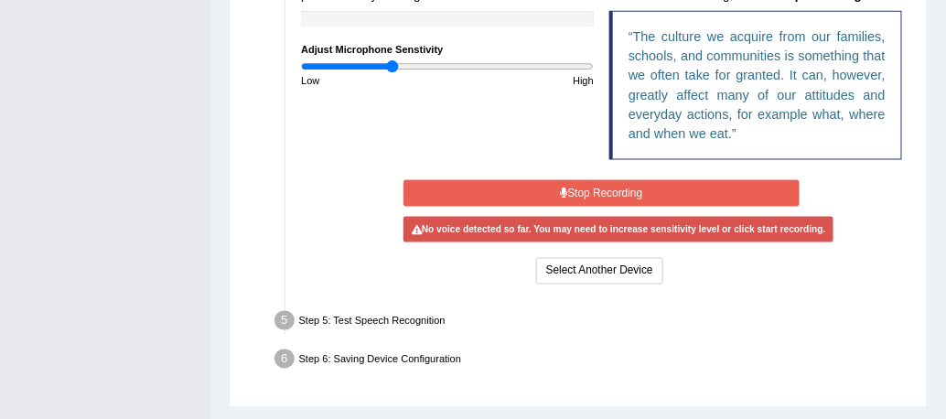
click at [582, 192] on button "Stop Recording" at bounding box center [600, 193] width 395 height 27
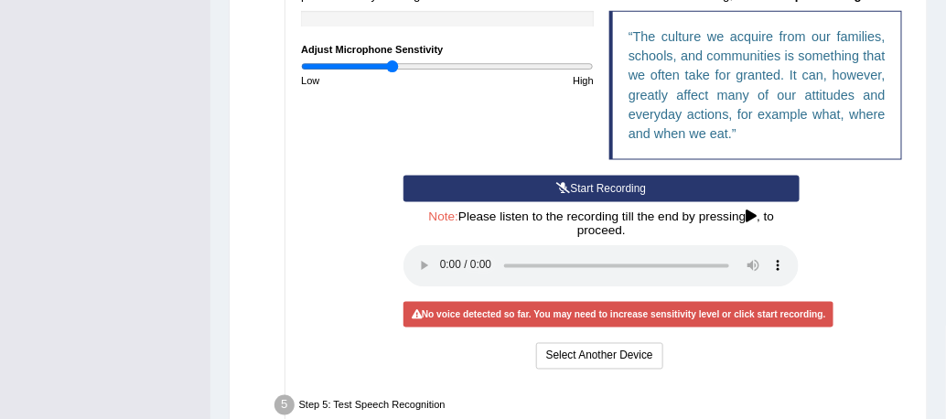
drag, startPoint x: 453, startPoint y: 285, endPoint x: 433, endPoint y: 279, distance: 20.2
click at [449, 285] on div "Note: Please listen to the recording till the end by pressing , to proceed." at bounding box center [600, 250] width 395 height 81
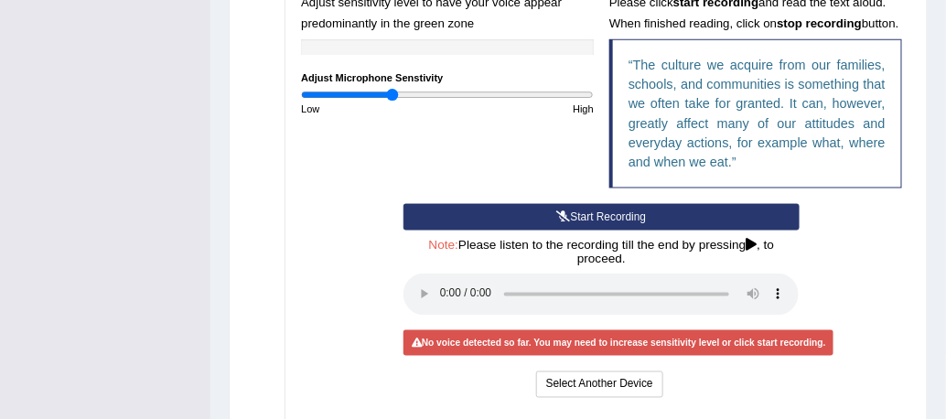
scroll to position [626, 0]
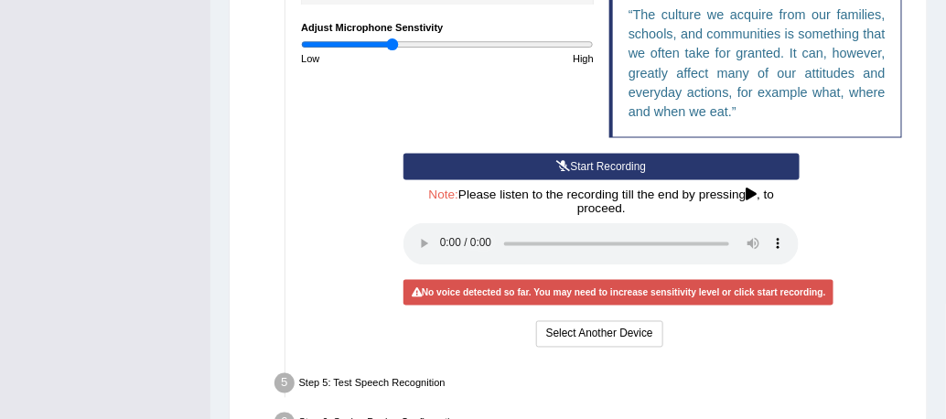
click at [548, 168] on button "Start Recording" at bounding box center [600, 167] width 395 height 27
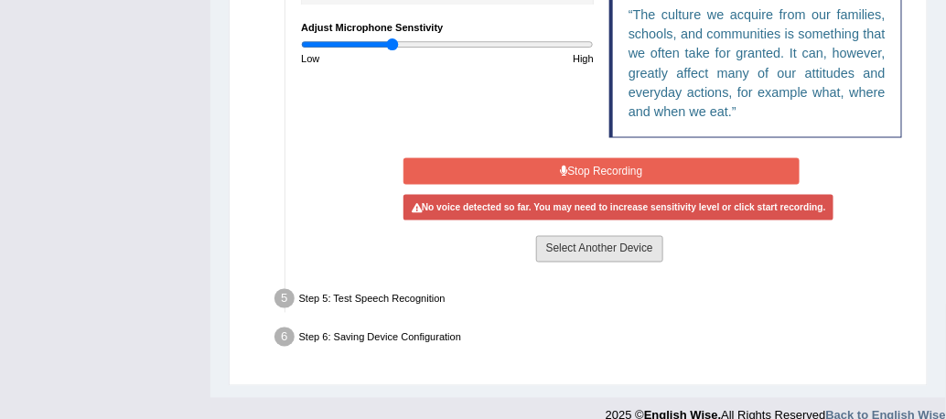
click at [590, 252] on button "Select Another Device" at bounding box center [599, 249] width 127 height 27
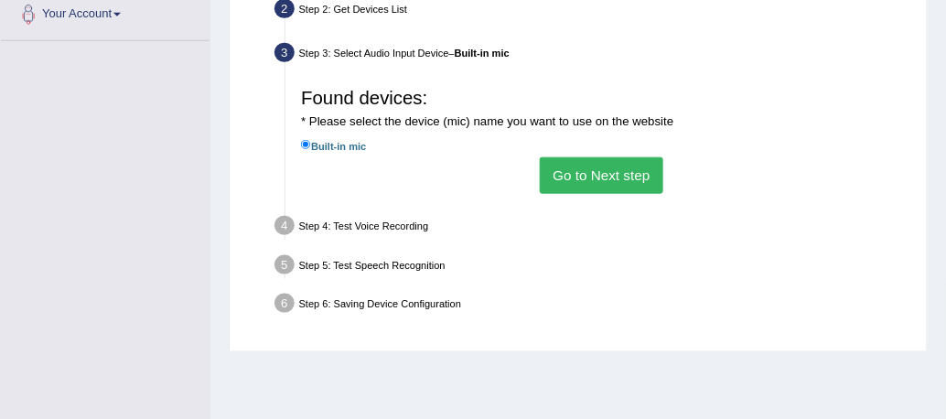
scroll to position [214, 0]
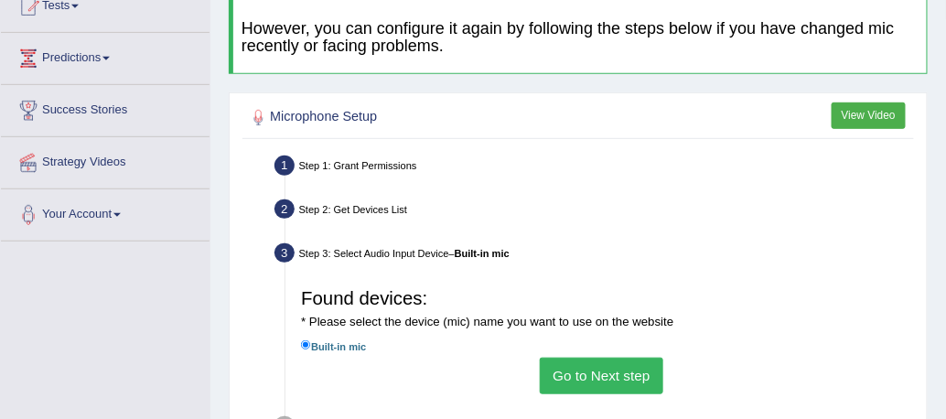
click at [593, 382] on button "Go to Next step" at bounding box center [601, 376] width 123 height 36
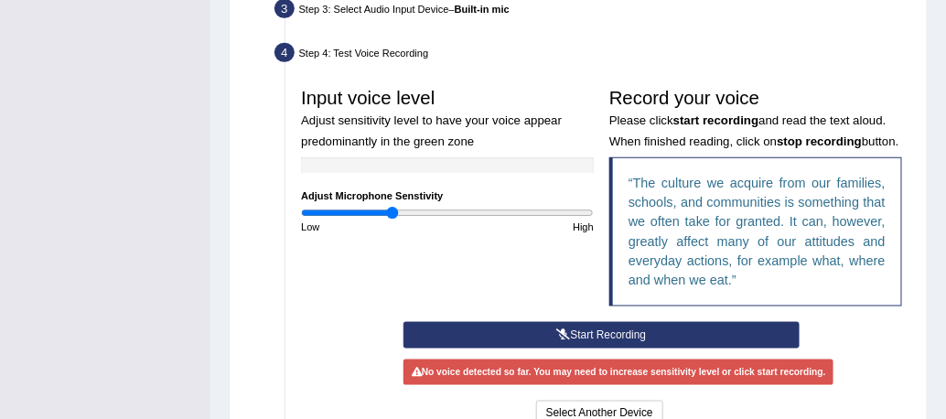
scroll to position [497, 0]
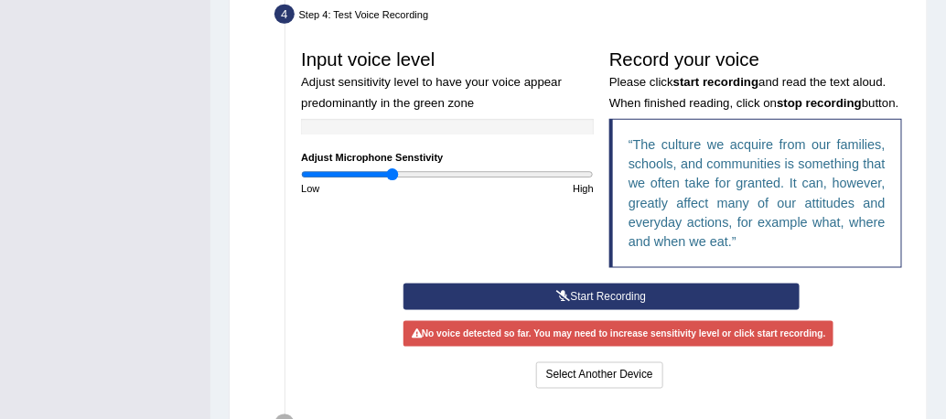
click at [560, 294] on icon at bounding box center [564, 296] width 14 height 11
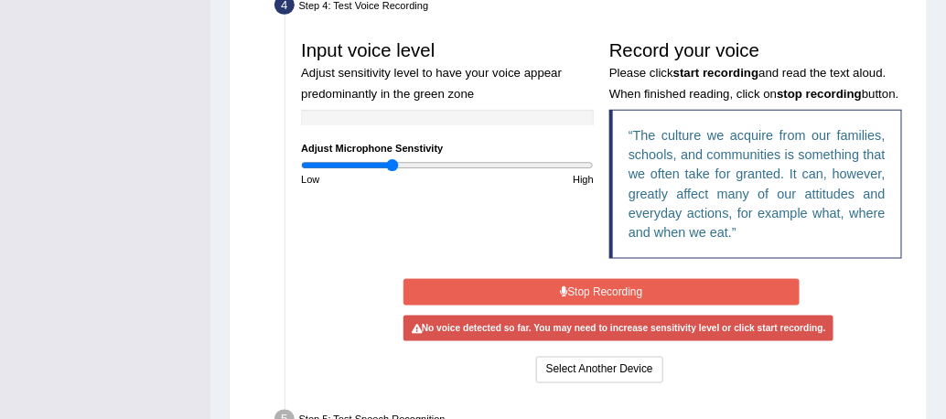
scroll to position [542, 0]
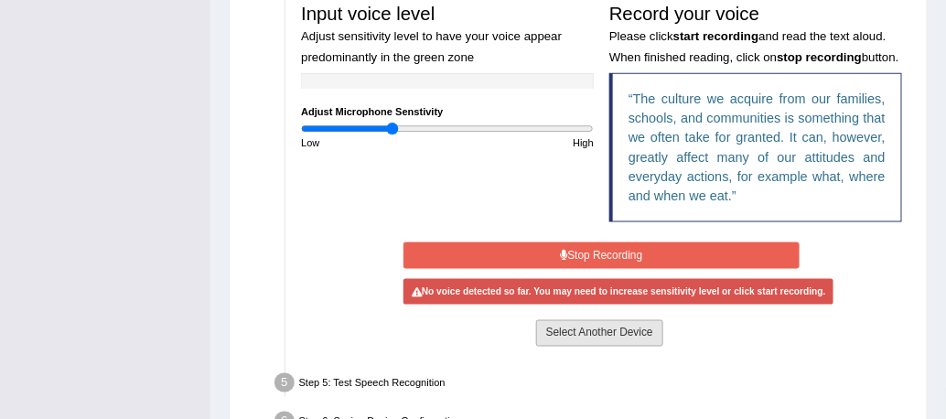
click at [578, 329] on button "Select Another Device" at bounding box center [599, 333] width 127 height 27
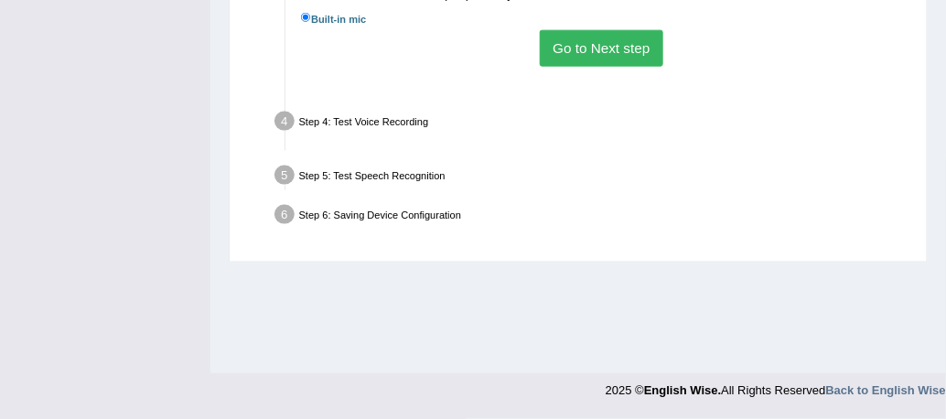
scroll to position [541, 0]
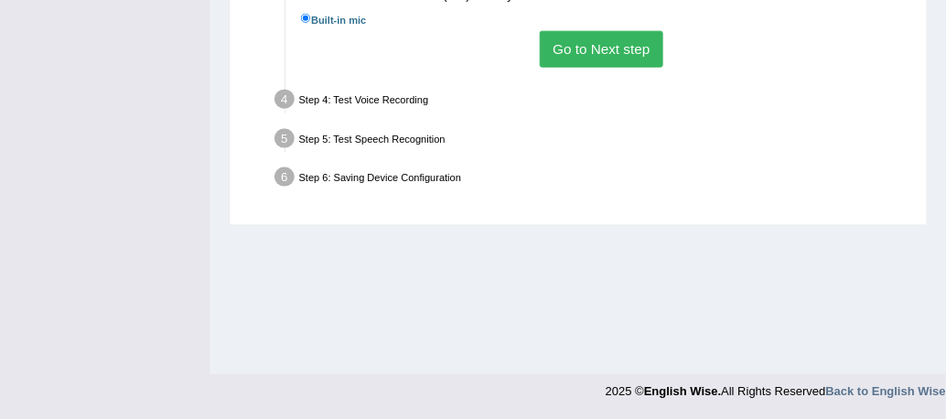
click at [570, 37] on button "Go to Next step" at bounding box center [601, 49] width 123 height 36
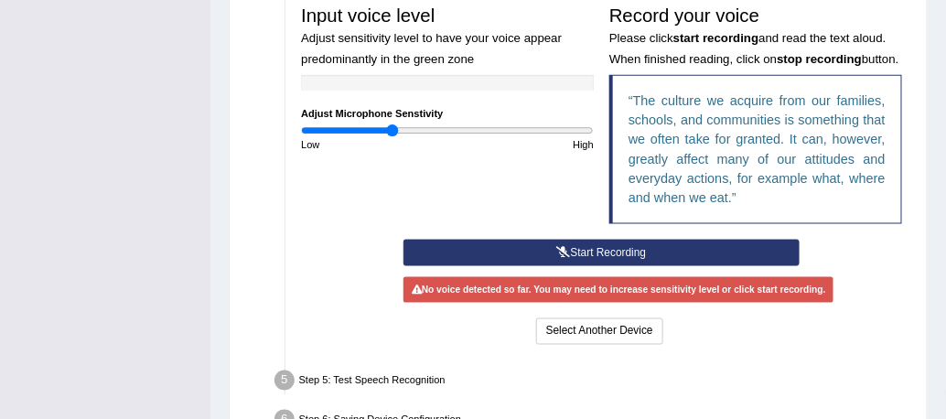
click at [360, 76] on div at bounding box center [447, 83] width 293 height 16
click at [562, 256] on button "Start Recording" at bounding box center [600, 253] width 395 height 27
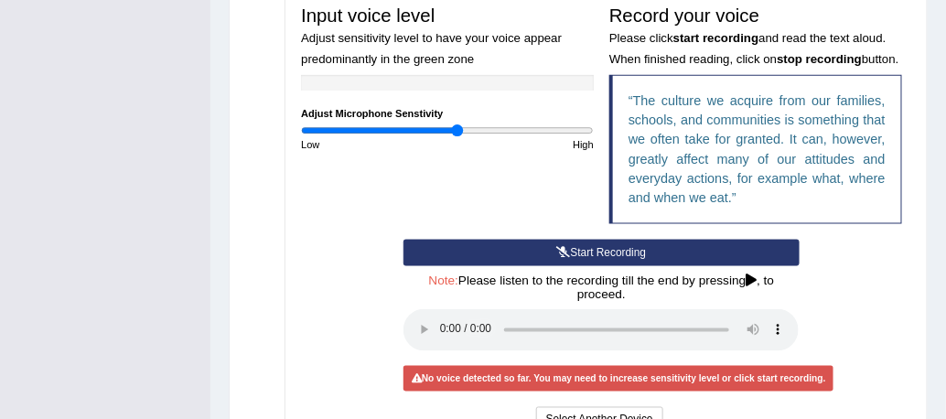
drag, startPoint x: 387, startPoint y: 129, endPoint x: 457, endPoint y: 143, distance: 71.7
click at [457, 137] on input "range" at bounding box center [447, 130] width 293 height 13
click at [581, 252] on button "Start Recording" at bounding box center [600, 253] width 395 height 27
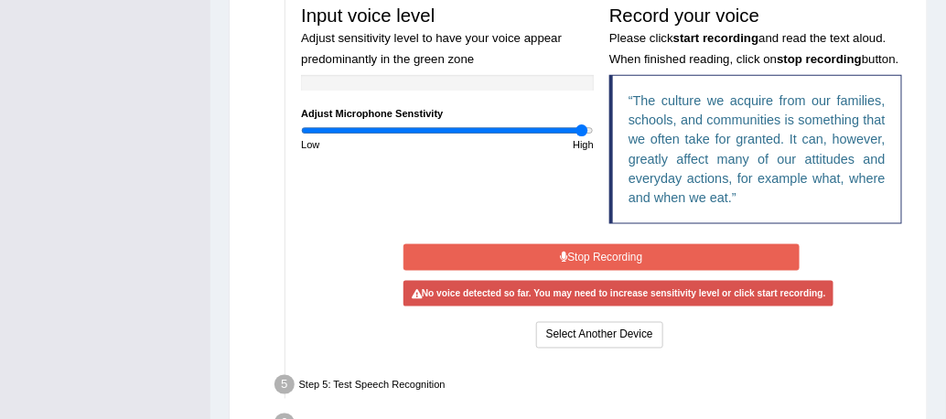
drag, startPoint x: 459, startPoint y: 130, endPoint x: 583, endPoint y: 144, distance: 125.1
type input "1.96"
click at [583, 137] on input "range" at bounding box center [447, 130] width 293 height 13
click at [586, 261] on button "Stop Recording" at bounding box center [600, 257] width 395 height 27
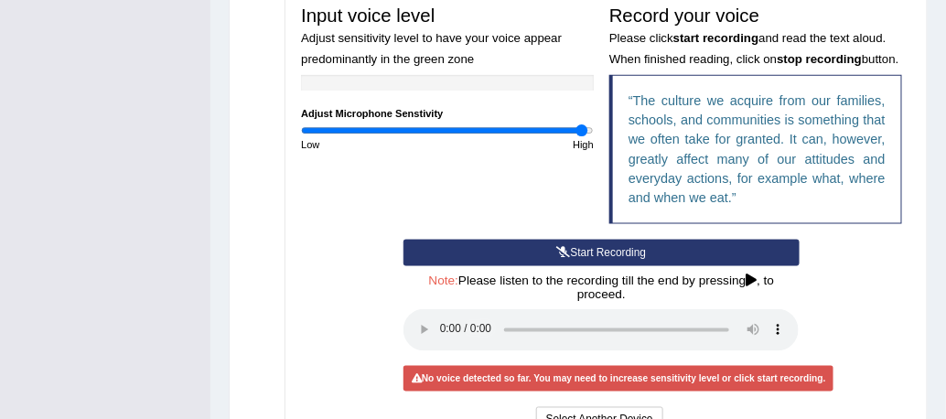
click at [593, 249] on button "Start Recording" at bounding box center [600, 253] width 395 height 27
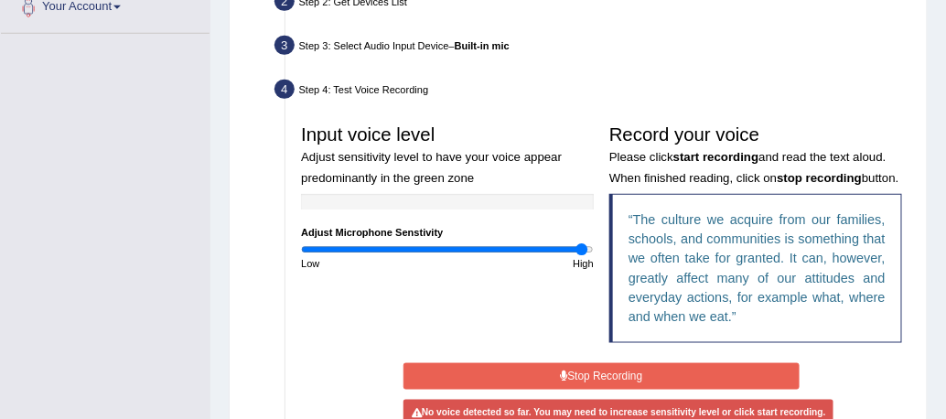
scroll to position [284, 0]
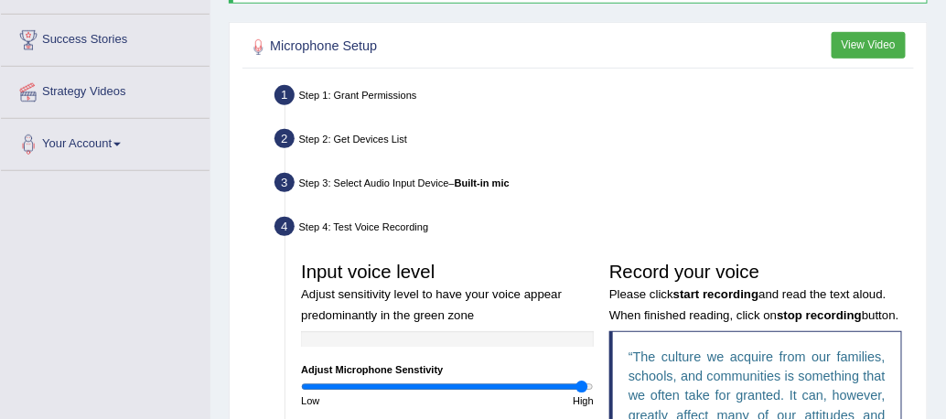
click at [360, 236] on div "Step 4: Test Voice Recording" at bounding box center [594, 229] width 652 height 34
drag, startPoint x: 373, startPoint y: 211, endPoint x: 39, endPoint y: 5, distance: 392.6
click at [355, 187] on ul "Step 1: Grant Permissions To access your microphone(s), we need permission to a…" at bounding box center [578, 389] width 663 height 618
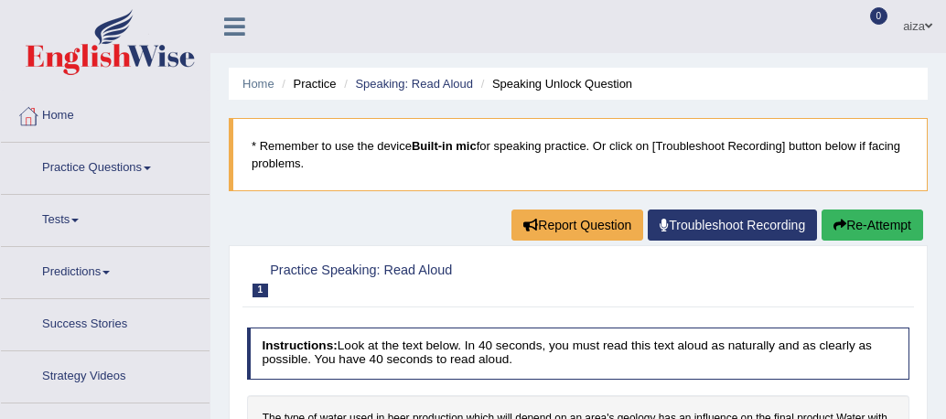
click at [0, 0] on div "Warning It seems that a previously configured input device is not longer connec…" at bounding box center [0, 0] width 0 height 0
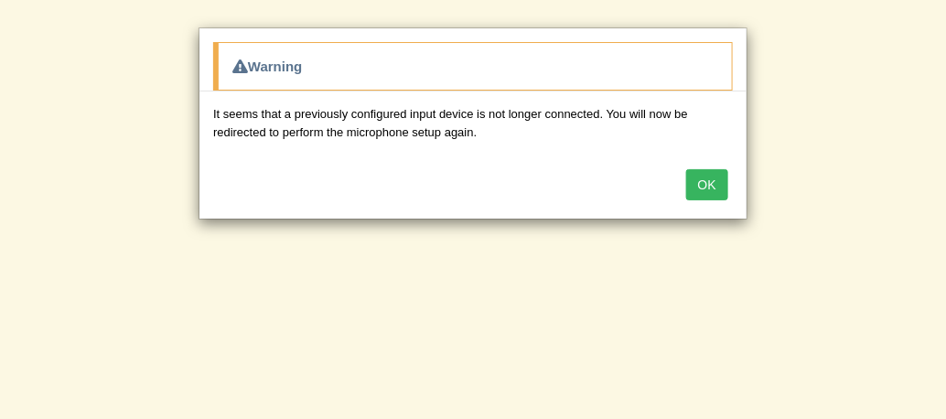
click at [707, 176] on button "OK" at bounding box center [707, 184] width 42 height 31
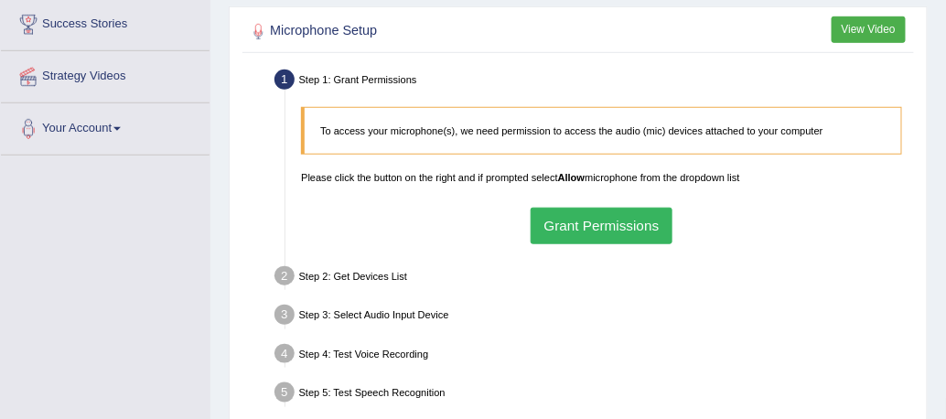
scroll to position [301, 0]
click at [607, 219] on button "Grant Permissions" at bounding box center [601, 225] width 142 height 36
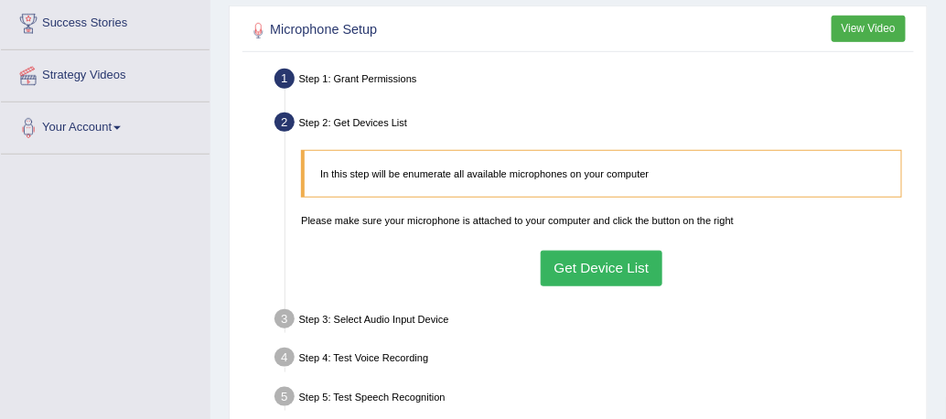
click at [583, 280] on button "Get Device List" at bounding box center [602, 269] width 122 height 36
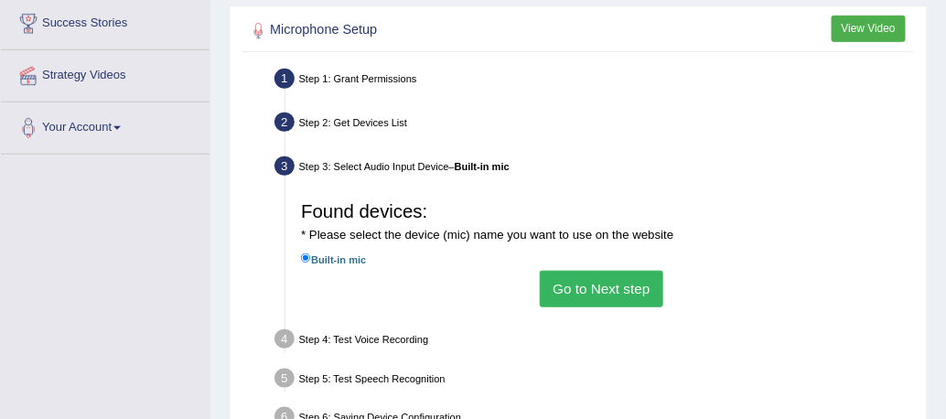
click at [629, 296] on button "Go to Next step" at bounding box center [601, 289] width 123 height 36
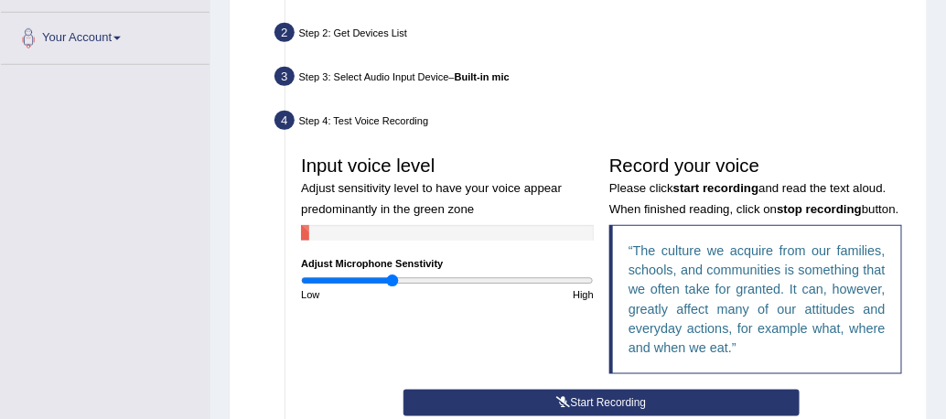
scroll to position [394, 0]
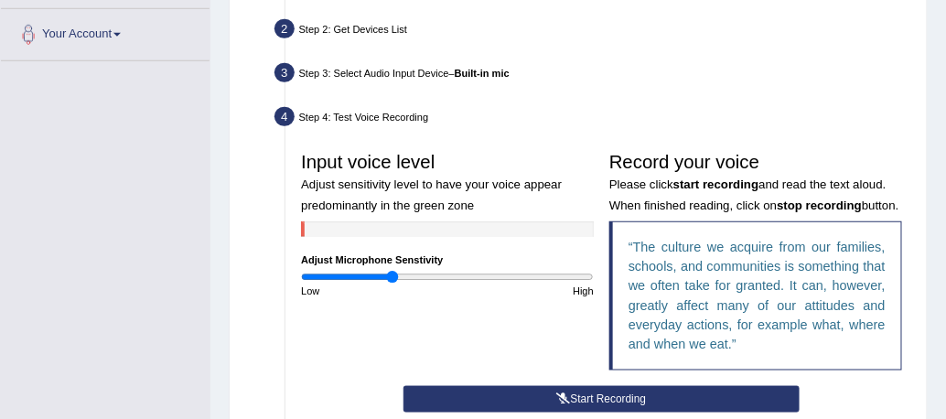
click at [648, 404] on button "Start Recording" at bounding box center [600, 399] width 395 height 27
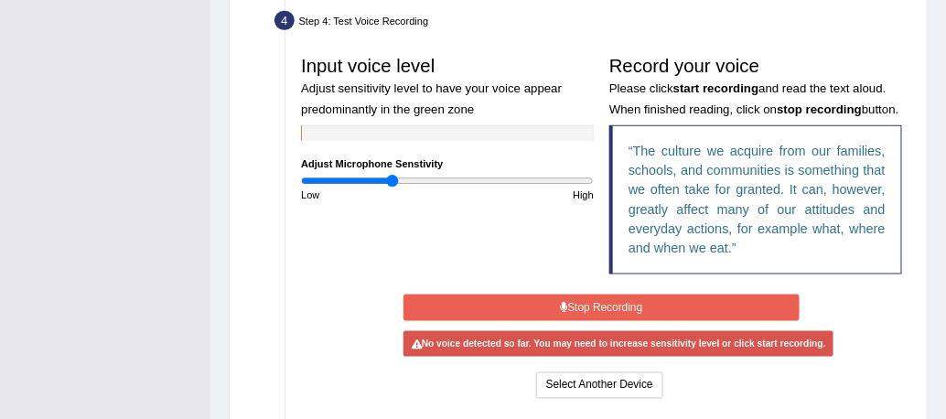
scroll to position [492, 0]
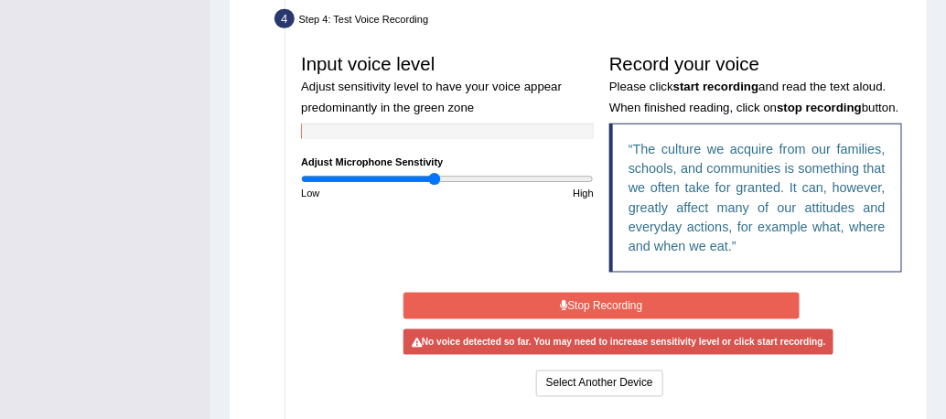
drag, startPoint x: 391, startPoint y: 181, endPoint x: 435, endPoint y: 187, distance: 44.4
click at [435, 186] on input "range" at bounding box center [447, 179] width 293 height 13
drag, startPoint x: 434, startPoint y: 183, endPoint x: 403, endPoint y: 181, distance: 31.1
type input "0.7"
click at [403, 181] on input "range" at bounding box center [447, 179] width 293 height 13
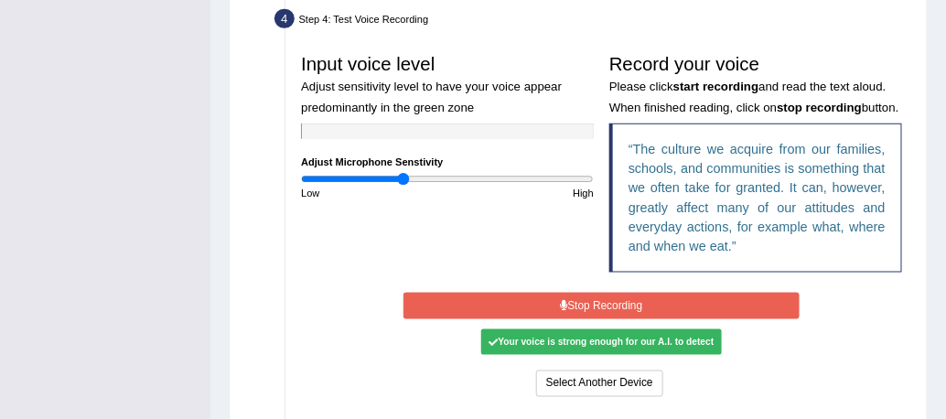
click at [598, 302] on button "Stop Recording" at bounding box center [600, 306] width 395 height 27
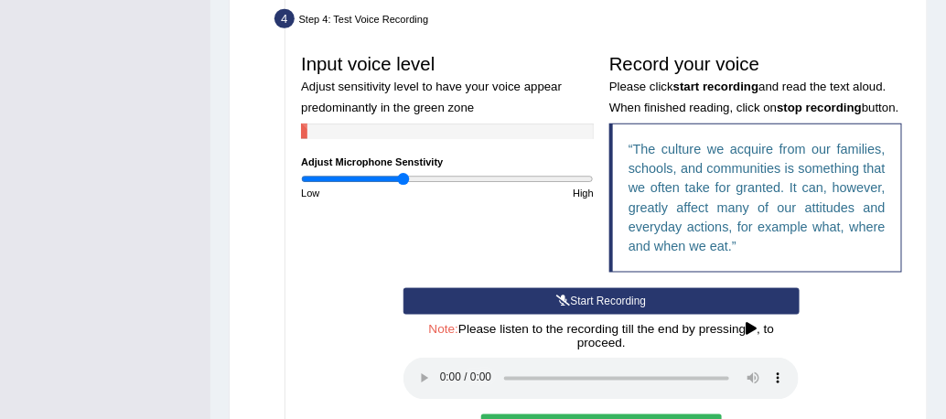
click at [403, 380] on audio at bounding box center [600, 379] width 395 height 42
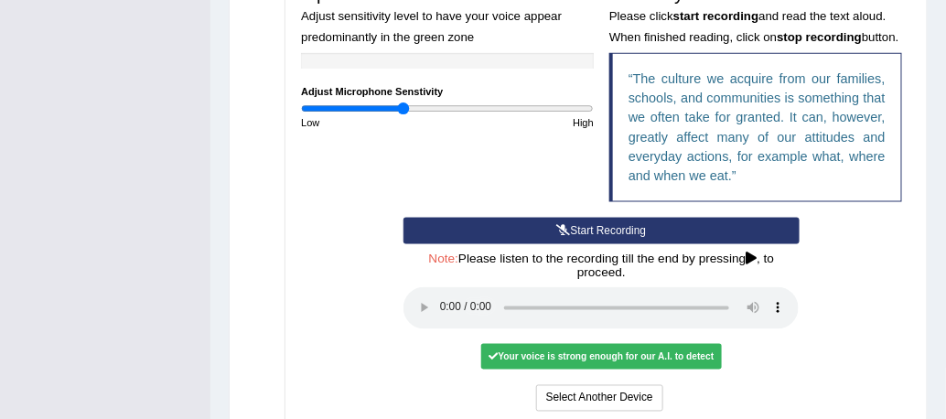
scroll to position [564, 0]
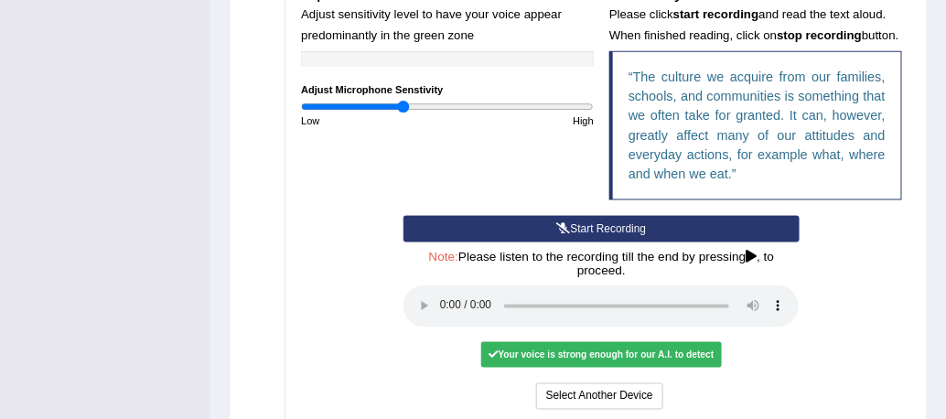
click at [308, 337] on div "Start Recording Stop Recording Note: Please listen to the recording till the en…" at bounding box center [602, 315] width 616 height 198
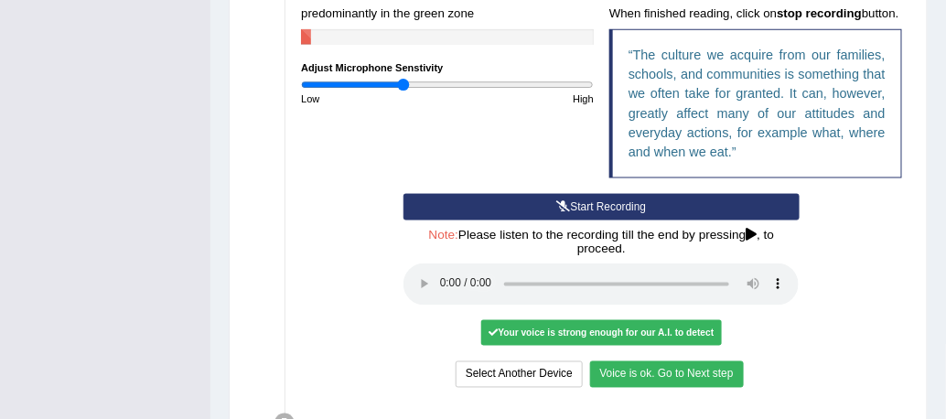
scroll to position [591, 0]
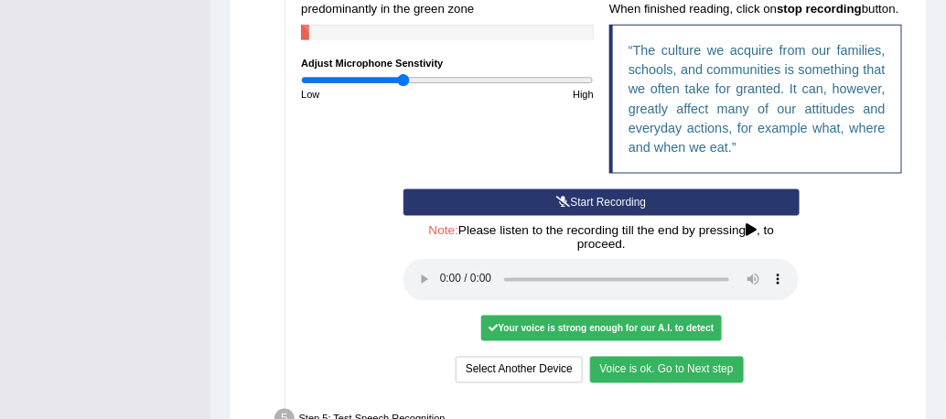
click at [655, 373] on button "Voice is ok. Go to Next step" at bounding box center [667, 370] width 154 height 27
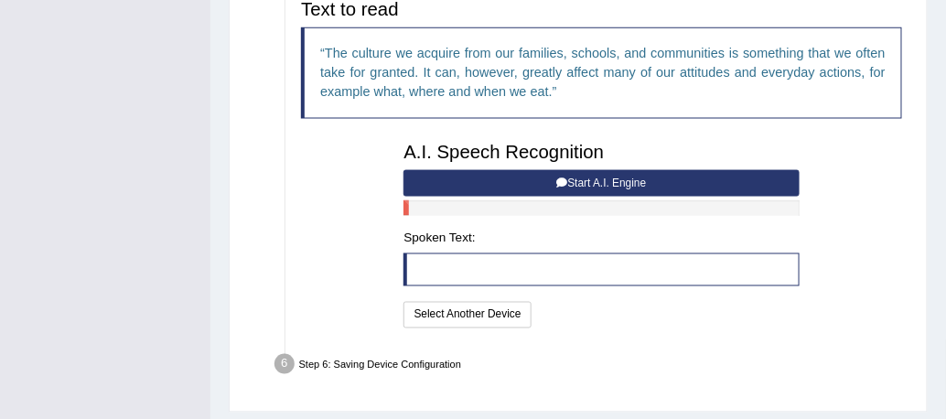
click at [600, 187] on button "Start A.I. Engine" at bounding box center [600, 183] width 395 height 27
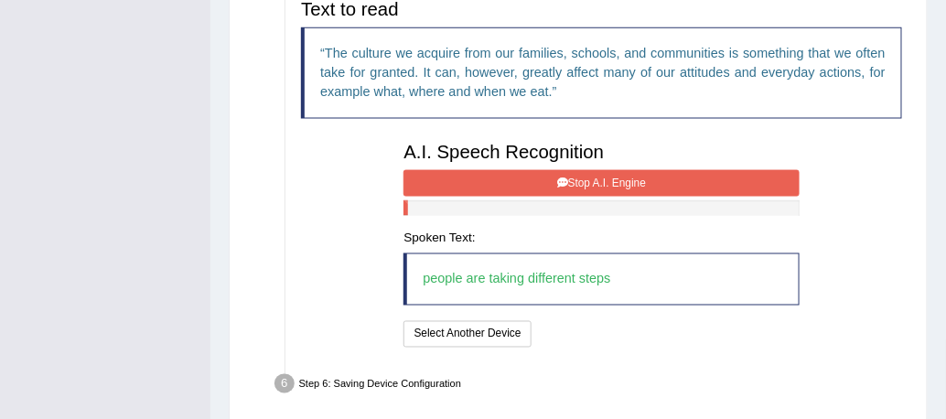
click at [583, 181] on button "Stop A.I. Engine" at bounding box center [600, 183] width 395 height 27
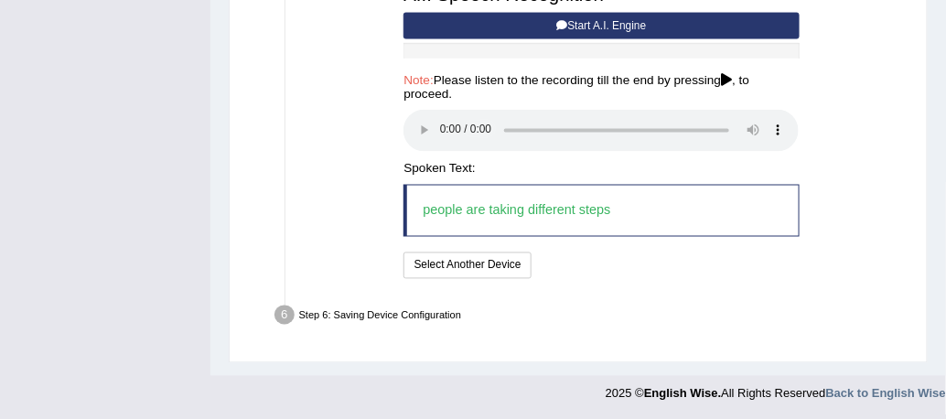
scroll to position [749, 0]
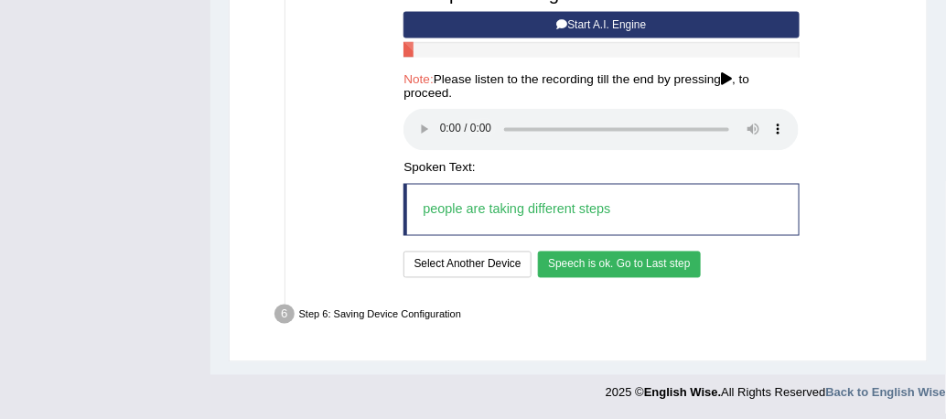
click at [616, 273] on button "Speech is ok. Go to Last step" at bounding box center [619, 265] width 163 height 27
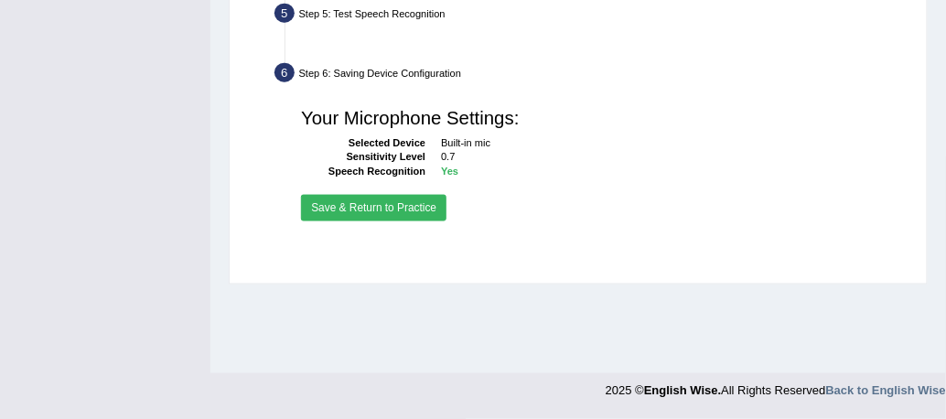
scroll to position [541, 0]
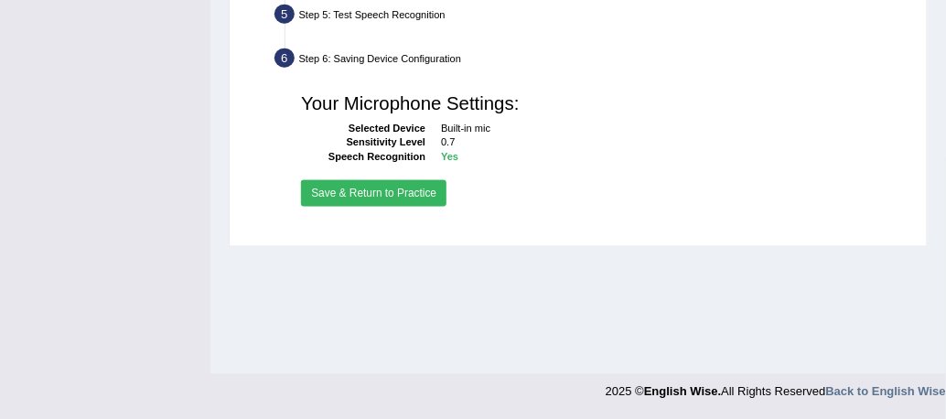
click at [367, 192] on button "Save & Return to Practice" at bounding box center [373, 193] width 145 height 27
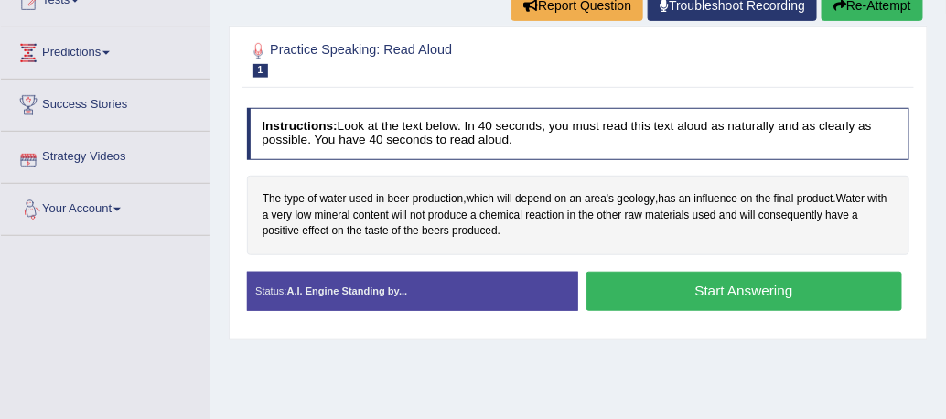
click at [176, 294] on div "Toggle navigation Home Practice Questions Speaking Practice Read Aloud Repeat S…" at bounding box center [473, 256] width 946 height 951
drag, startPoint x: 281, startPoint y: 33, endPoint x: 458, endPoint y: 39, distance: 177.5
click at [454, 39] on div "Practice Speaking: Read Aloud 1 Speaking Unlock Question Instructions: Look at …" at bounding box center [578, 183] width 699 height 315
drag, startPoint x: 461, startPoint y: 44, endPoint x: 351, endPoint y: 149, distance: 152.0
click at [283, 105] on div "Practice Speaking: Read Aloud 1 Speaking Unlock Question Instructions: Look at …" at bounding box center [578, 183] width 699 height 315
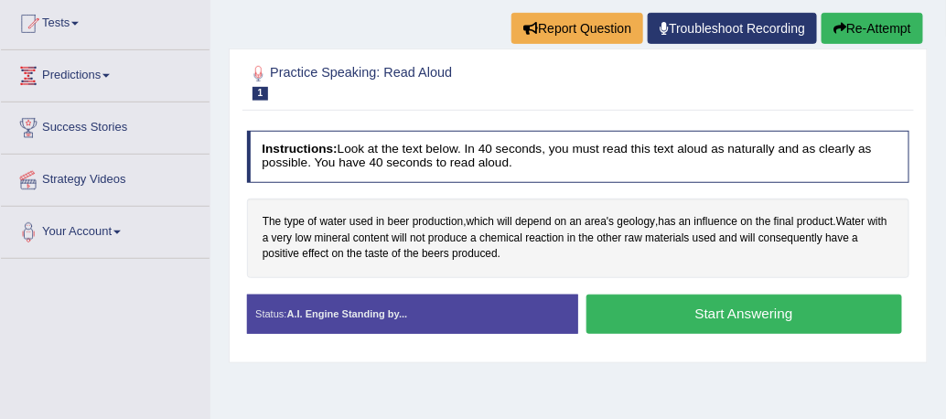
scroll to position [206, 0]
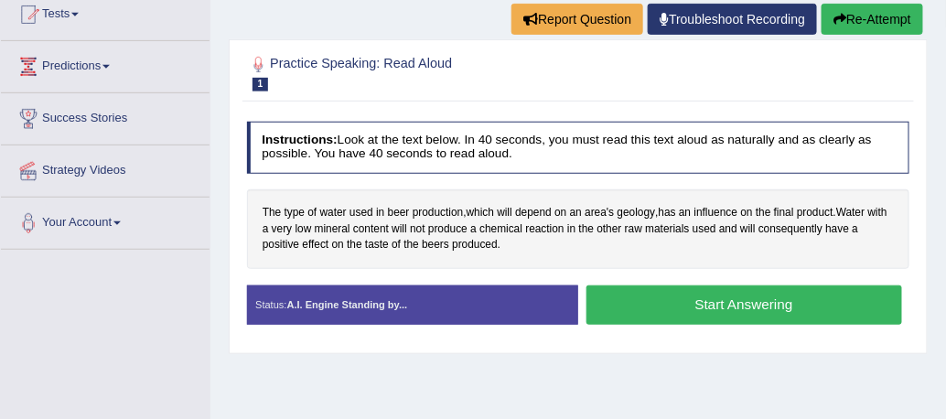
drag, startPoint x: 530, startPoint y: 247, endPoint x: 233, endPoint y: 200, distance: 300.0
click at [233, 200] on div "Practice Speaking: Read Aloud 1 Speaking Unlock Question Instructions: Look at …" at bounding box center [578, 196] width 699 height 315
click at [744, 303] on button "Start Answering" at bounding box center [744, 304] width 316 height 39
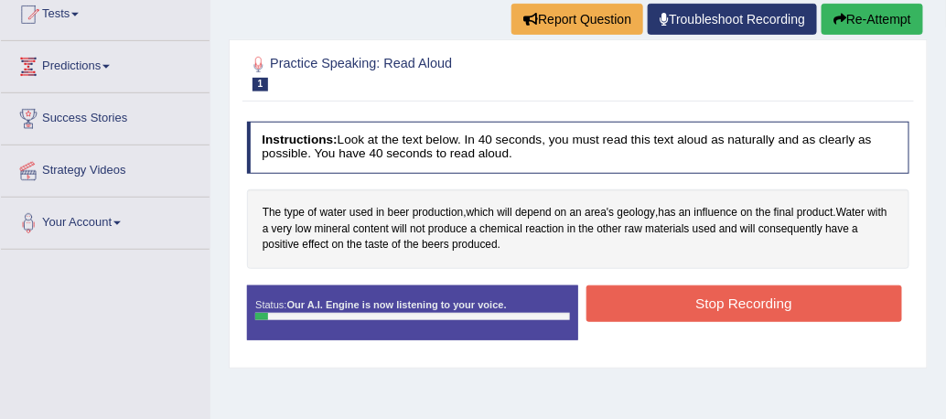
click at [620, 295] on button "Stop Recording" at bounding box center [744, 303] width 316 height 36
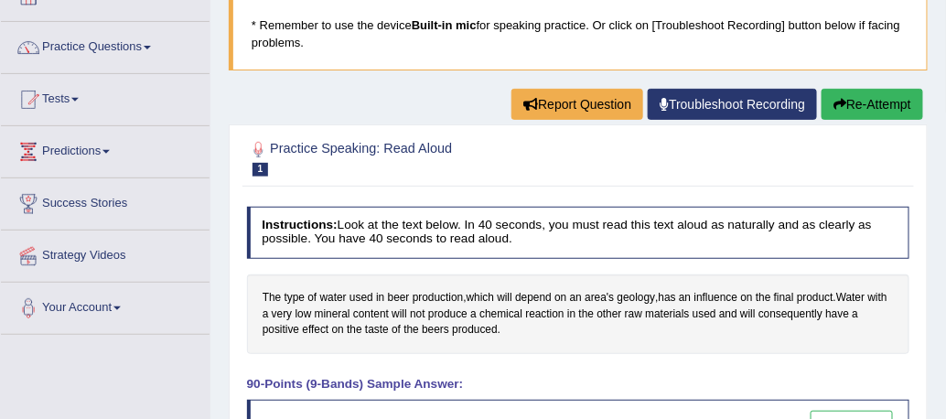
scroll to position [100, 0]
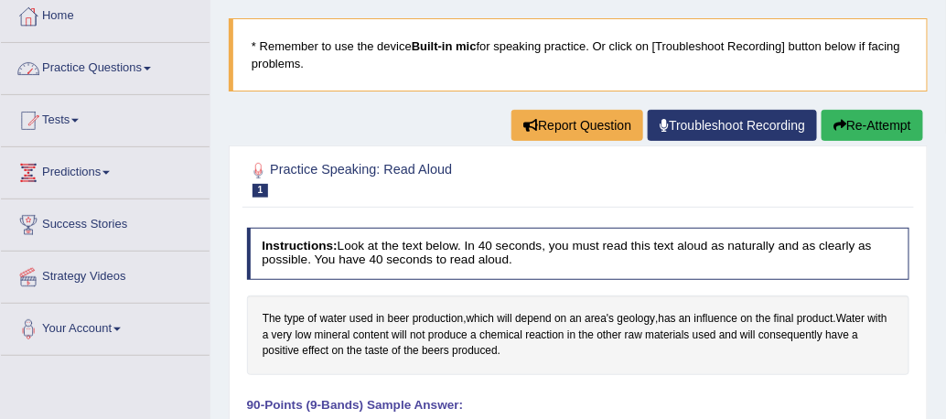
click at [94, 54] on link "Practice Questions" at bounding box center [105, 66] width 209 height 46
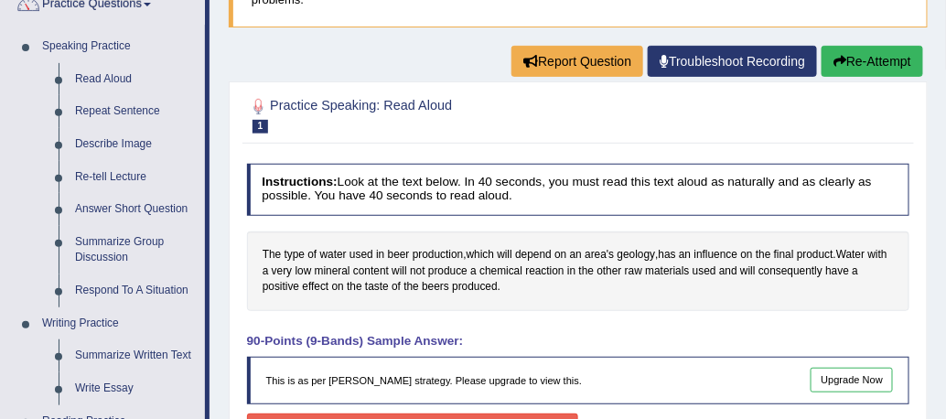
scroll to position [351, 0]
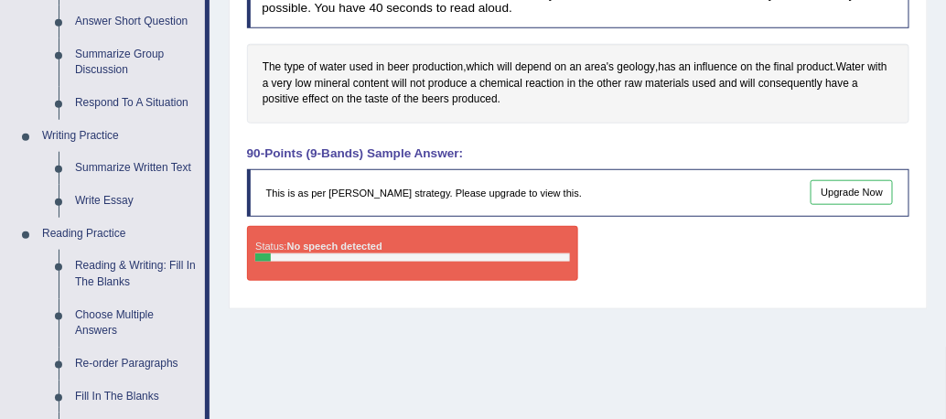
drag, startPoint x: 414, startPoint y: 250, endPoint x: 496, endPoint y: 263, distance: 82.5
click at [496, 263] on div "Status: No speech detected" at bounding box center [412, 253] width 331 height 55
drag, startPoint x: 478, startPoint y: 147, endPoint x: 221, endPoint y: 149, distance: 257.0
click at [221, 149] on div "Home Practice Speaking: Read Aloud Speaking Unlock Question * Remember to use t…" at bounding box center [577, 106] width 735 height 915
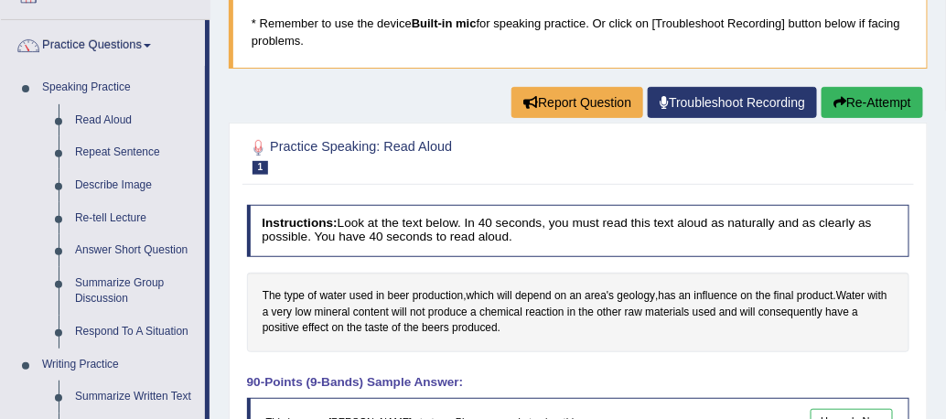
scroll to position [0, 0]
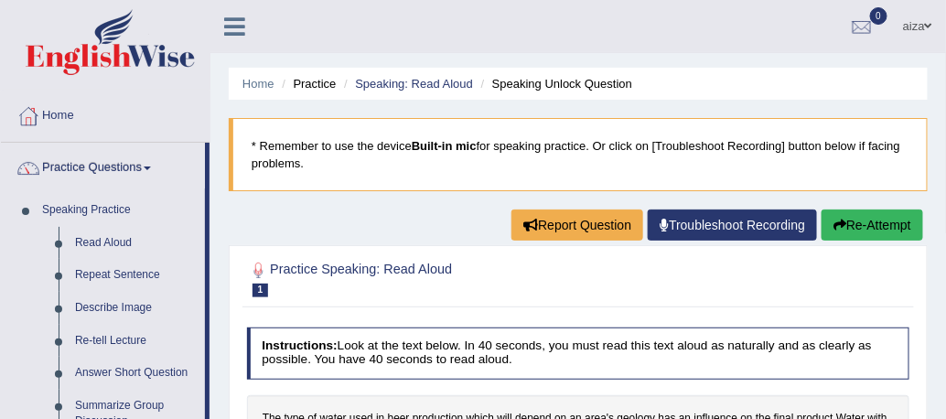
click at [882, 230] on button "Re-Attempt" at bounding box center [872, 224] width 102 height 31
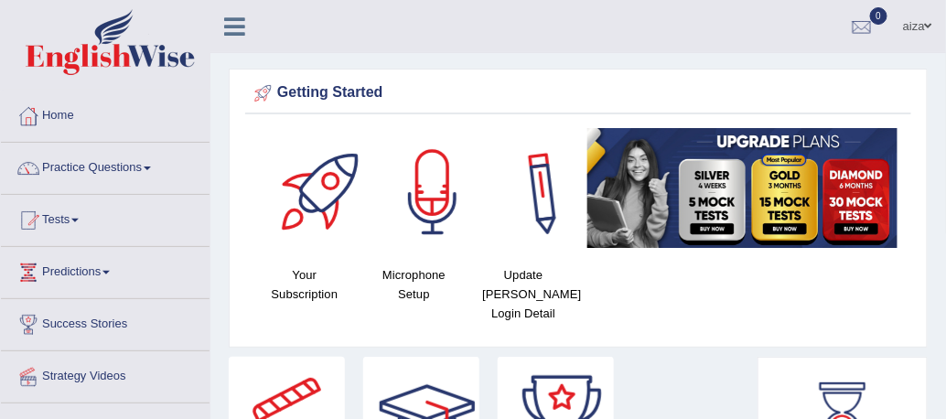
click at [568, 34] on ul "aiza Toggle navigation Username: aizaumar Access Type: Online Subscription: Def…" at bounding box center [688, 26] width 515 height 52
click at [145, 168] on link "Practice Questions" at bounding box center [105, 166] width 209 height 46
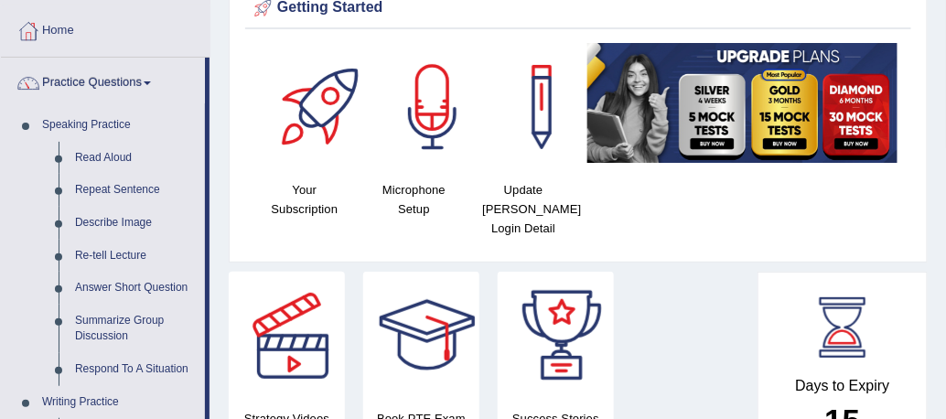
scroll to position [82, 0]
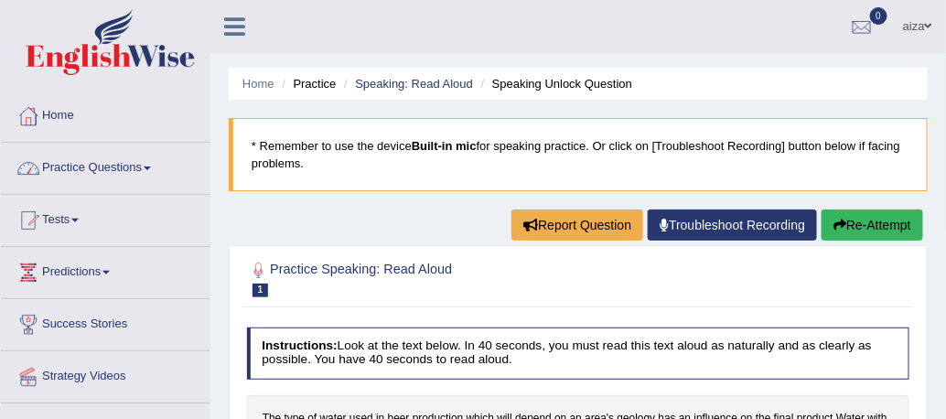
click at [129, 165] on link "Practice Questions" at bounding box center [105, 166] width 209 height 46
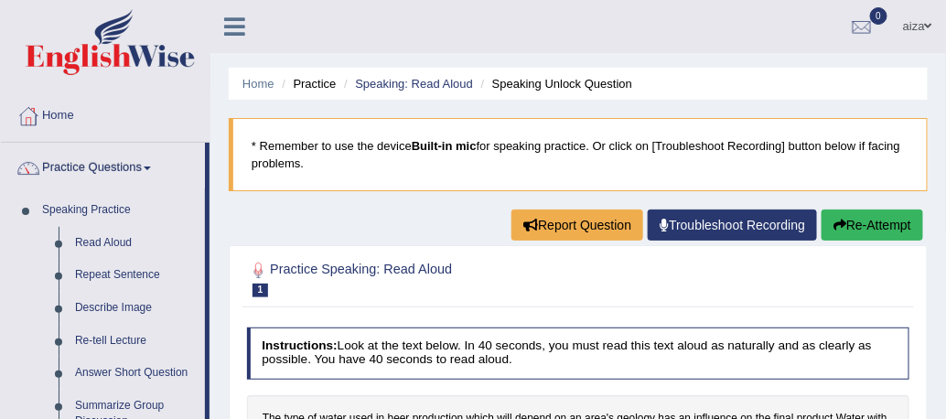
click at [206, 6] on div at bounding box center [105, 45] width 210 height 90
click at [77, 288] on link "Repeat Sentence" at bounding box center [136, 275] width 138 height 33
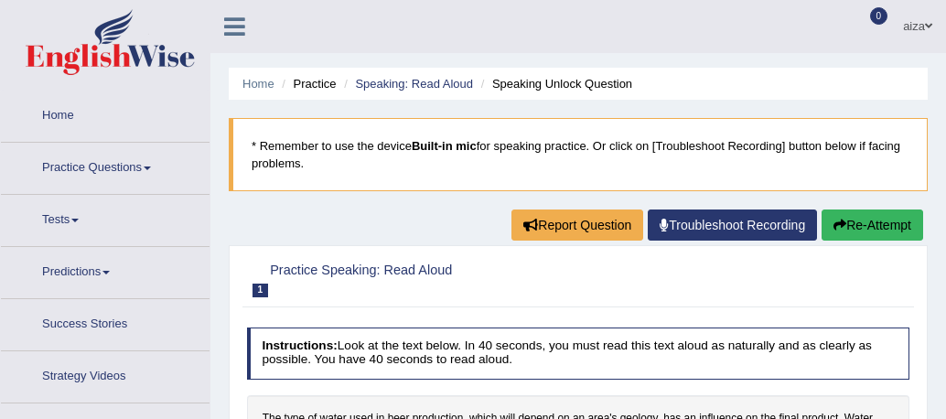
click at [106, 155] on link "Practice Questions" at bounding box center [105, 166] width 209 height 46
click at [105, 161] on link "Practice Questions" at bounding box center [105, 166] width 209 height 46
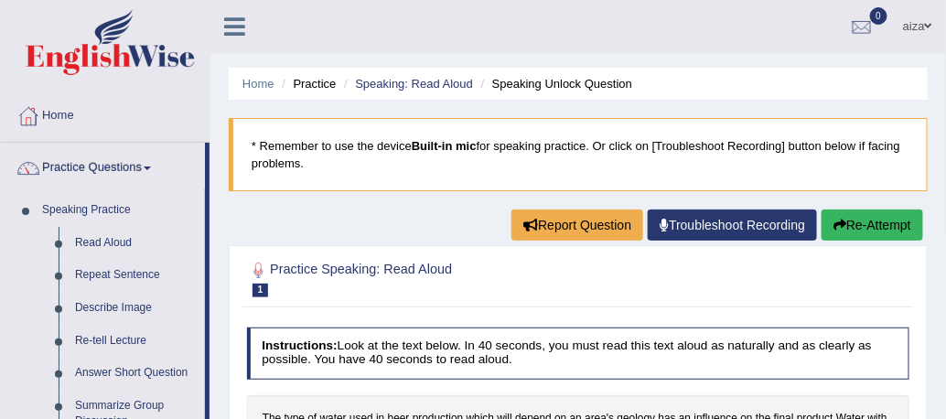
click at [105, 161] on link "Practice Questions" at bounding box center [103, 166] width 204 height 46
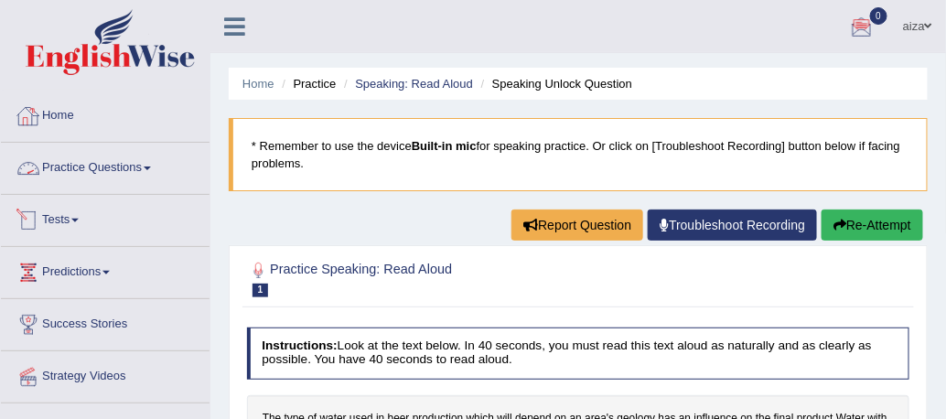
click at [109, 160] on link "Practice Questions" at bounding box center [105, 166] width 209 height 46
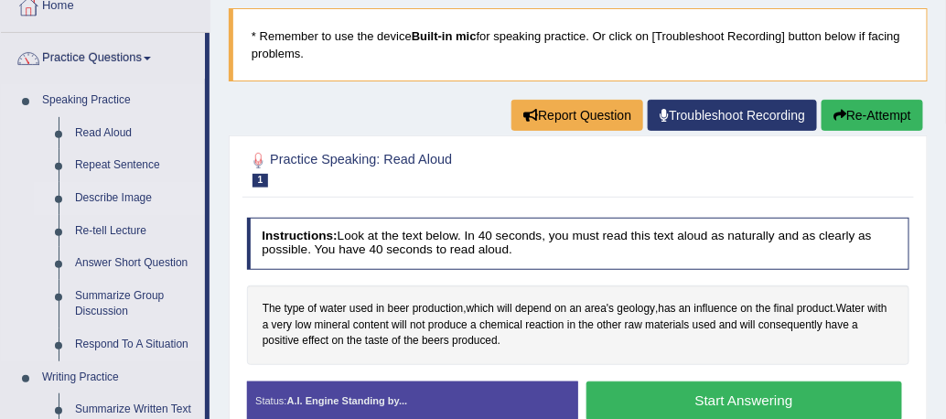
scroll to position [125, 0]
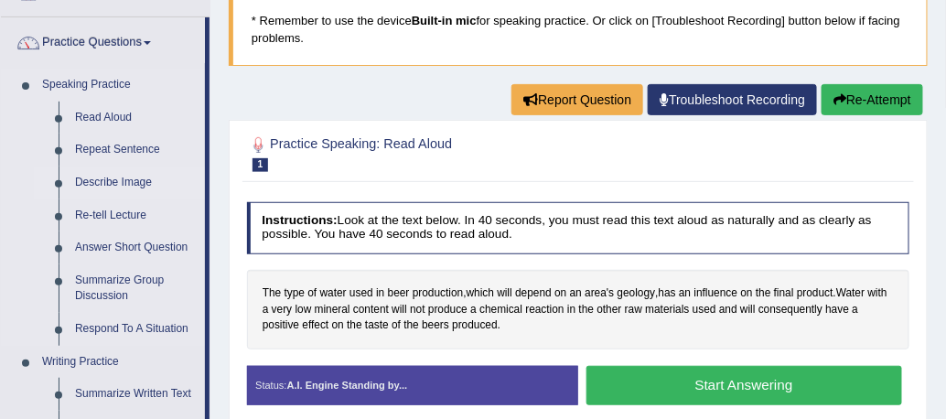
click at [104, 177] on link "Describe Image" at bounding box center [136, 182] width 138 height 33
